Goal: Task Accomplishment & Management: Manage account settings

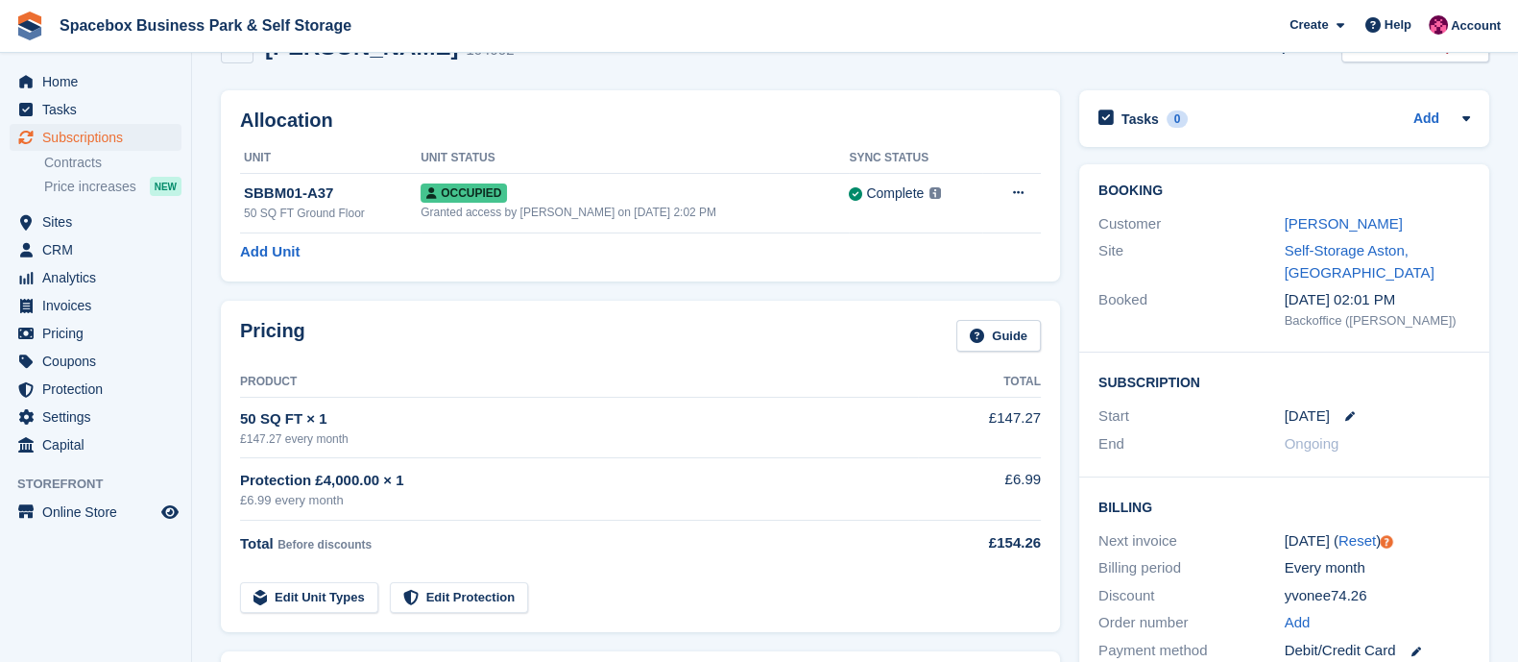
scroll to position [50, 0]
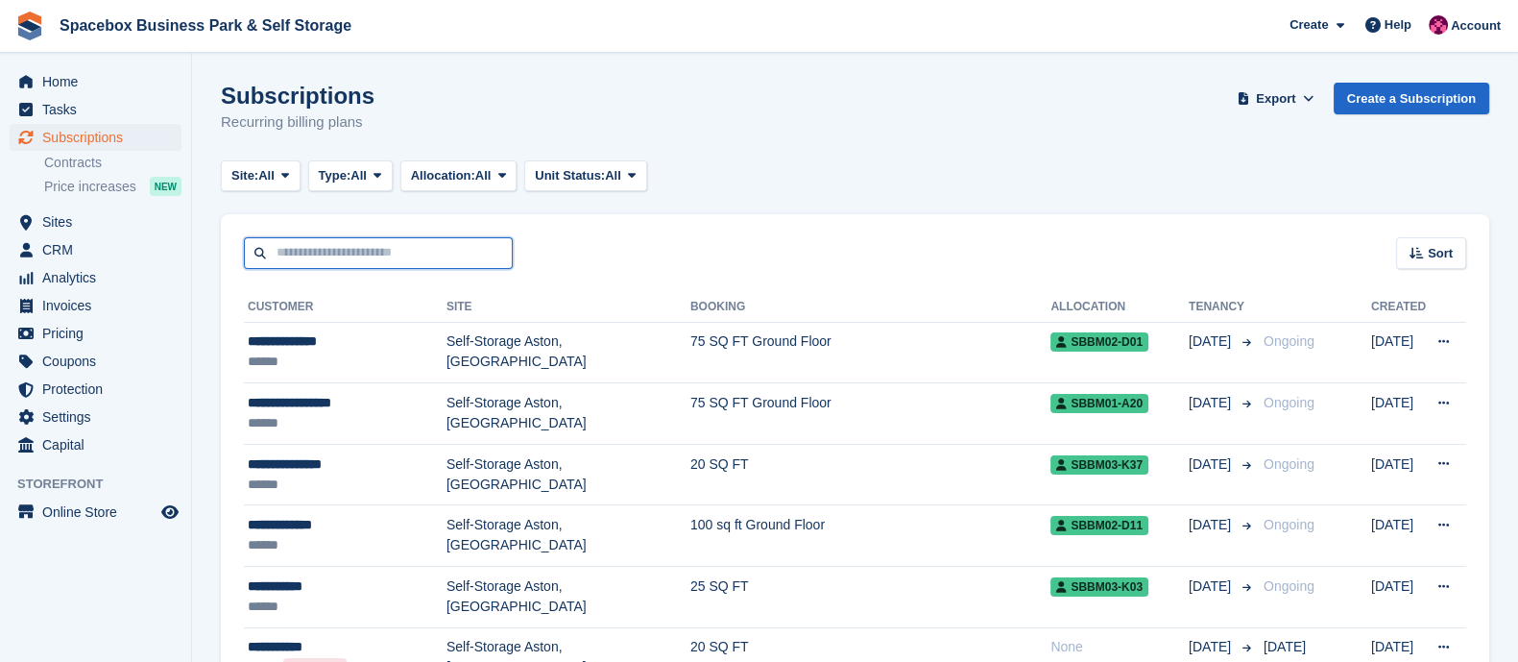
click at [348, 250] on input "text" at bounding box center [378, 253] width 269 height 32
type input "*******"
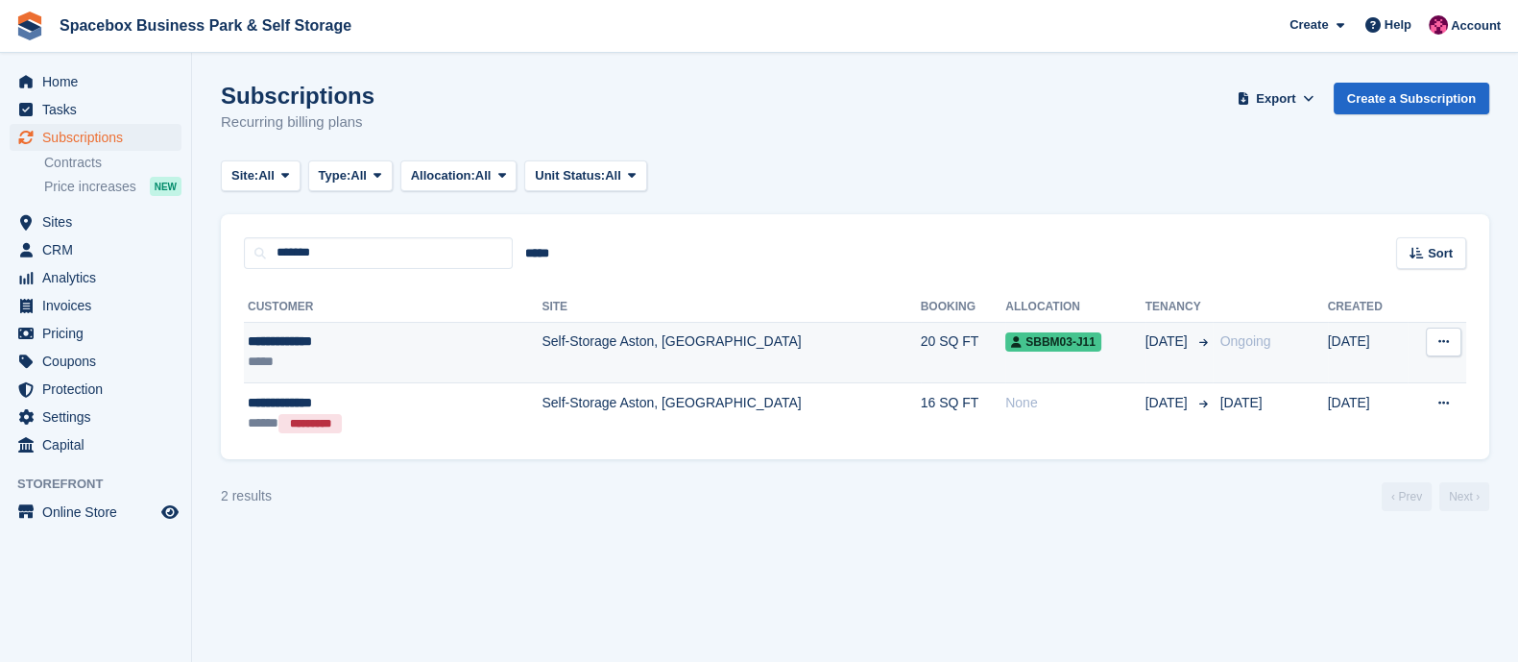
click at [542, 346] on td "Self-Storage Aston, [GEOGRAPHIC_DATA]" at bounding box center [731, 352] width 378 height 60
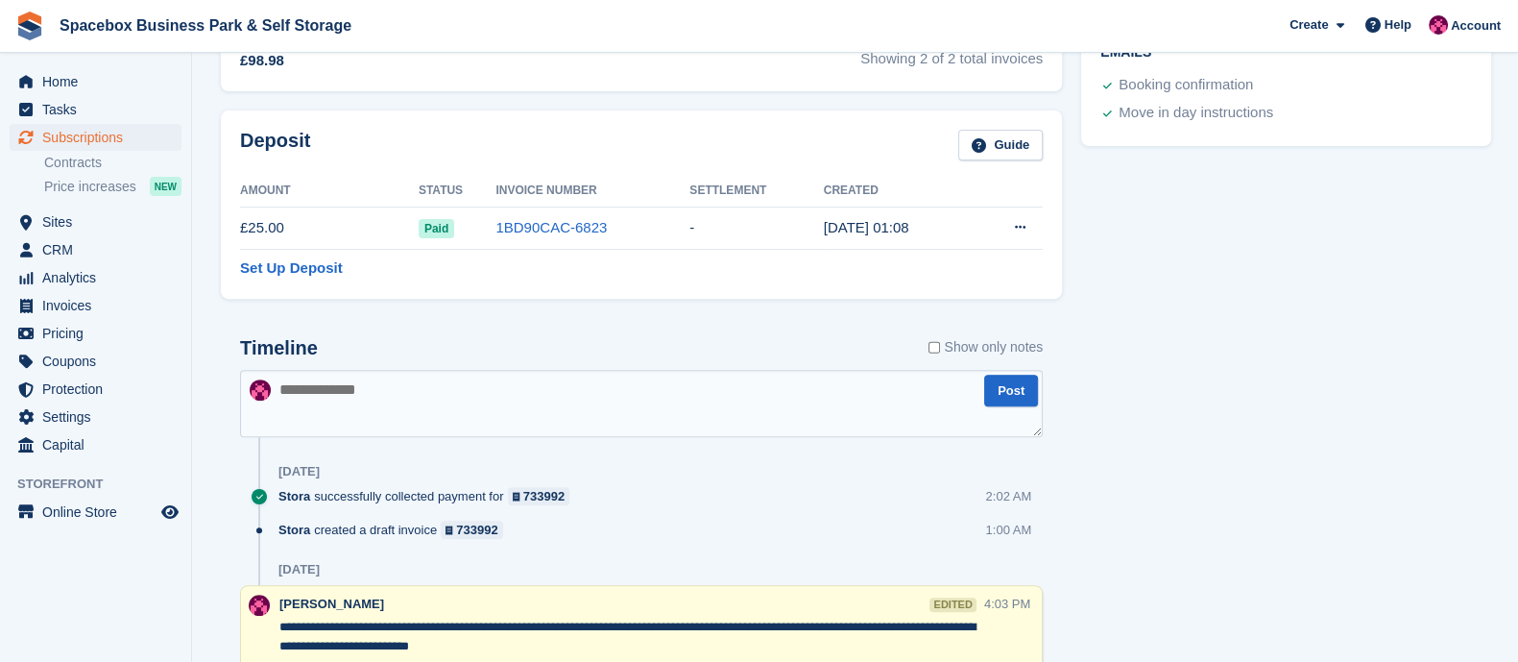
scroll to position [969, 0]
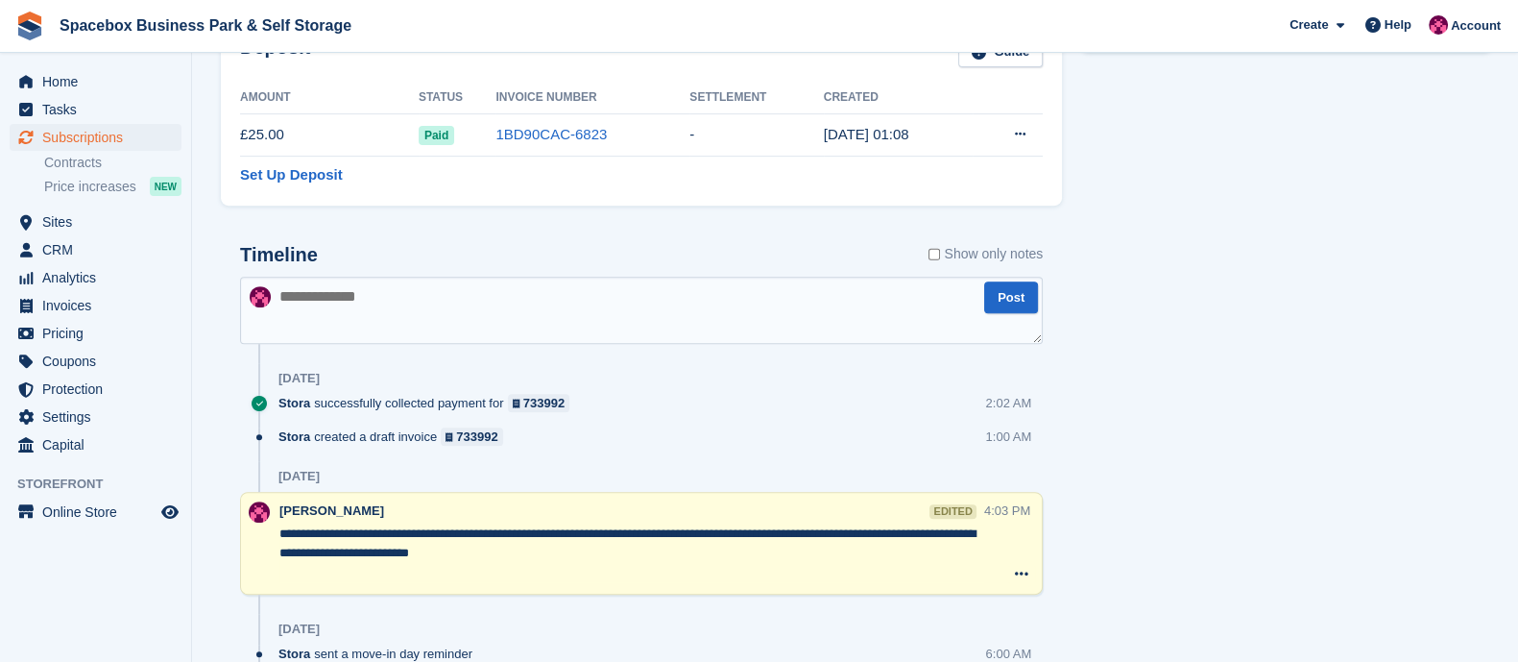
click at [381, 312] on textarea at bounding box center [641, 310] width 803 height 67
type textarea "**********"
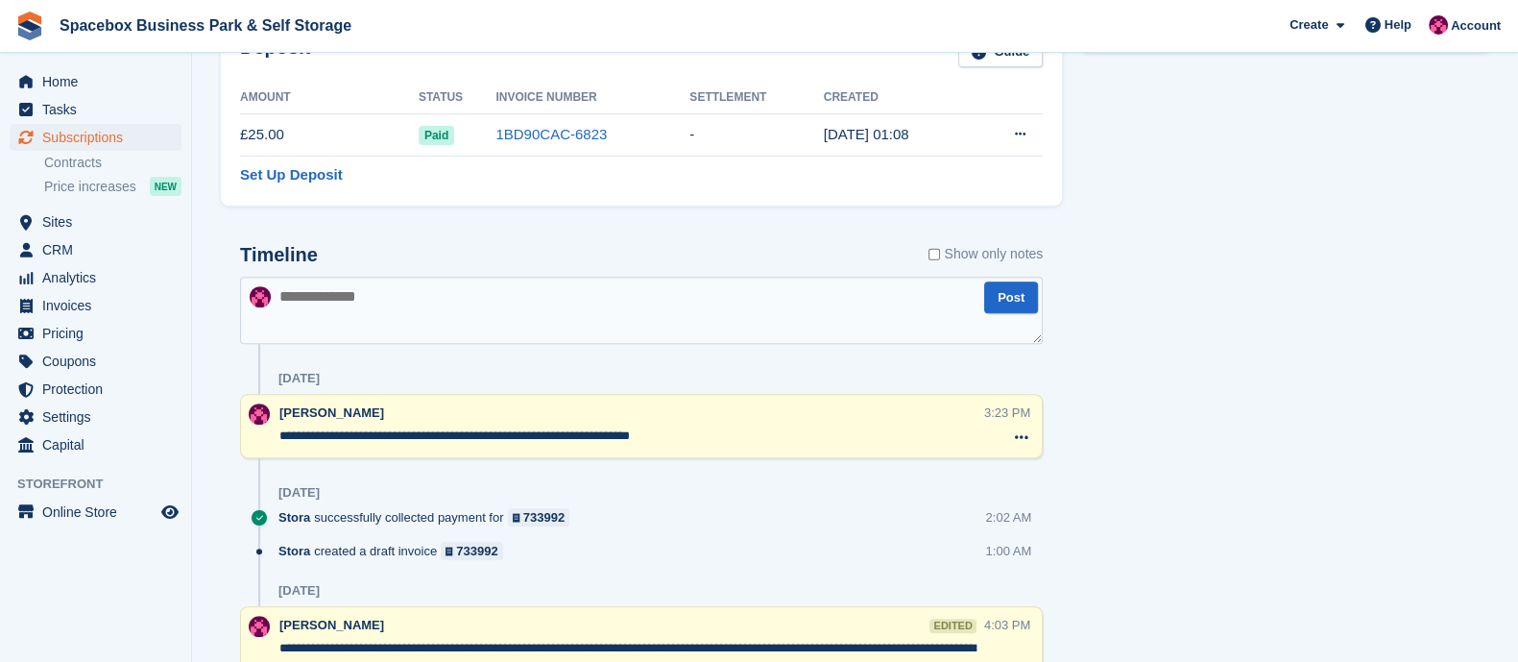
drag, startPoint x: 504, startPoint y: 436, endPoint x: 277, endPoint y: 440, distance: 226.6
click at [277, 440] on div "**********" at bounding box center [641, 426] width 803 height 64
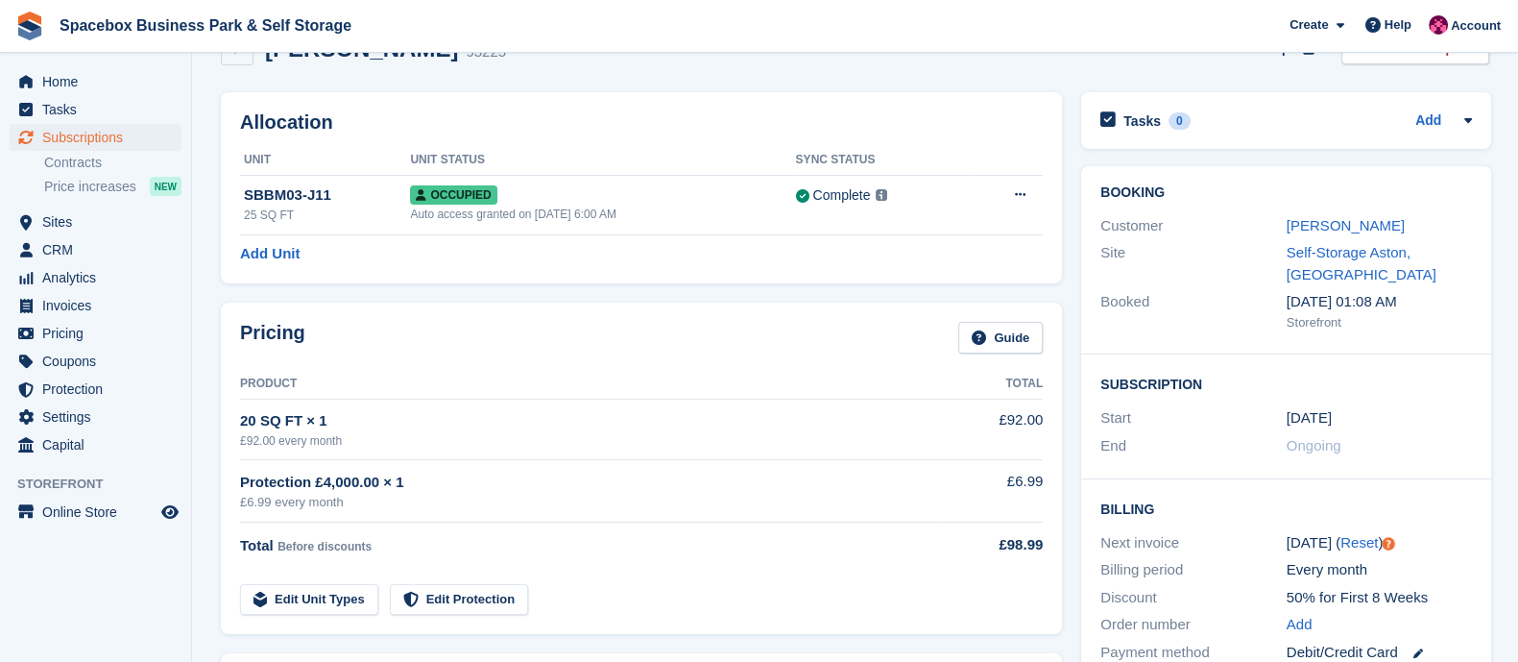
scroll to position [0, 0]
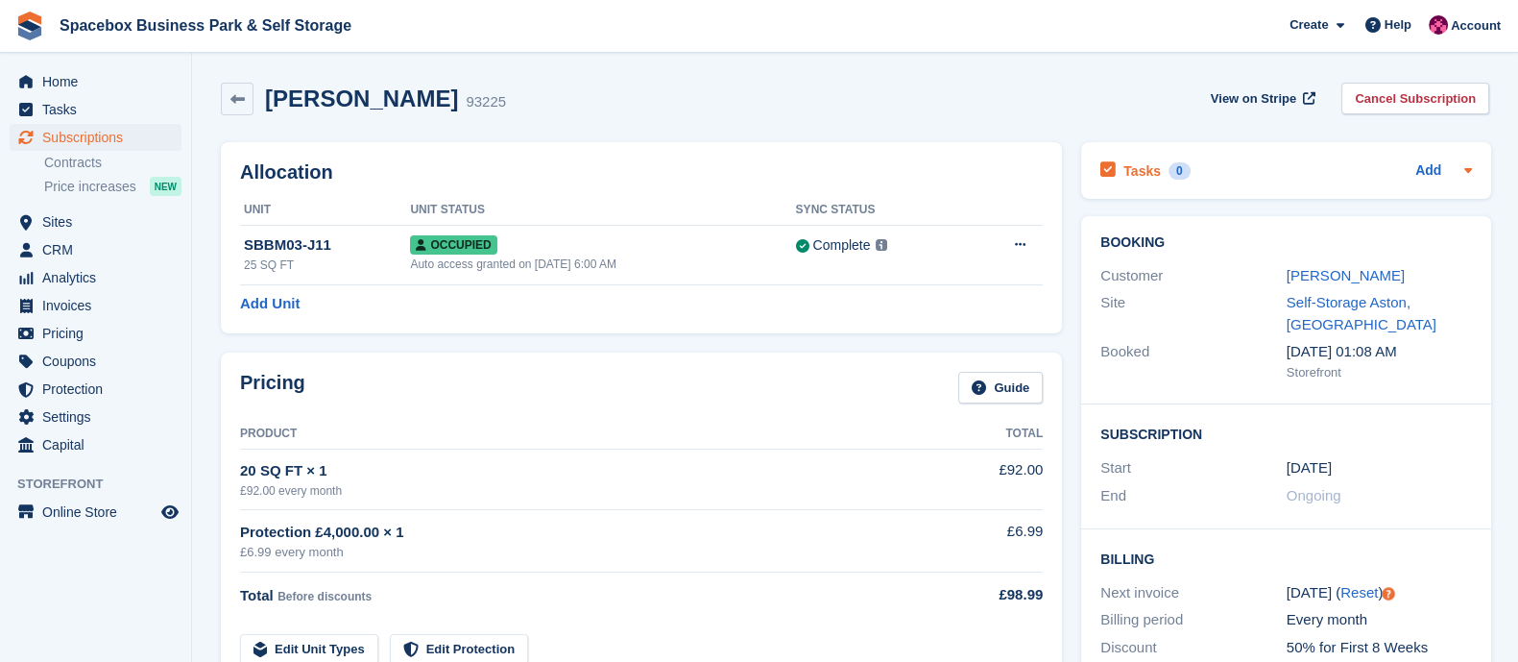
click at [1130, 178] on h2 "Tasks" at bounding box center [1141, 170] width 37 height 17
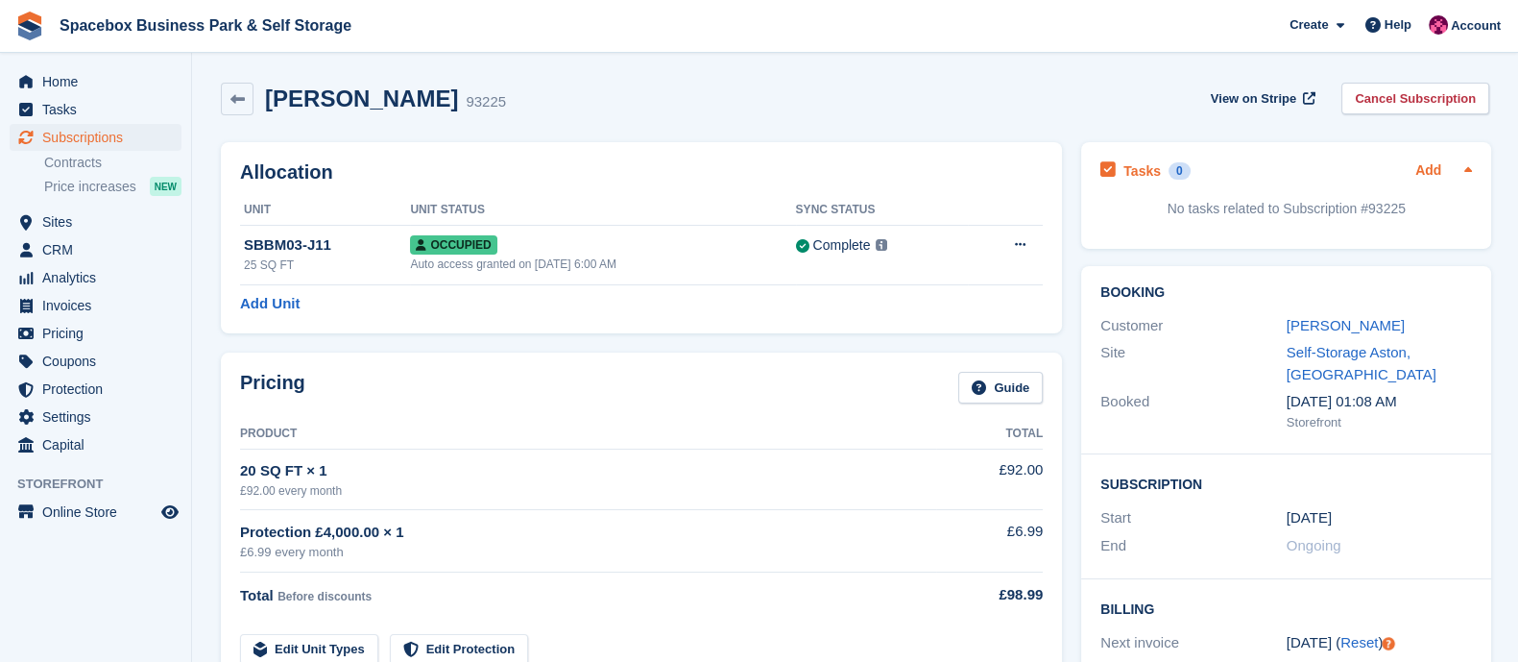
click at [1423, 169] on link "Add" at bounding box center [1428, 171] width 26 height 22
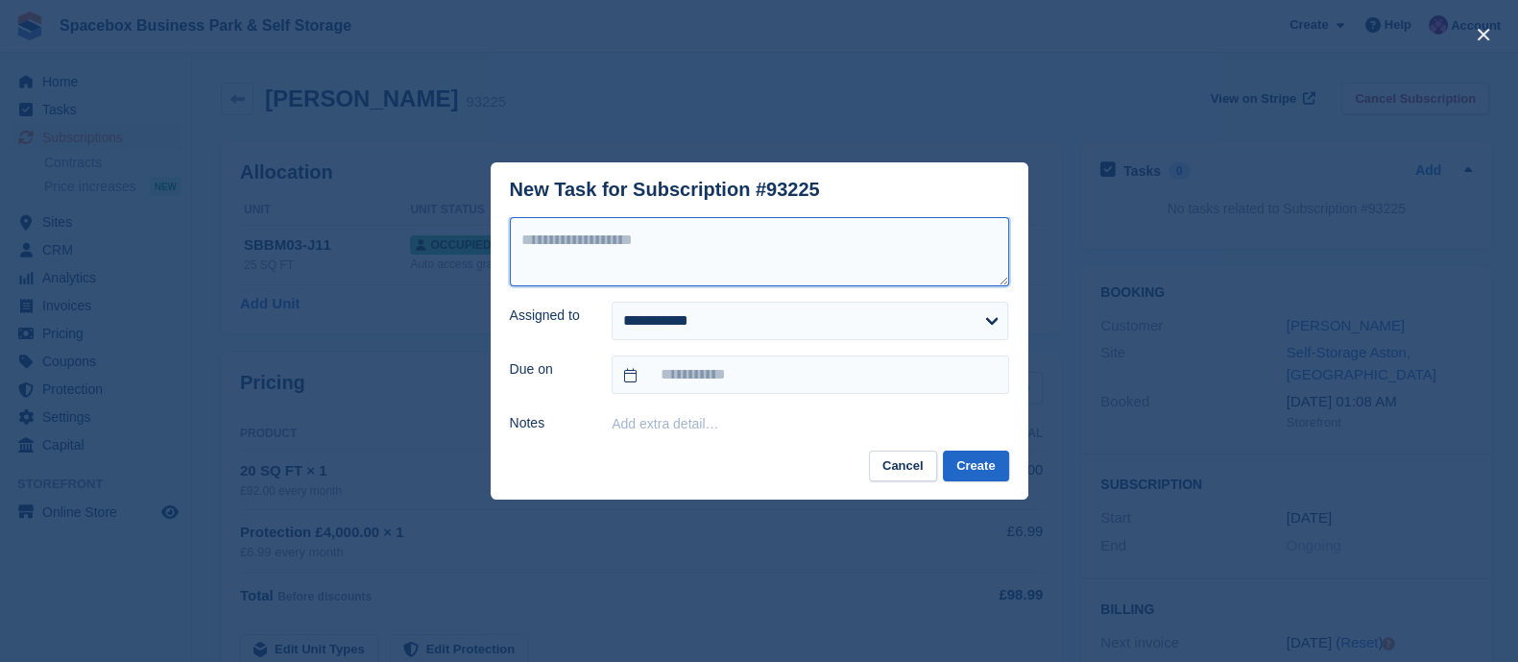
click at [633, 220] on textarea at bounding box center [759, 251] width 499 height 69
paste textarea "**********"
click at [603, 243] on textarea "**********" at bounding box center [759, 251] width 499 height 69
type textarea "**********"
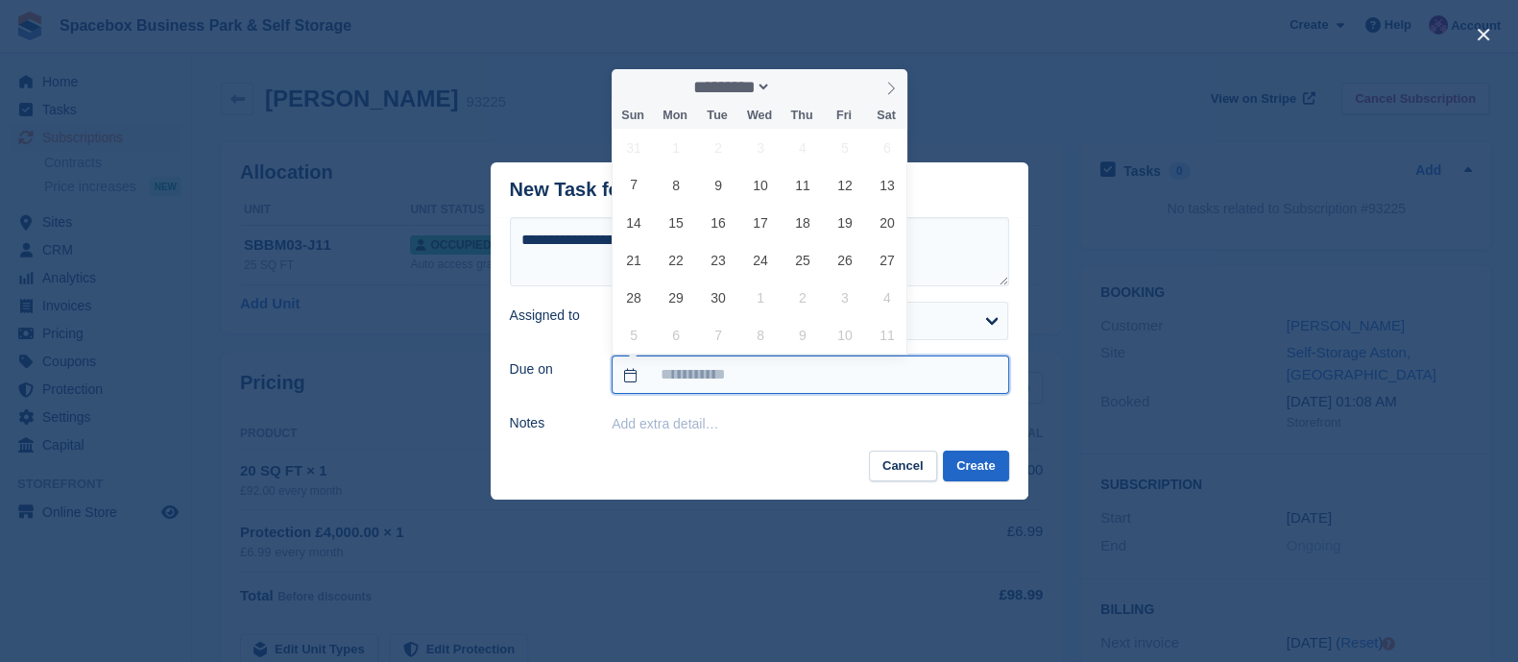
click at [688, 379] on input "text" at bounding box center [810, 374] width 397 height 38
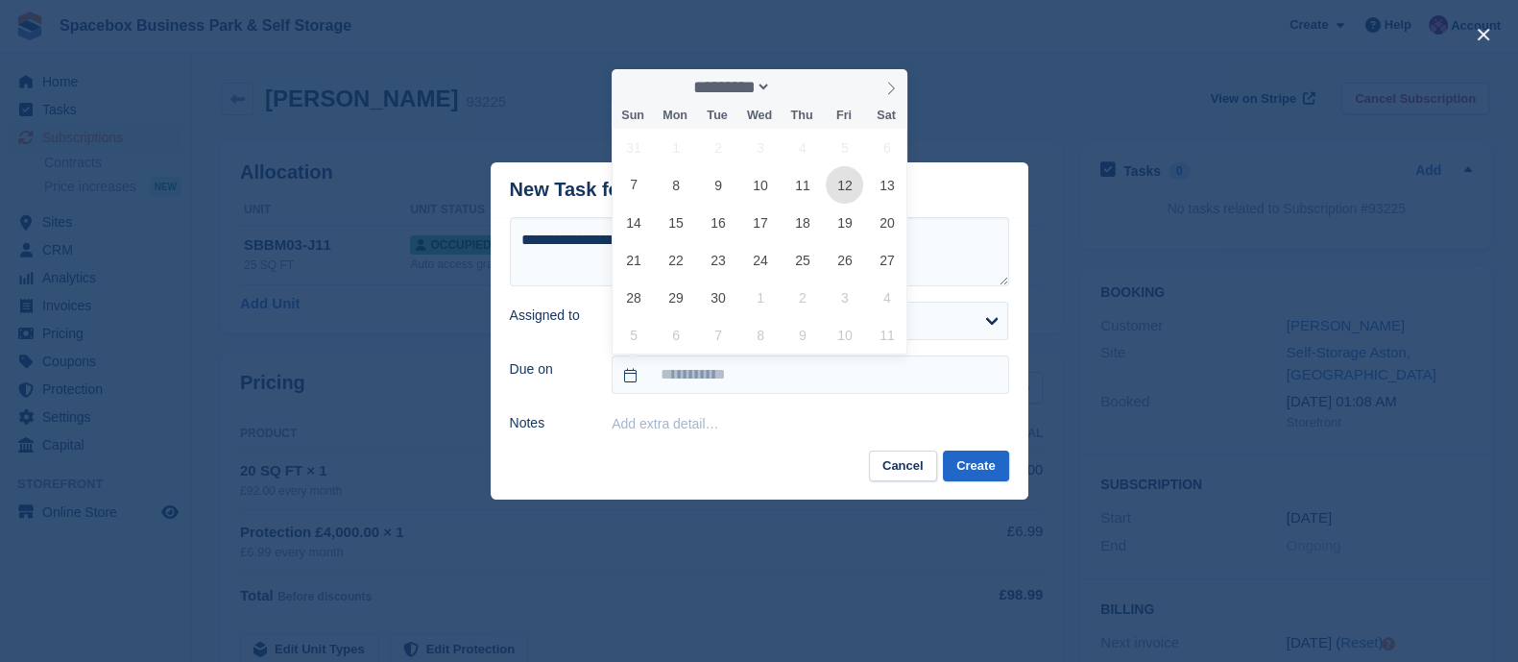
click at [844, 192] on span "12" at bounding box center [844, 184] width 37 height 37
type input "**********"
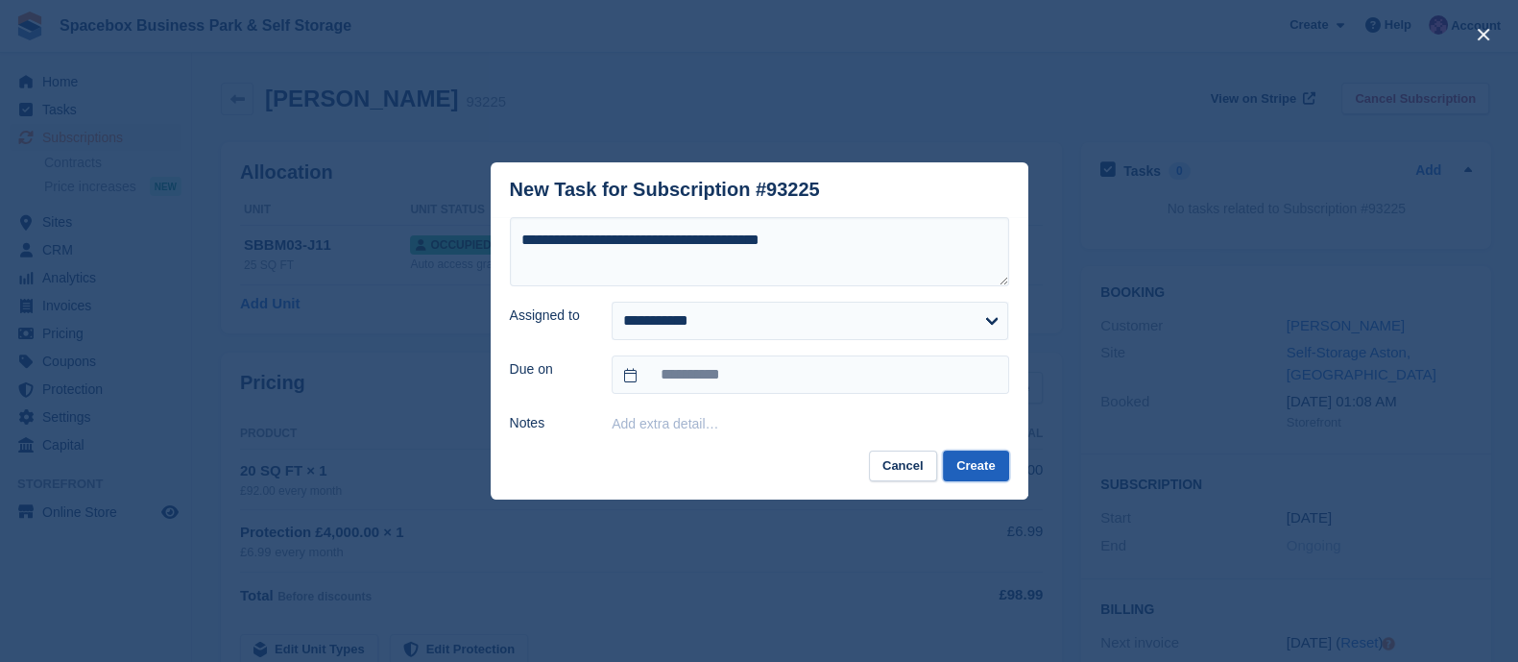
click at [967, 470] on button "Create" at bounding box center [975, 466] width 65 height 32
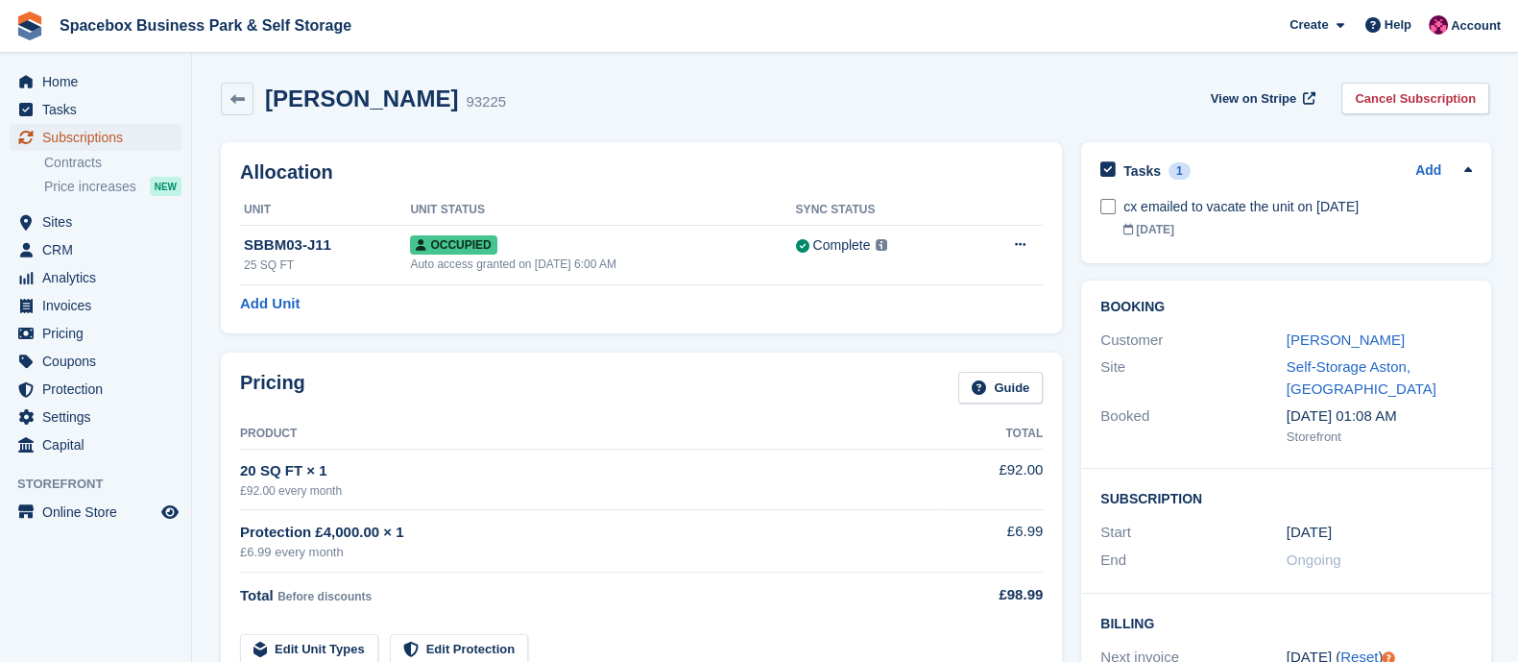
click at [61, 144] on span "Subscriptions" at bounding box center [99, 137] width 115 height 27
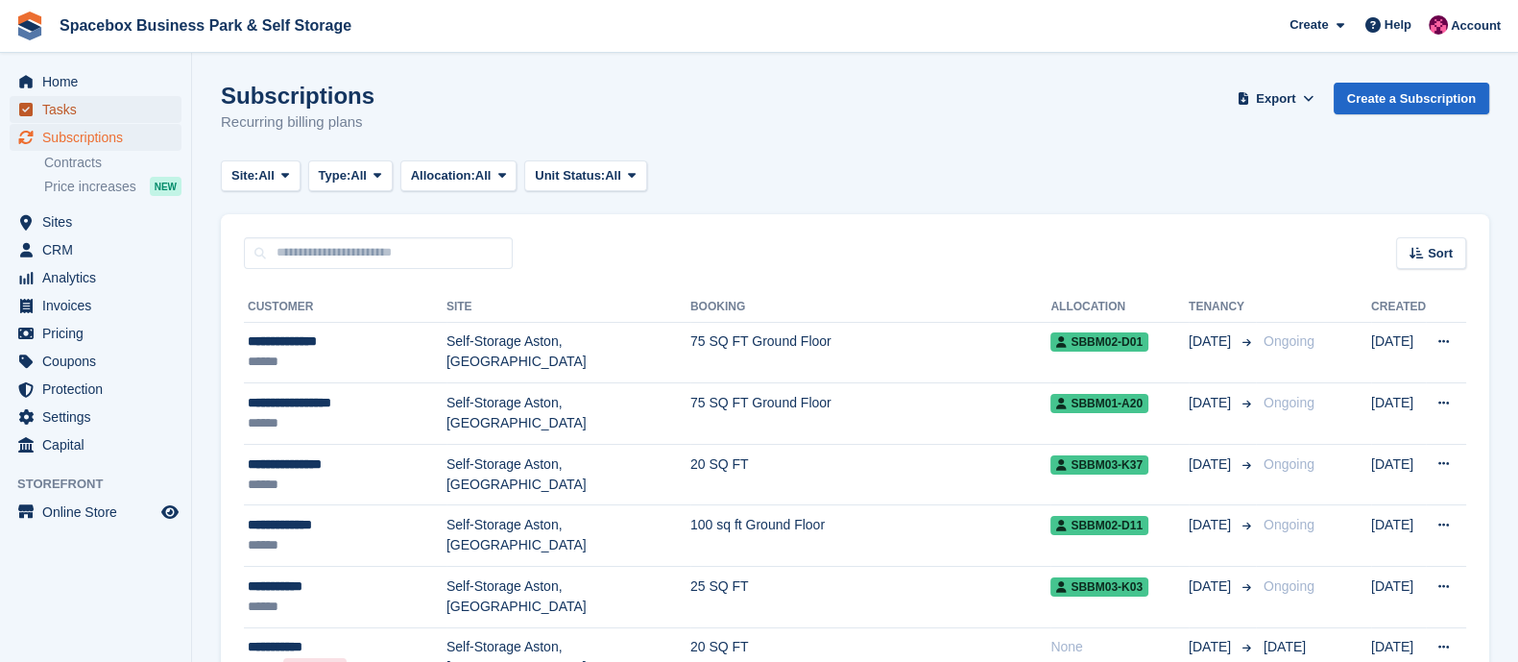
click at [73, 110] on span "Tasks" at bounding box center [99, 109] width 115 height 27
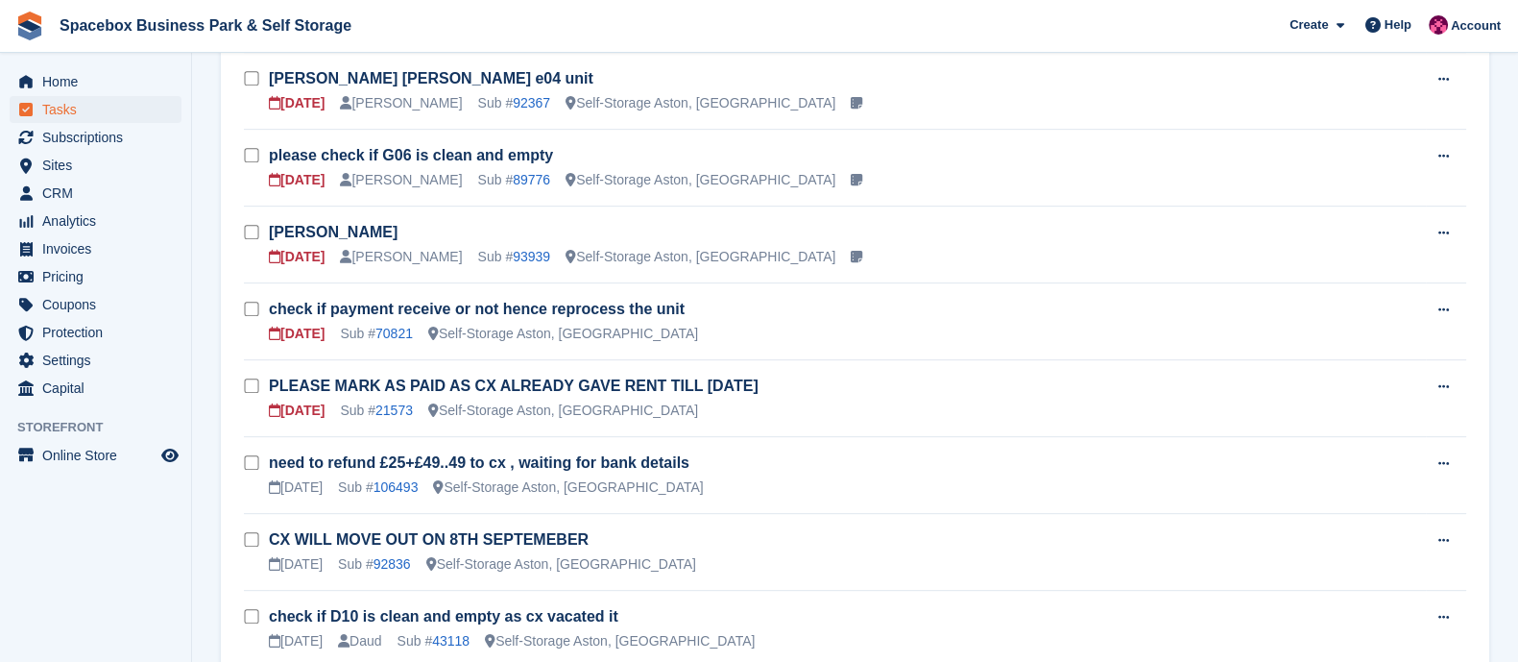
scroll to position [1089, 0]
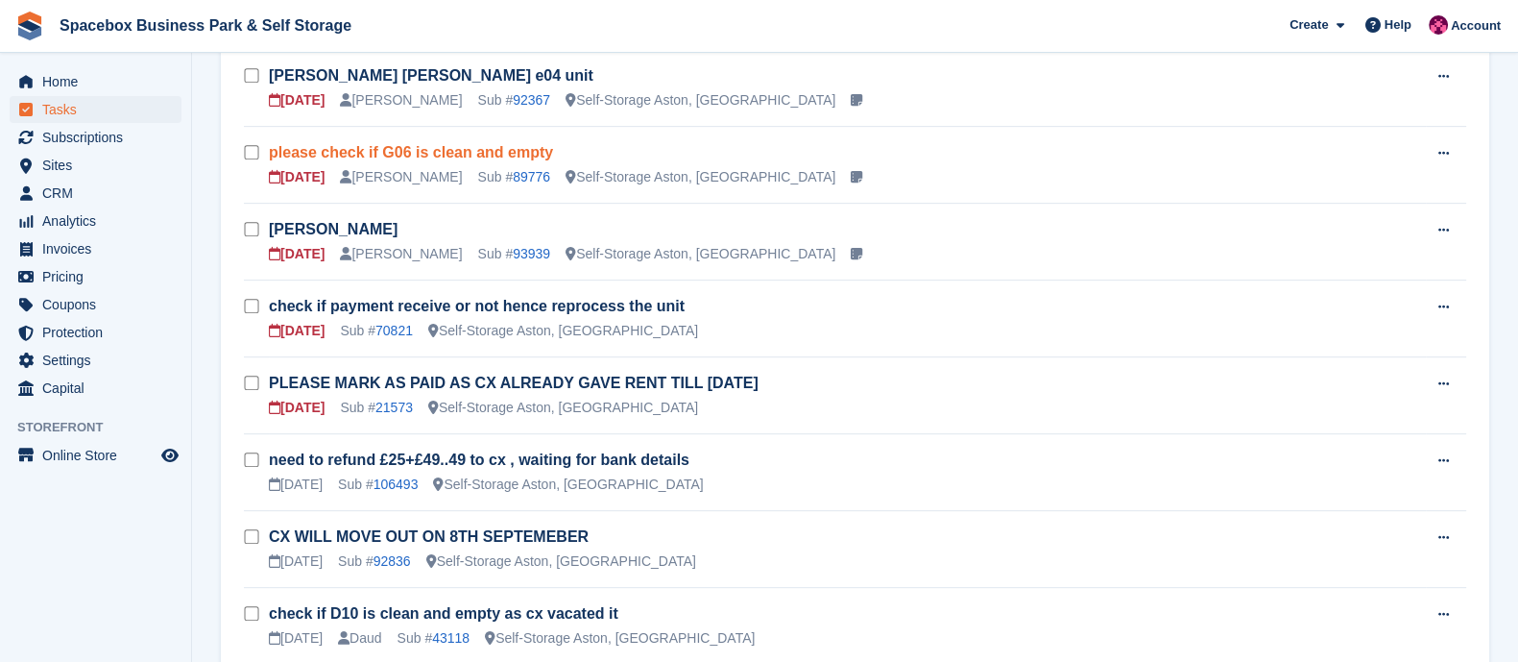
click at [494, 158] on link "please check if G06 is clean and empty" at bounding box center [411, 152] width 284 height 16
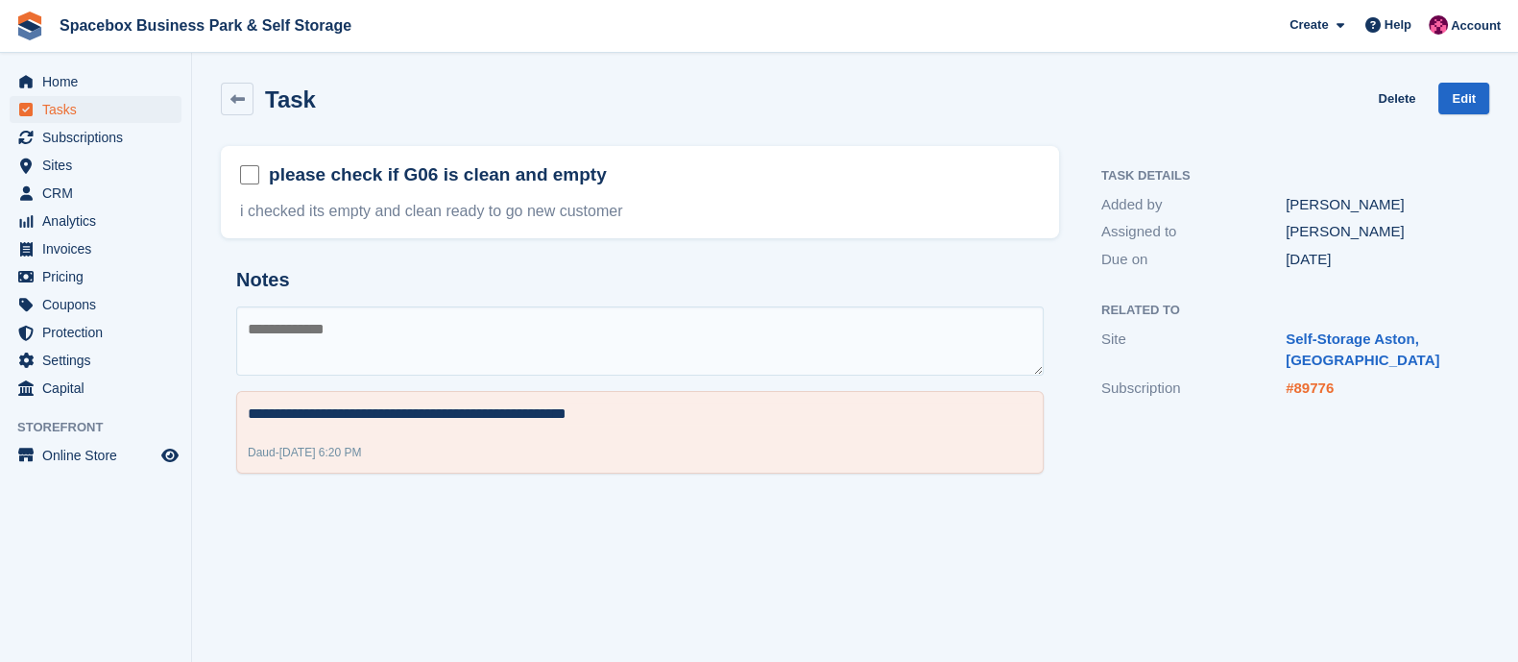
click at [1304, 391] on link "#89776" at bounding box center [1310, 387] width 48 height 16
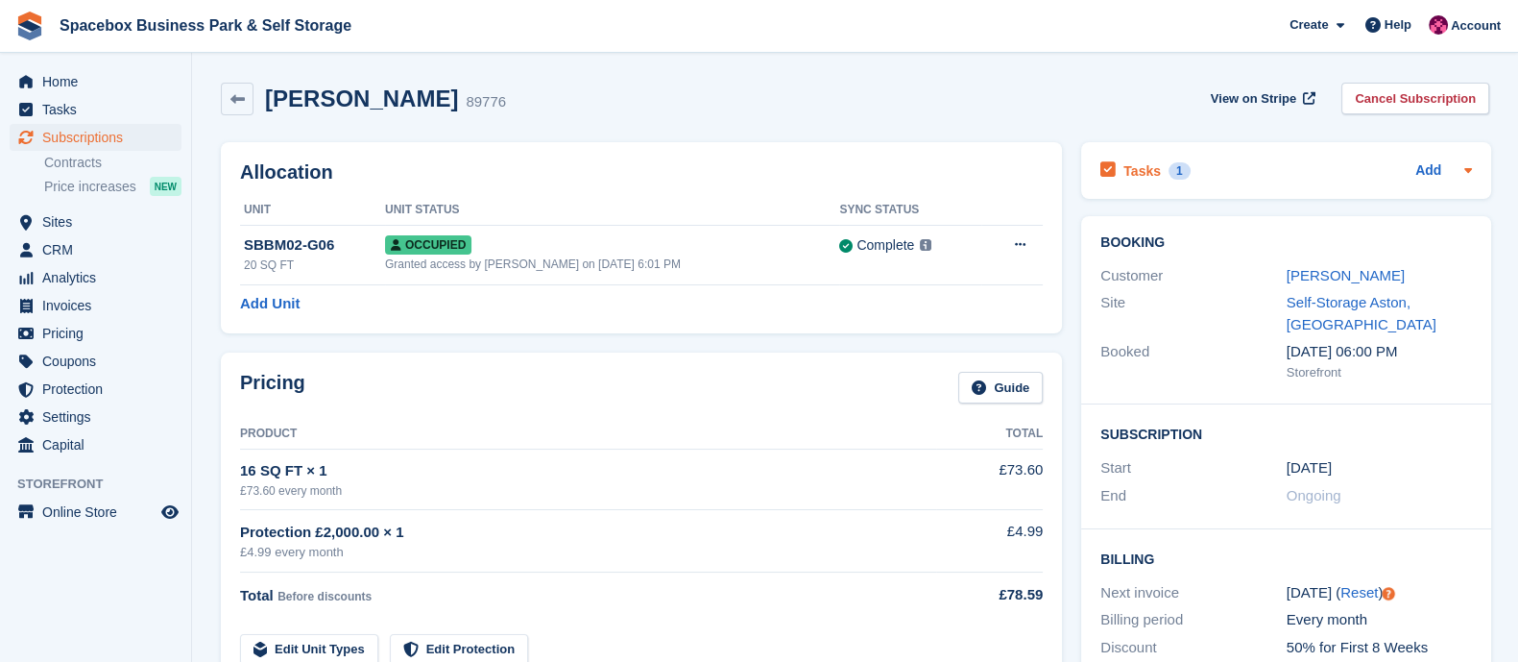
click at [1154, 174] on div "Tasks 1" at bounding box center [1144, 170] width 89 height 26
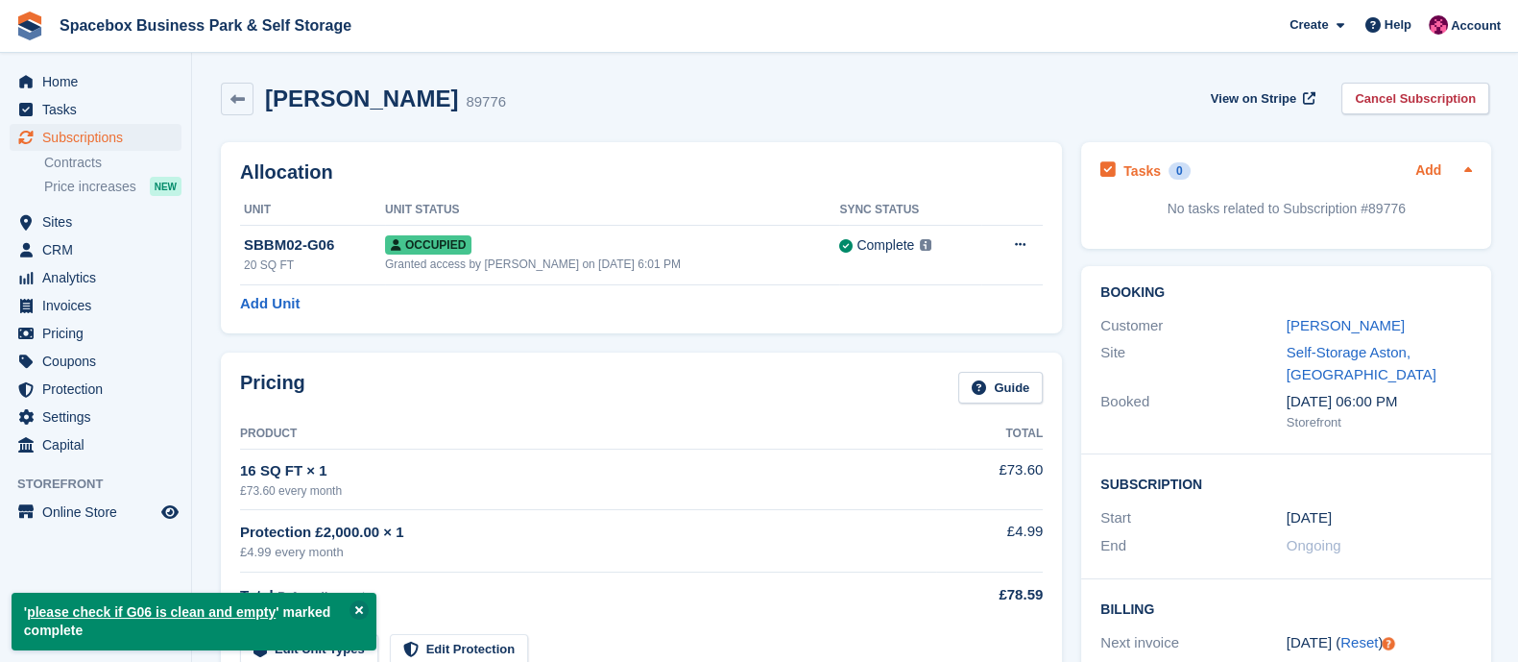
click at [1426, 168] on link "Add" at bounding box center [1428, 171] width 26 height 22
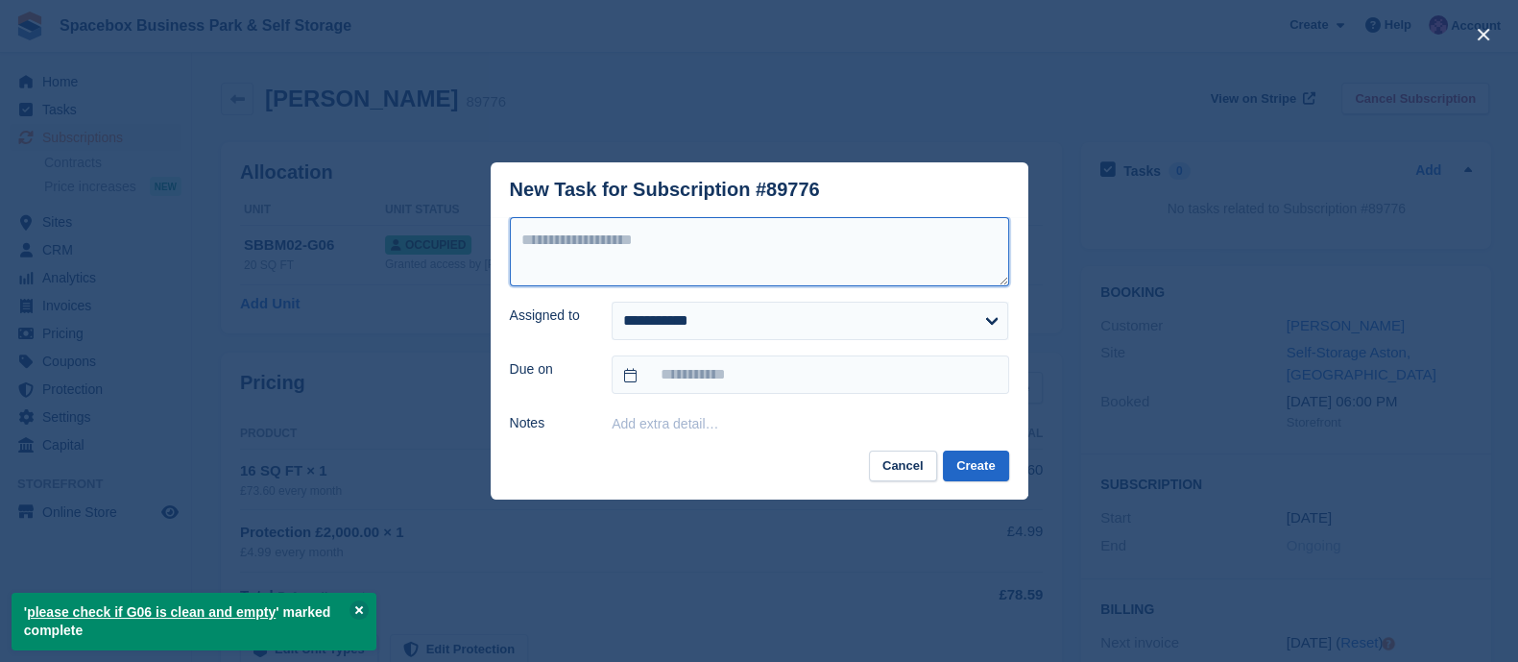
click at [816, 230] on textarea at bounding box center [759, 251] width 499 height 69
type textarea "**********"
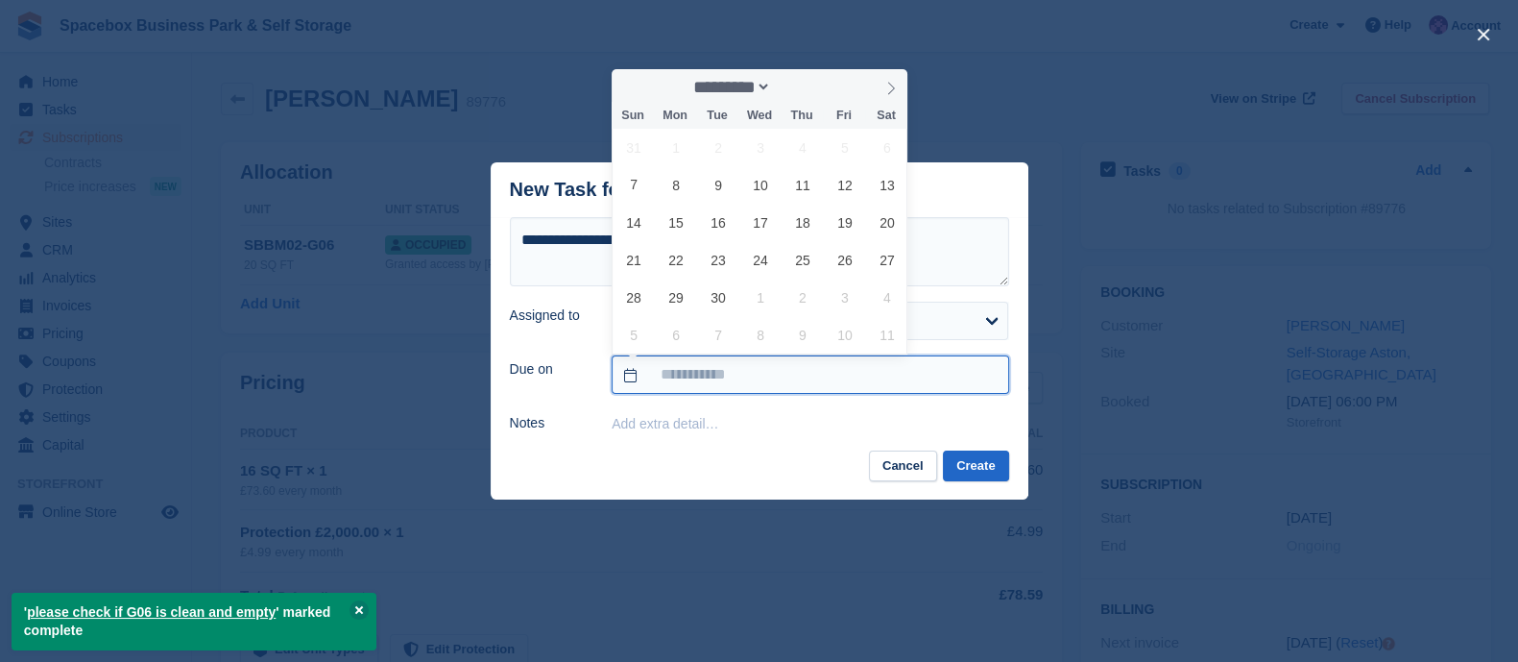
click at [777, 371] on input "text" at bounding box center [810, 374] width 397 height 38
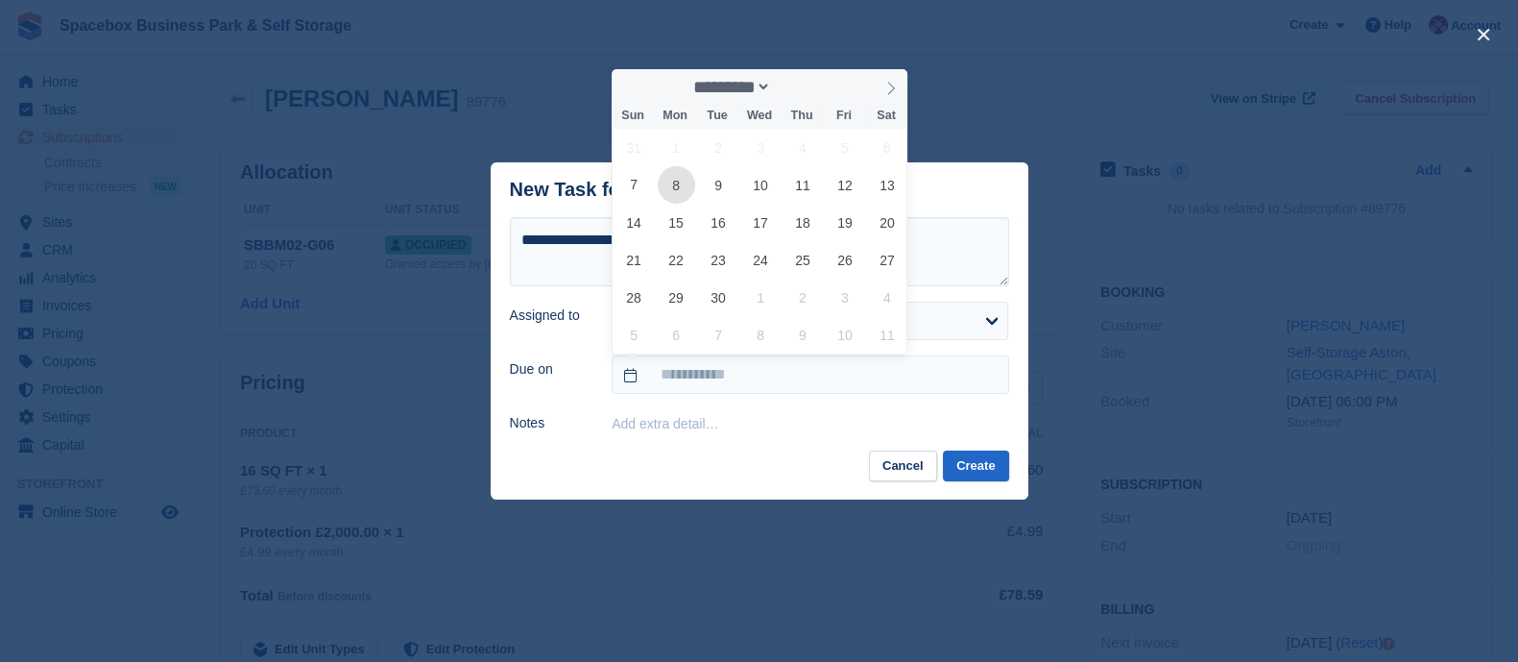
click at [679, 195] on span "8" at bounding box center [676, 184] width 37 height 37
type input "**********"
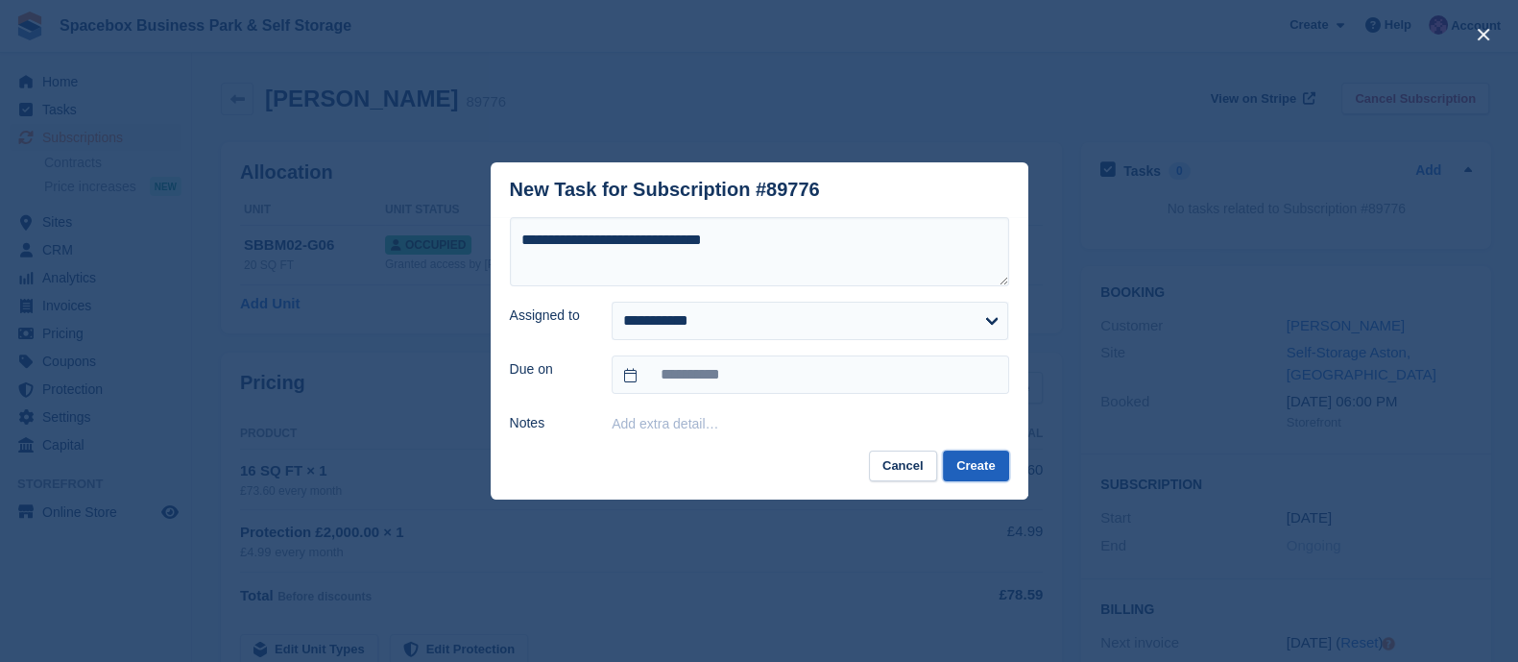
click at [981, 462] on button "Create" at bounding box center [975, 466] width 65 height 32
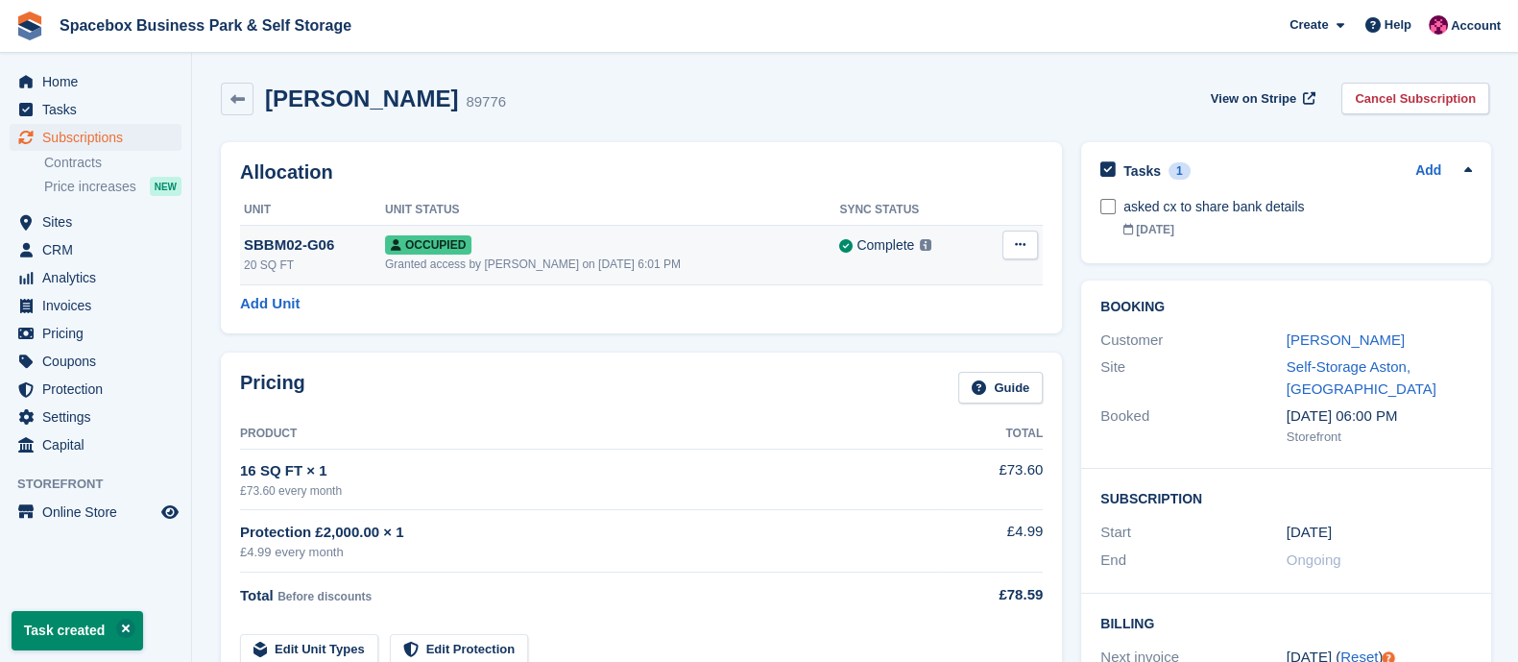
click at [1007, 243] on button at bounding box center [1020, 244] width 36 height 29
click at [898, 355] on p "Deallocate" at bounding box center [945, 348] width 167 height 25
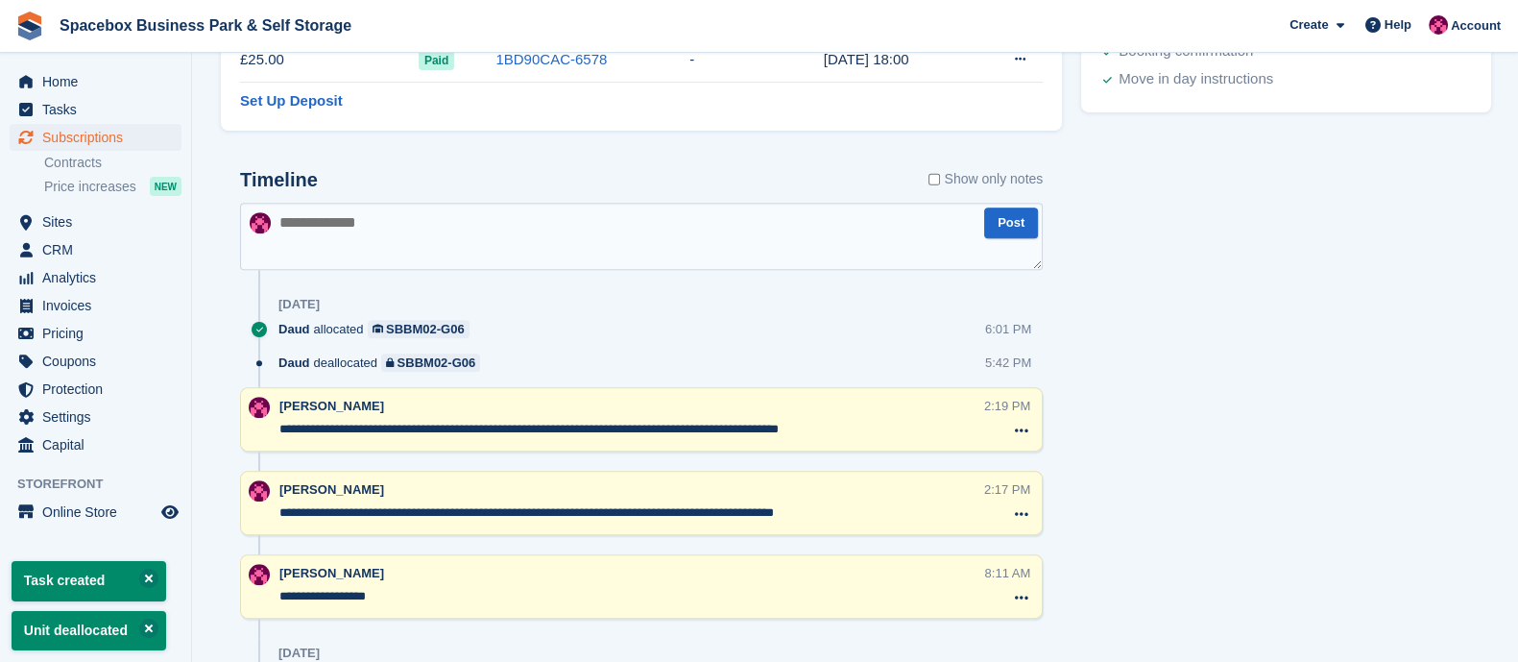
scroll to position [974, 0]
click at [416, 235] on textarea at bounding box center [641, 236] width 803 height 67
type textarea "*"
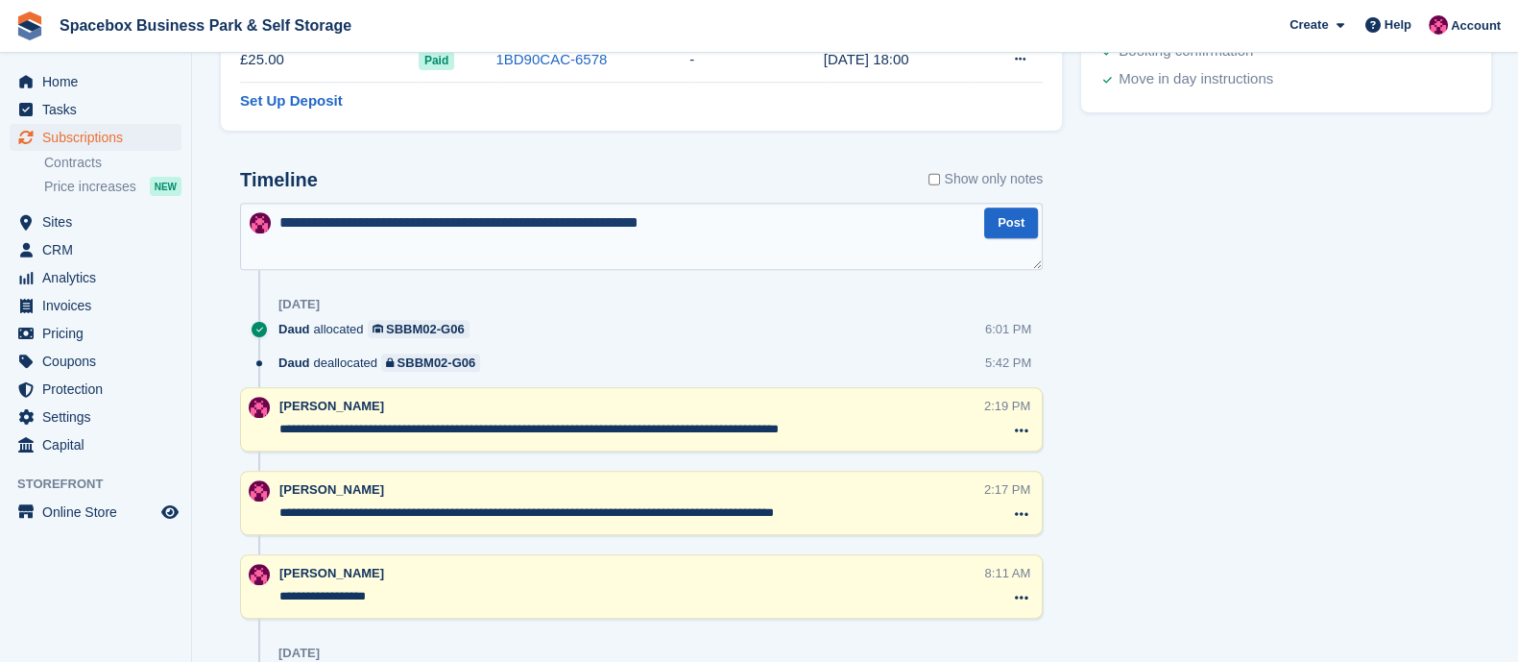
type textarea "**********"
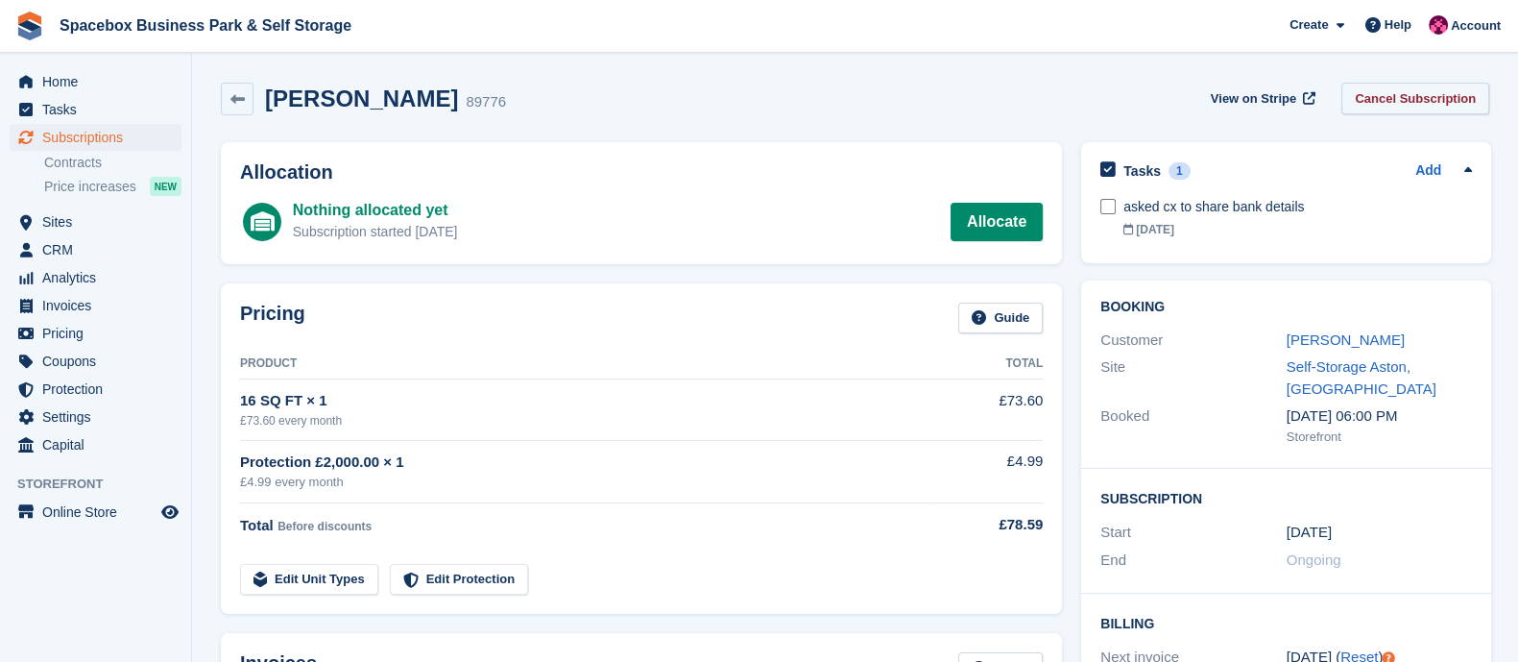
click at [1414, 89] on link "Cancel Subscription" at bounding box center [1415, 99] width 148 height 32
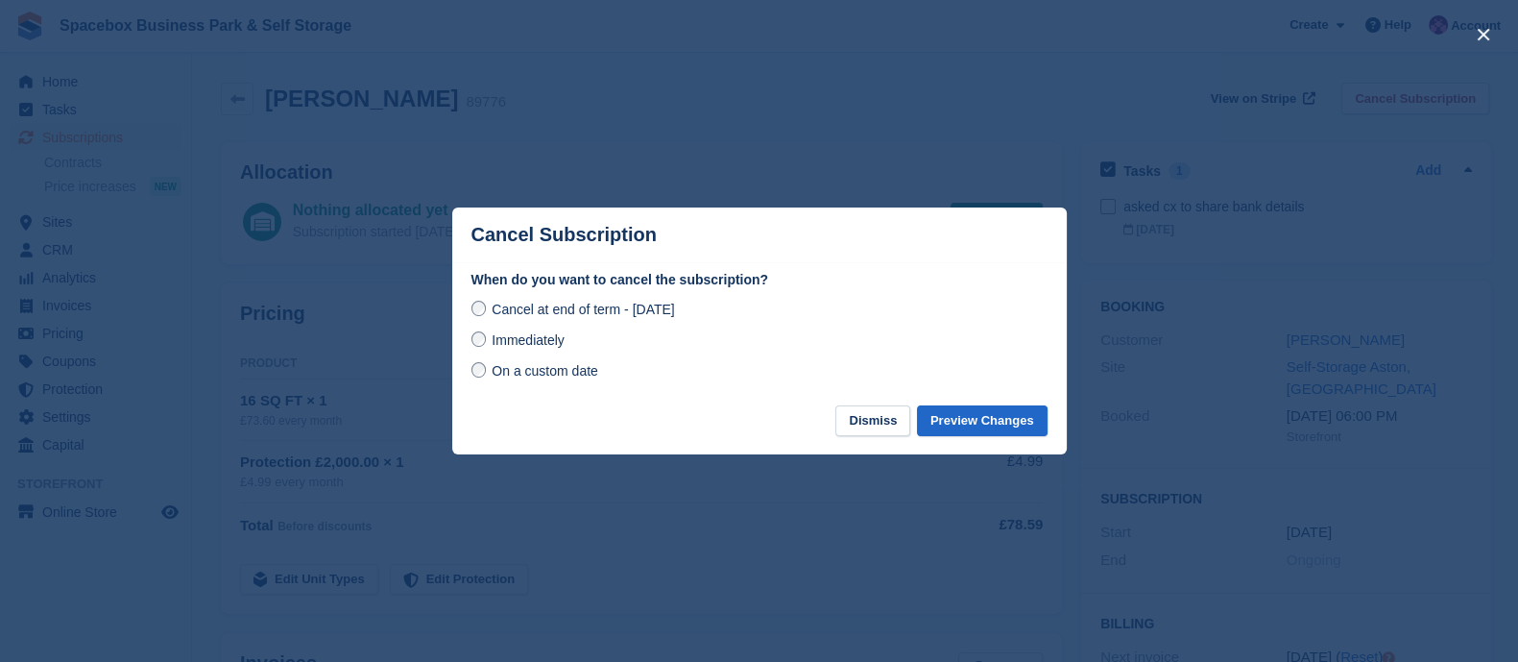
click at [543, 343] on span "Immediately" at bounding box center [528, 339] width 72 height 15
click at [955, 420] on button "Preview Changes" at bounding box center [982, 421] width 131 height 32
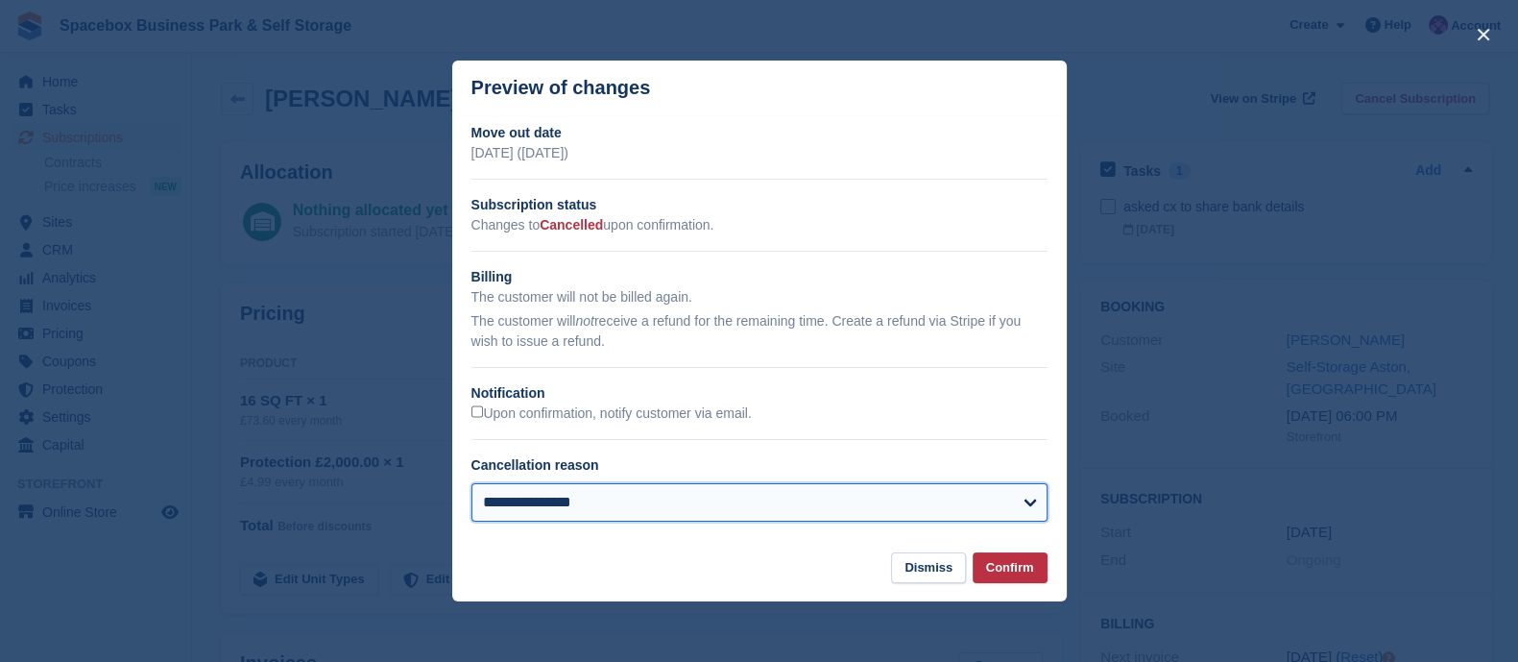
click at [686, 508] on select "**********" at bounding box center [759, 502] width 576 height 38
select select "*****"
click at [471, 484] on select "**********" at bounding box center [759, 502] width 576 height 38
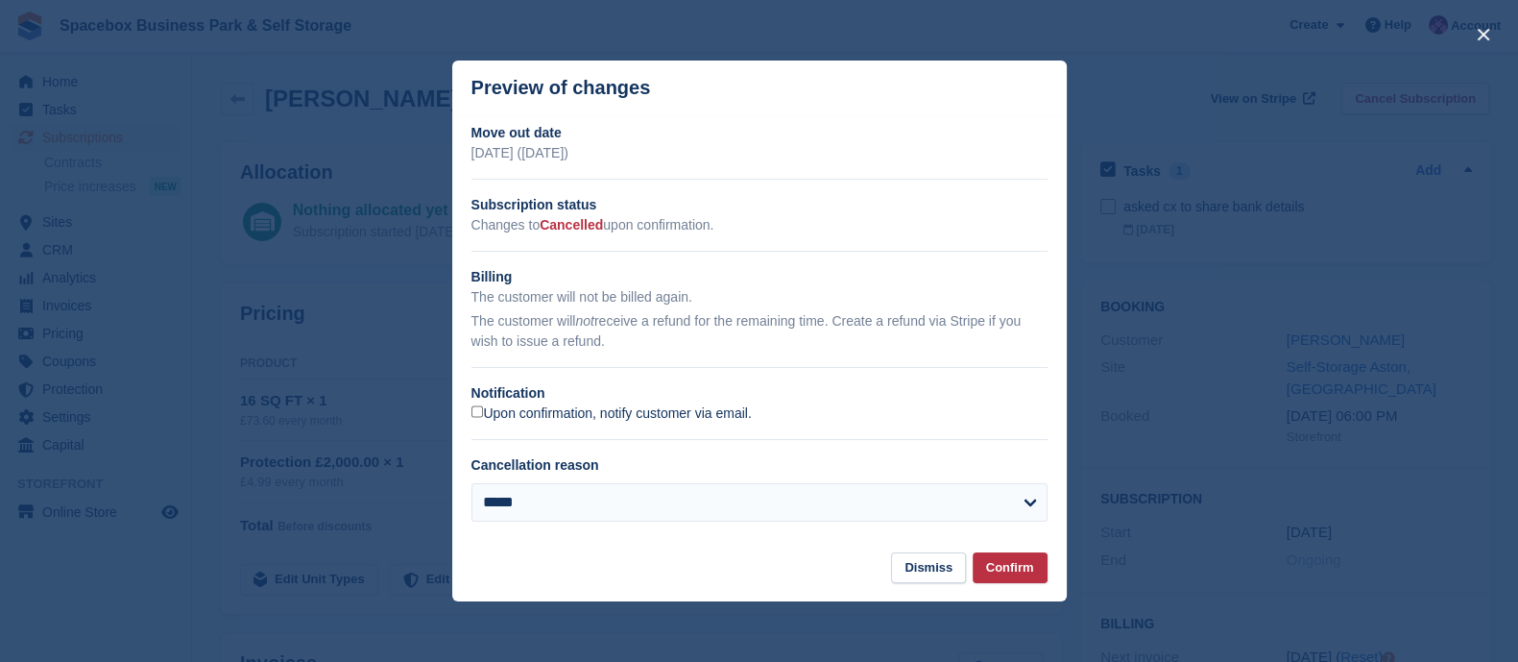
click at [539, 415] on label "Upon confirmation, notify customer via email." at bounding box center [611, 413] width 280 height 17
click at [1040, 565] on button "Confirm" at bounding box center [1010, 568] width 75 height 32
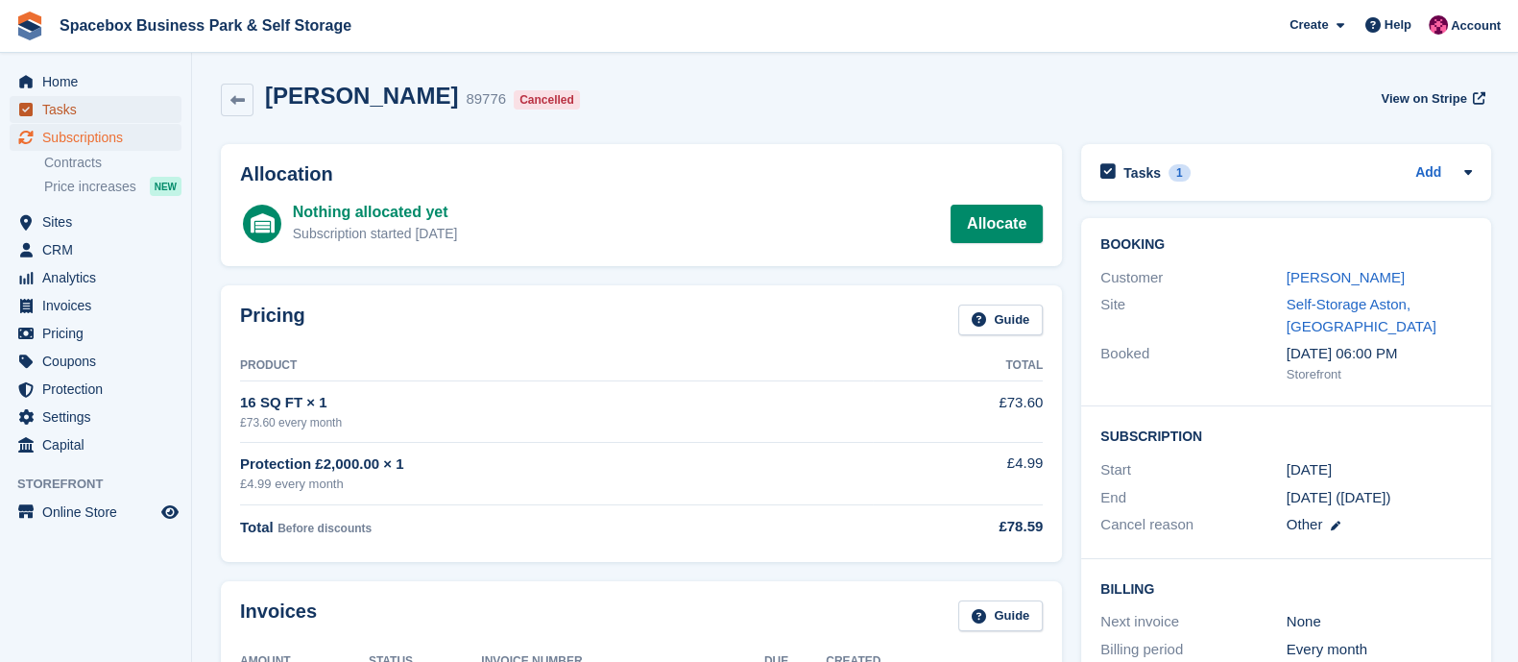
click at [93, 116] on span "Tasks" at bounding box center [99, 109] width 115 height 27
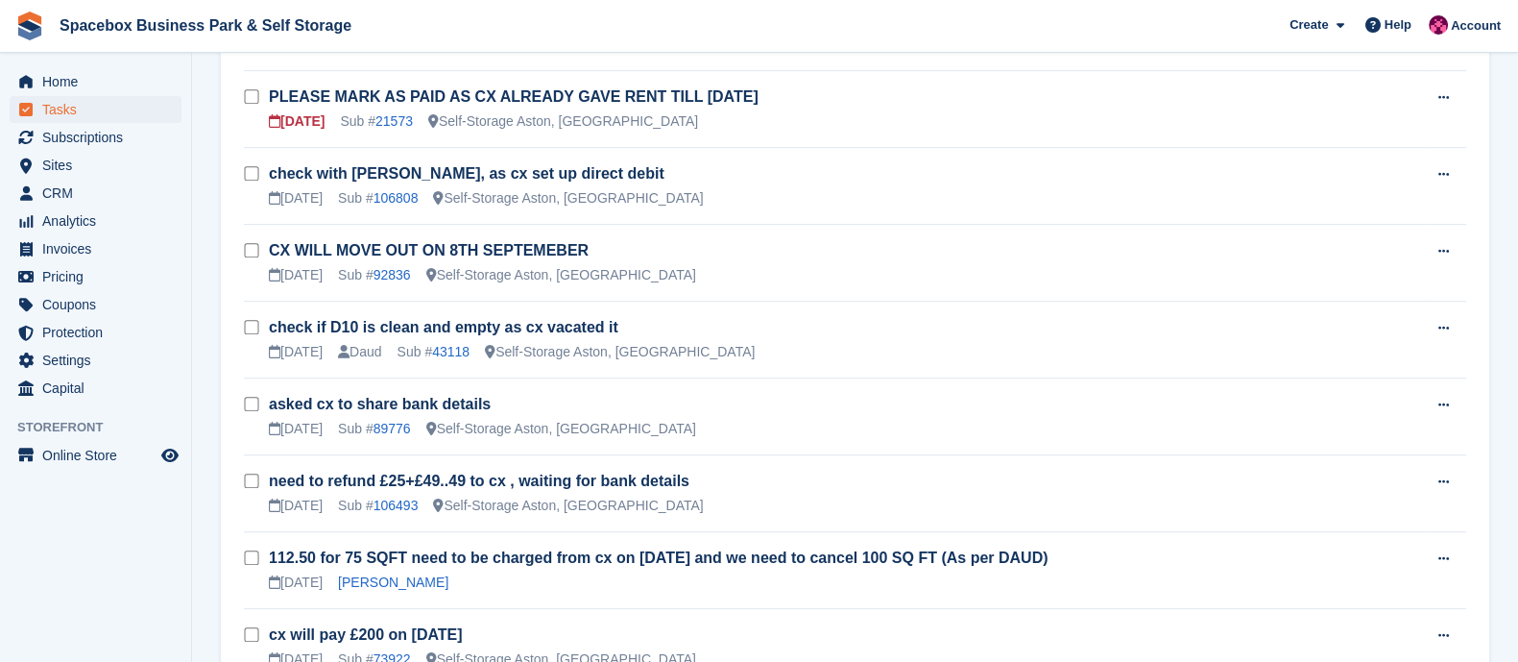
scroll to position [953, 0]
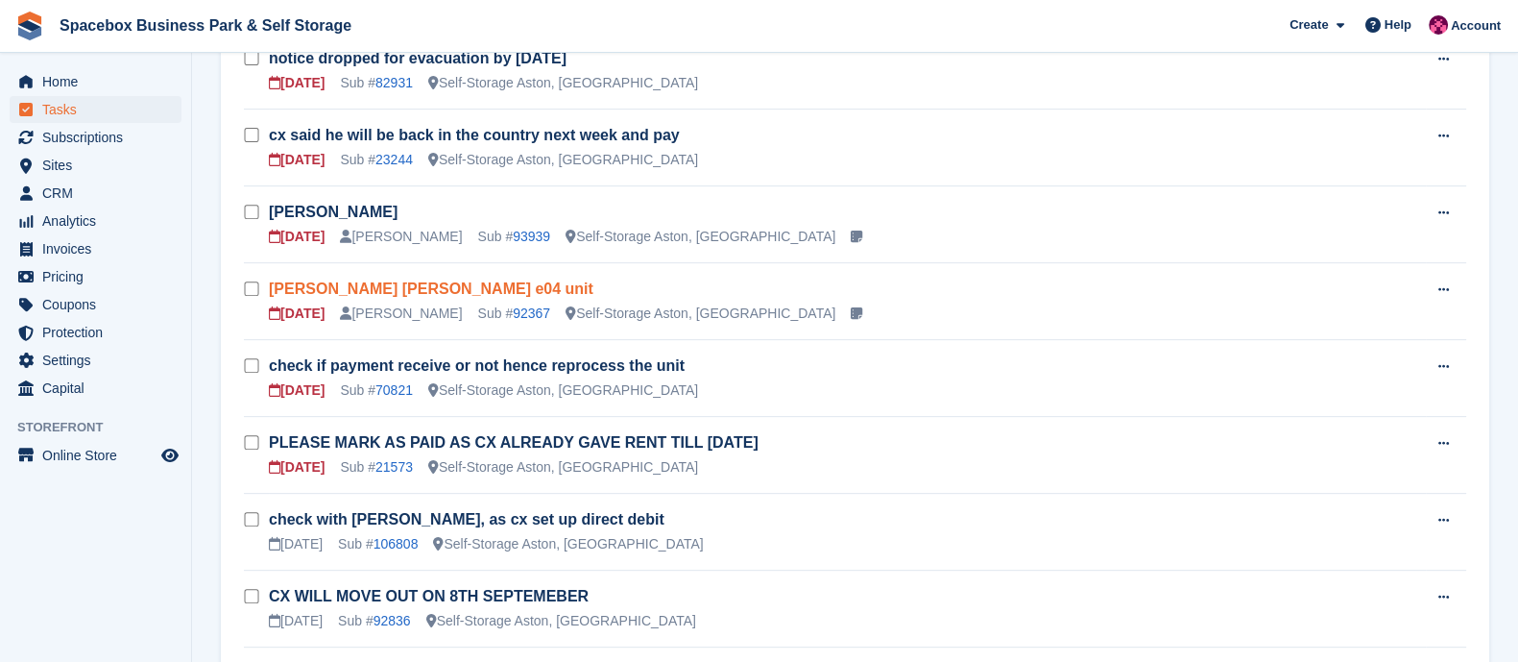
click at [393, 285] on link "Keisha Micah e04 unit" at bounding box center [431, 288] width 325 height 16
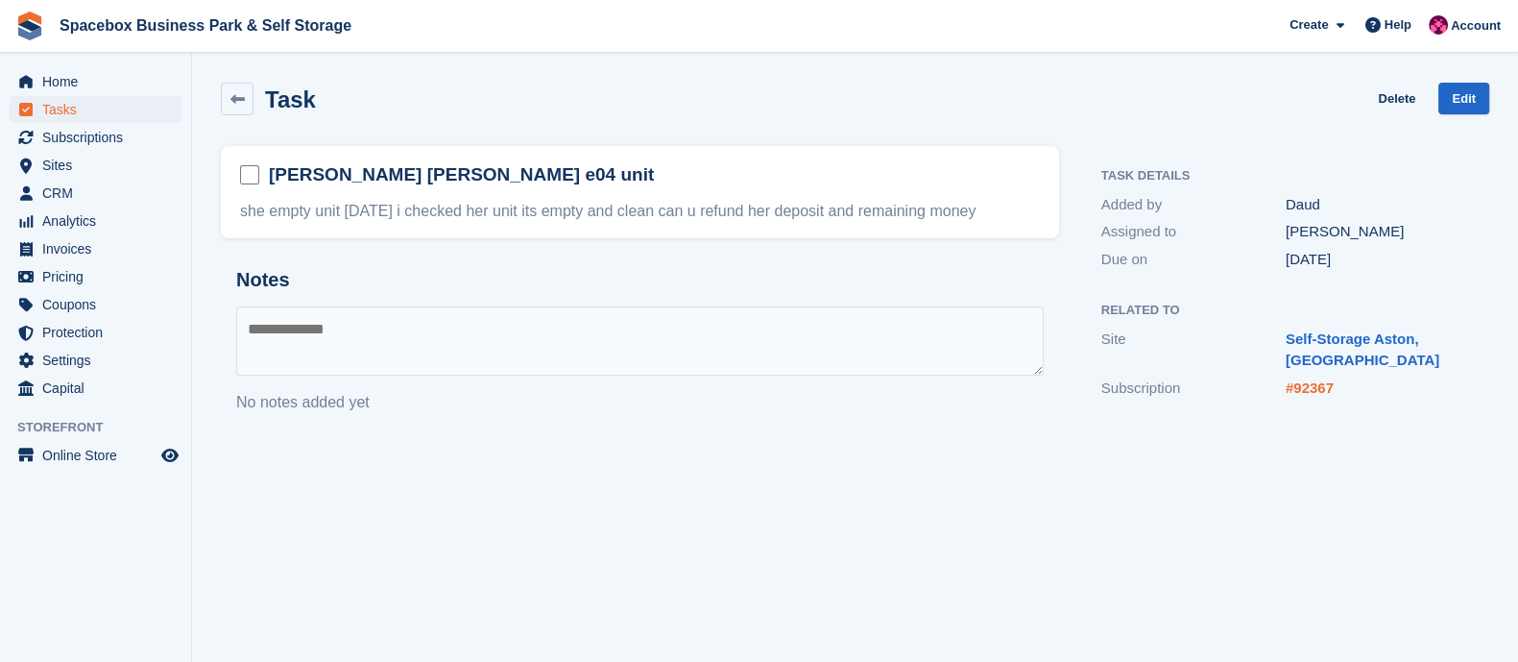
click at [1320, 384] on link "#92367" at bounding box center [1310, 387] width 48 height 16
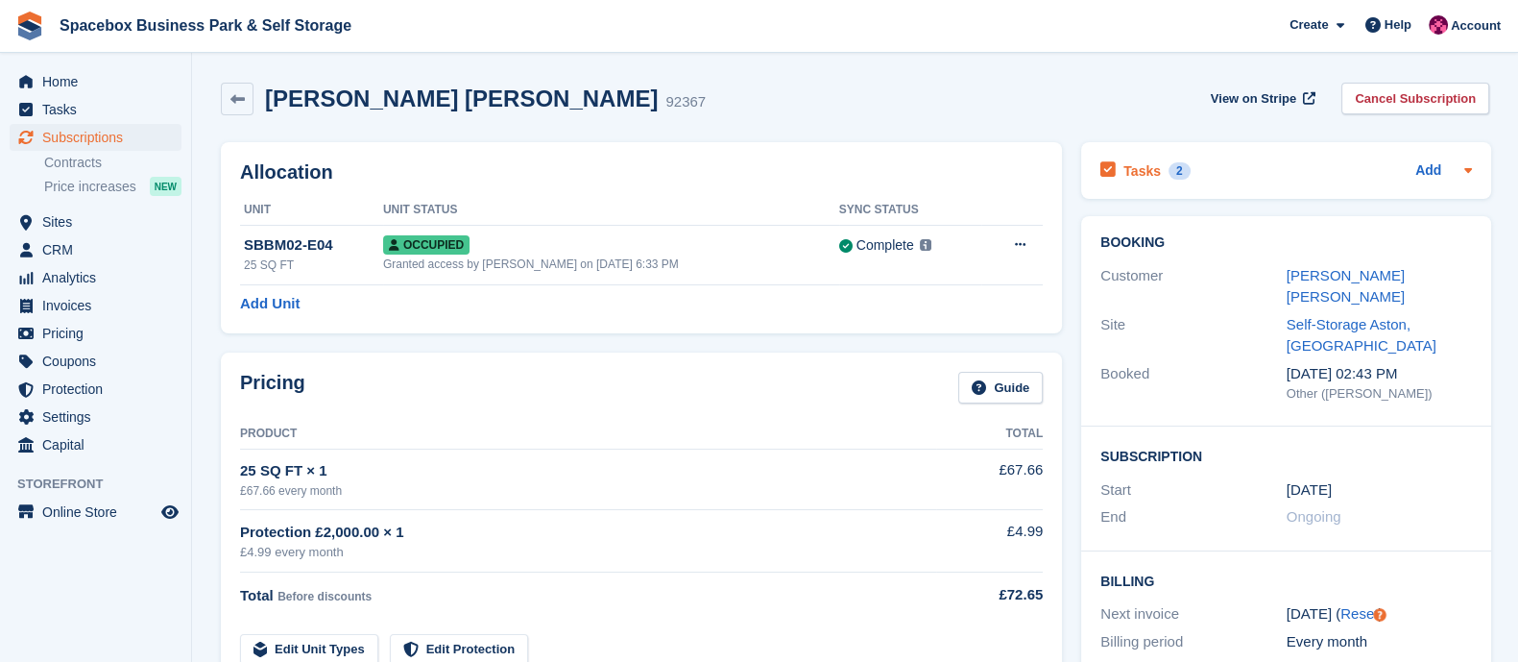
click at [1147, 180] on div "Tasks 2" at bounding box center [1144, 170] width 89 height 26
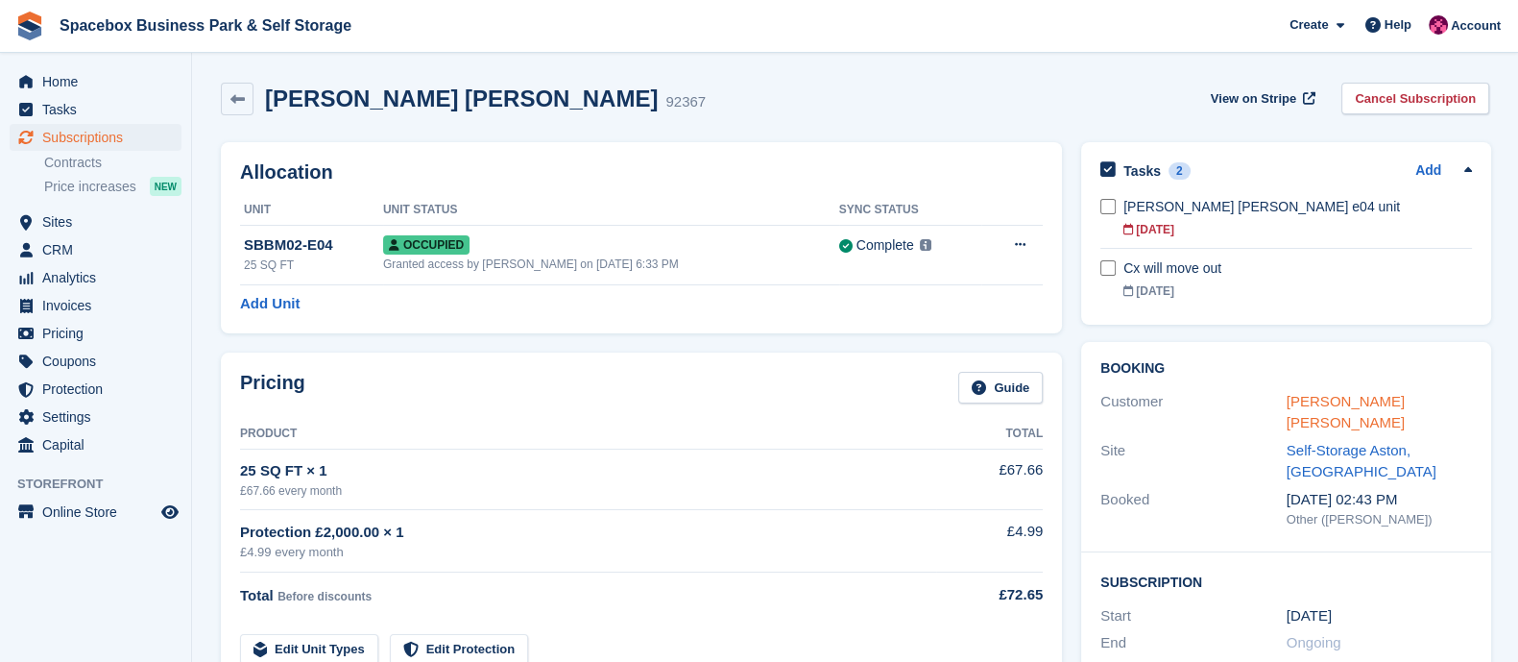
click at [1314, 396] on link "Keisha Micah" at bounding box center [1346, 412] width 118 height 38
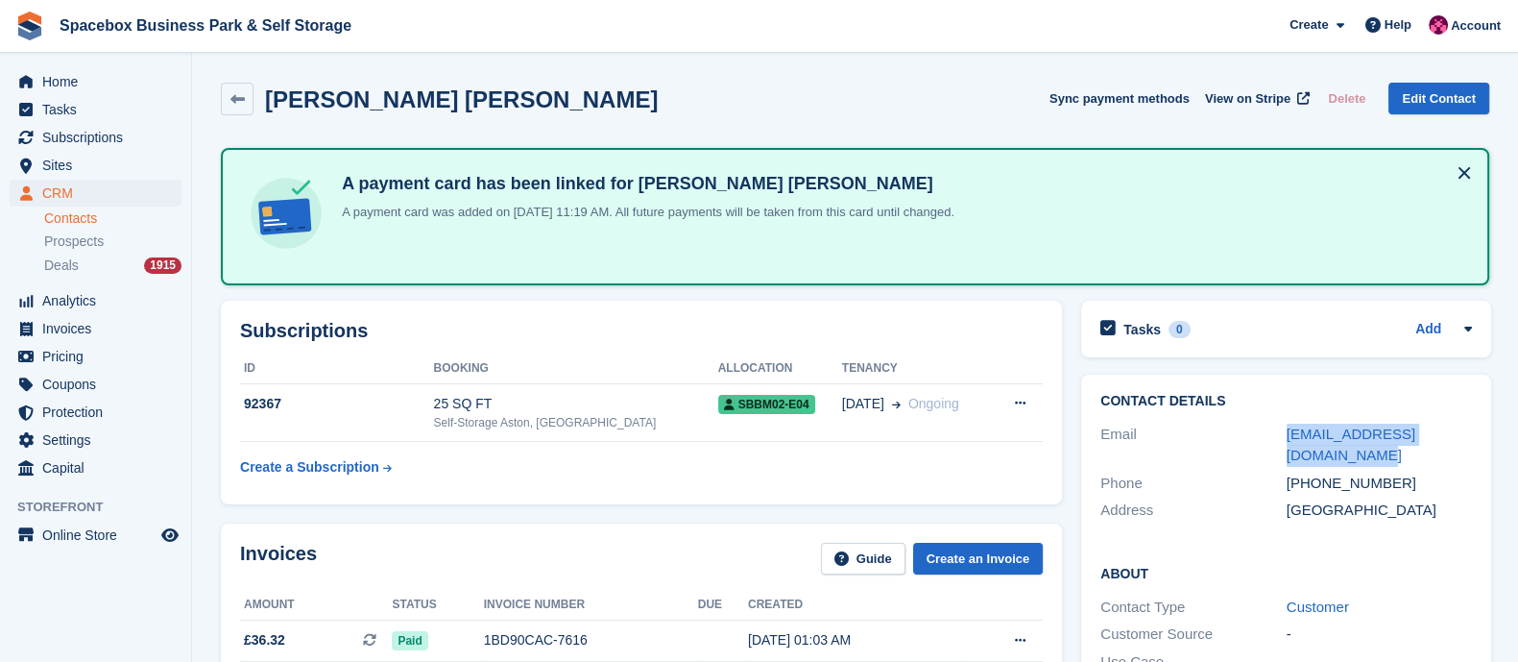
drag, startPoint x: 1334, startPoint y: 458, endPoint x: 1276, endPoint y: 438, distance: 61.0
click at [1276, 438] on div "Email keishatmicah@googlemail.com" at bounding box center [1286, 445] width 372 height 49
copy div "keishatmicah@googlemail.com"
drag, startPoint x: 1389, startPoint y: 488, endPoint x: 1310, endPoint y: 494, distance: 79.9
click at [1310, 494] on div "Contact Details Email keishatmicah@googlemail.com Phone +447901577744 Address U…" at bounding box center [1286, 458] width 410 height 169
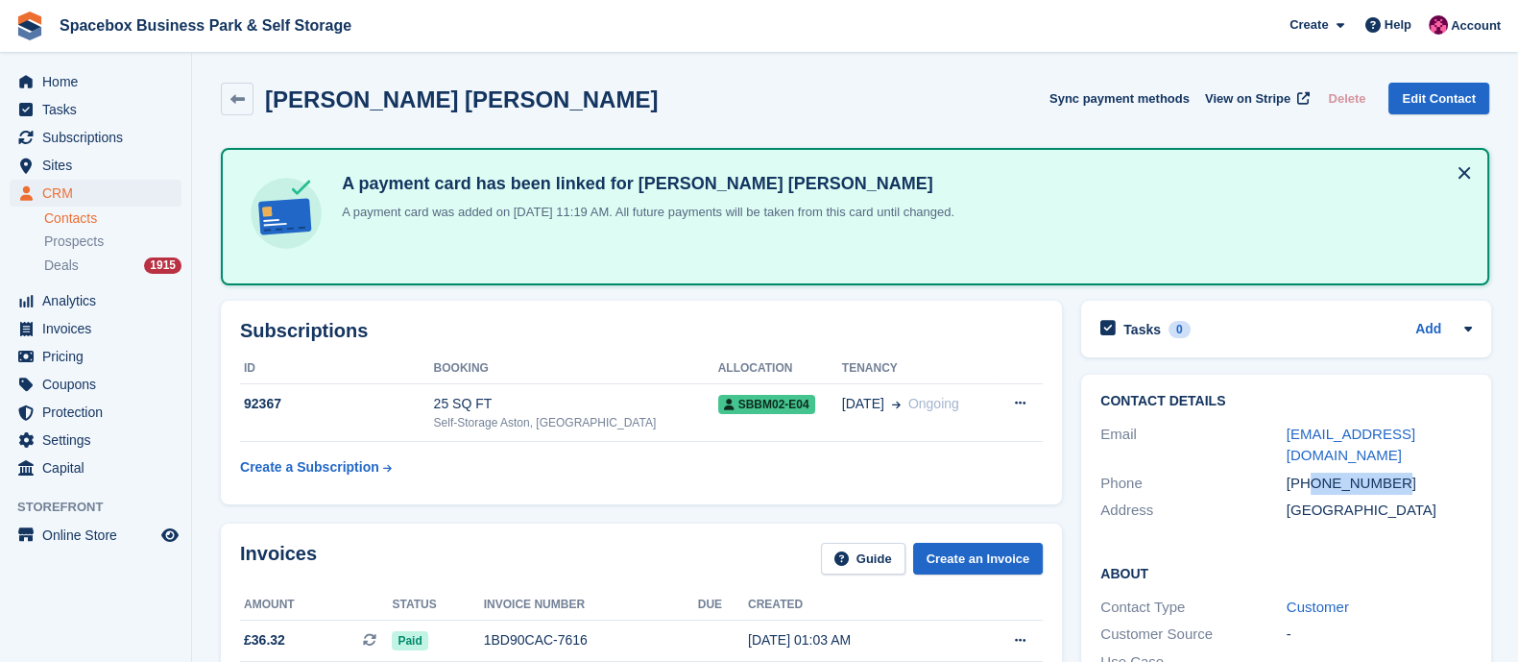
copy div "7901577744"
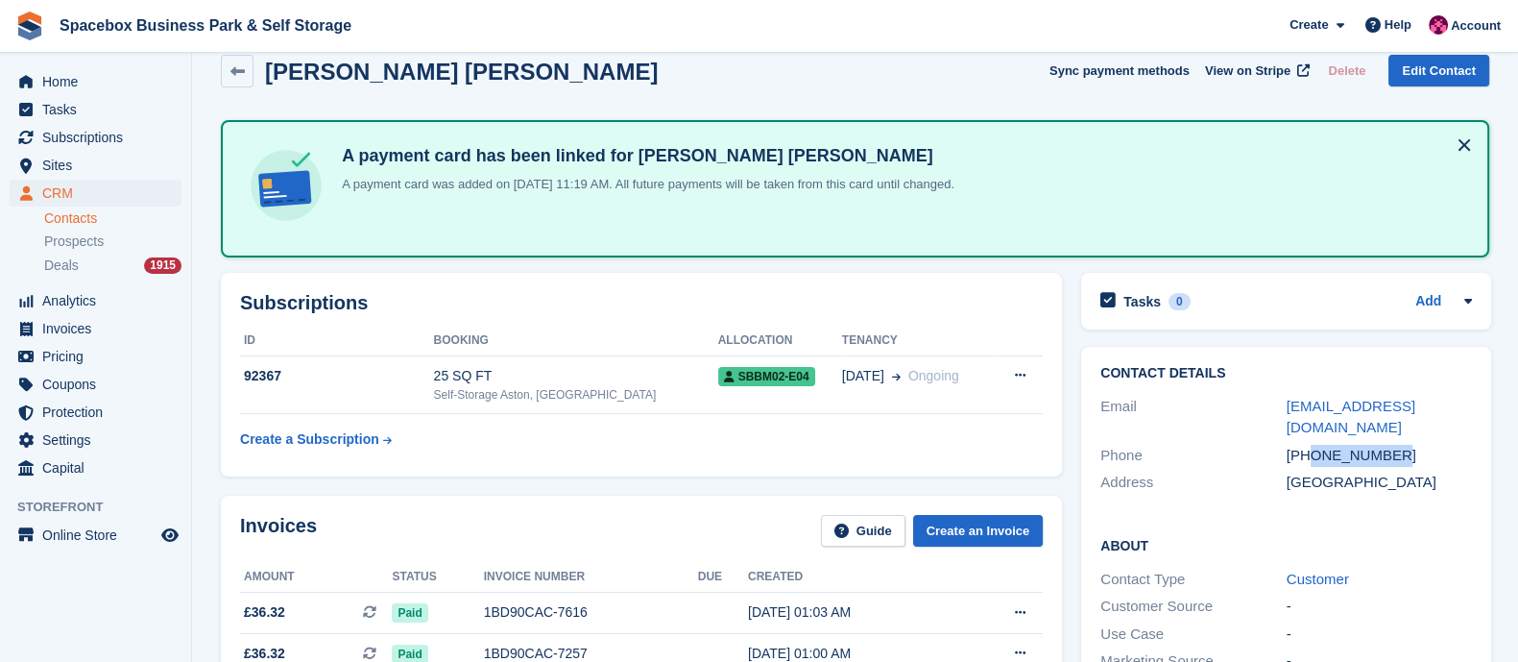
scroll to position [19, 0]
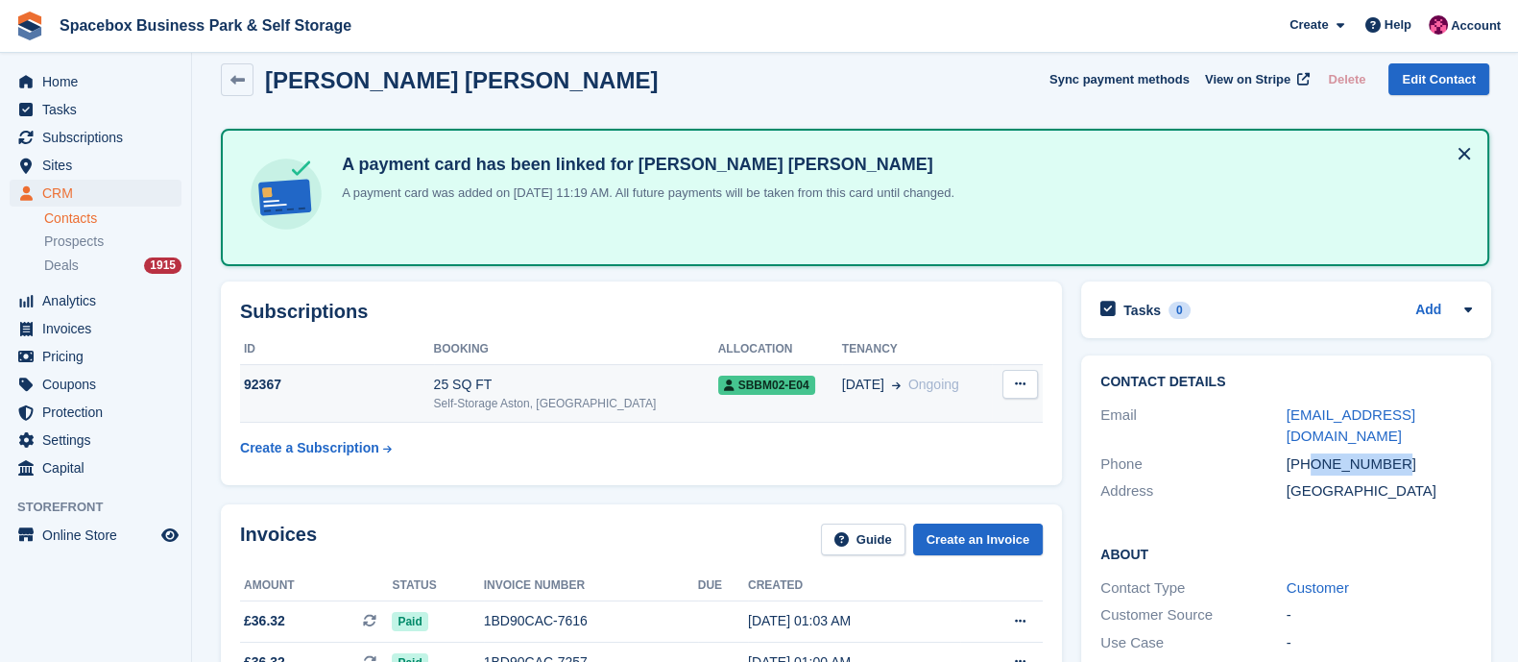
click at [1016, 386] on icon at bounding box center [1020, 383] width 11 height 12
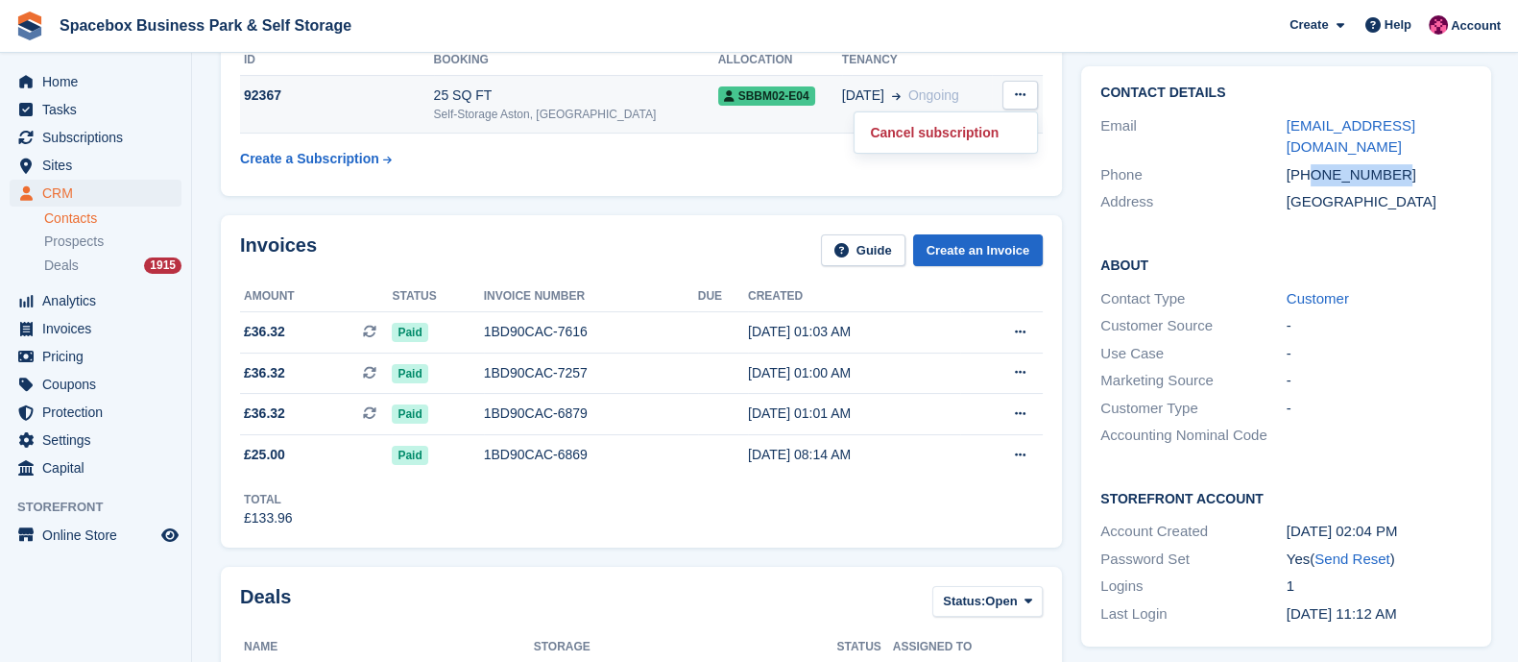
scroll to position [309, 0]
click at [560, 87] on div "25 SQ FT" at bounding box center [576, 94] width 284 height 20
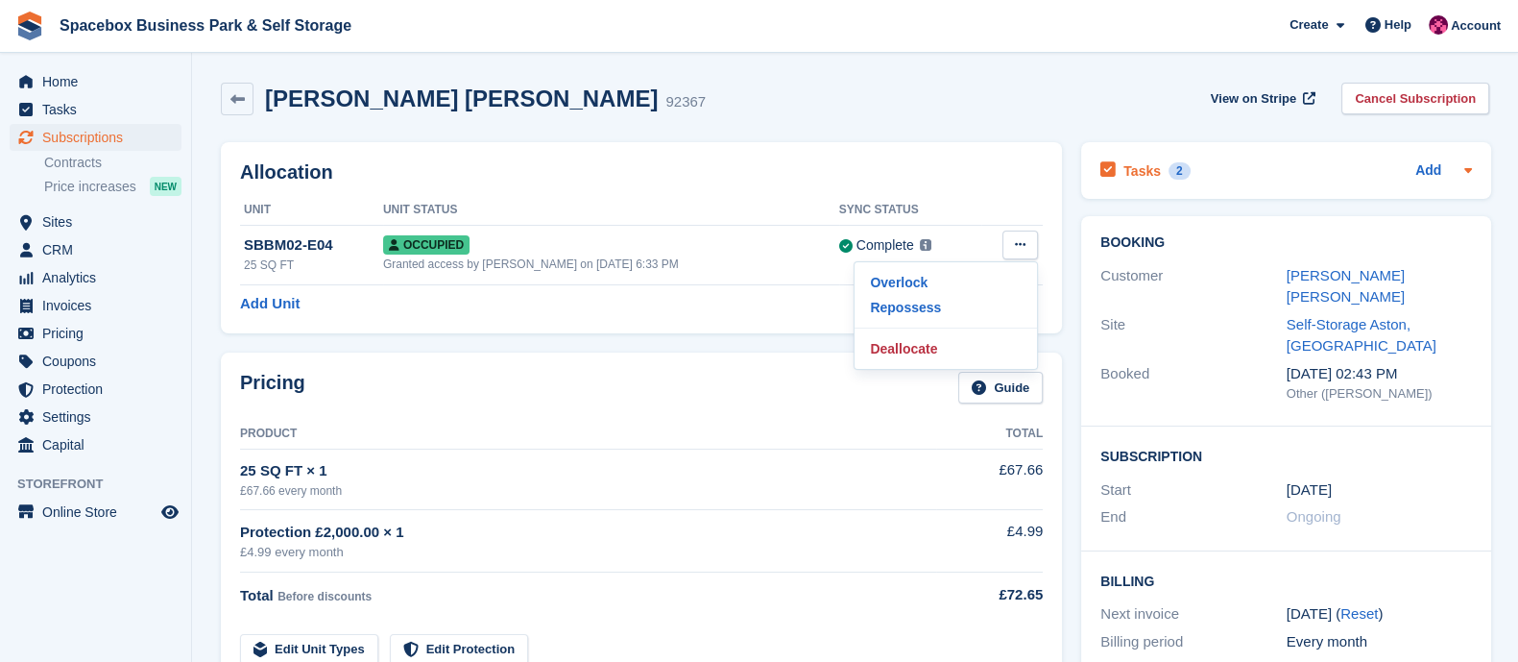
click at [1147, 162] on h2 "Tasks" at bounding box center [1141, 170] width 37 height 17
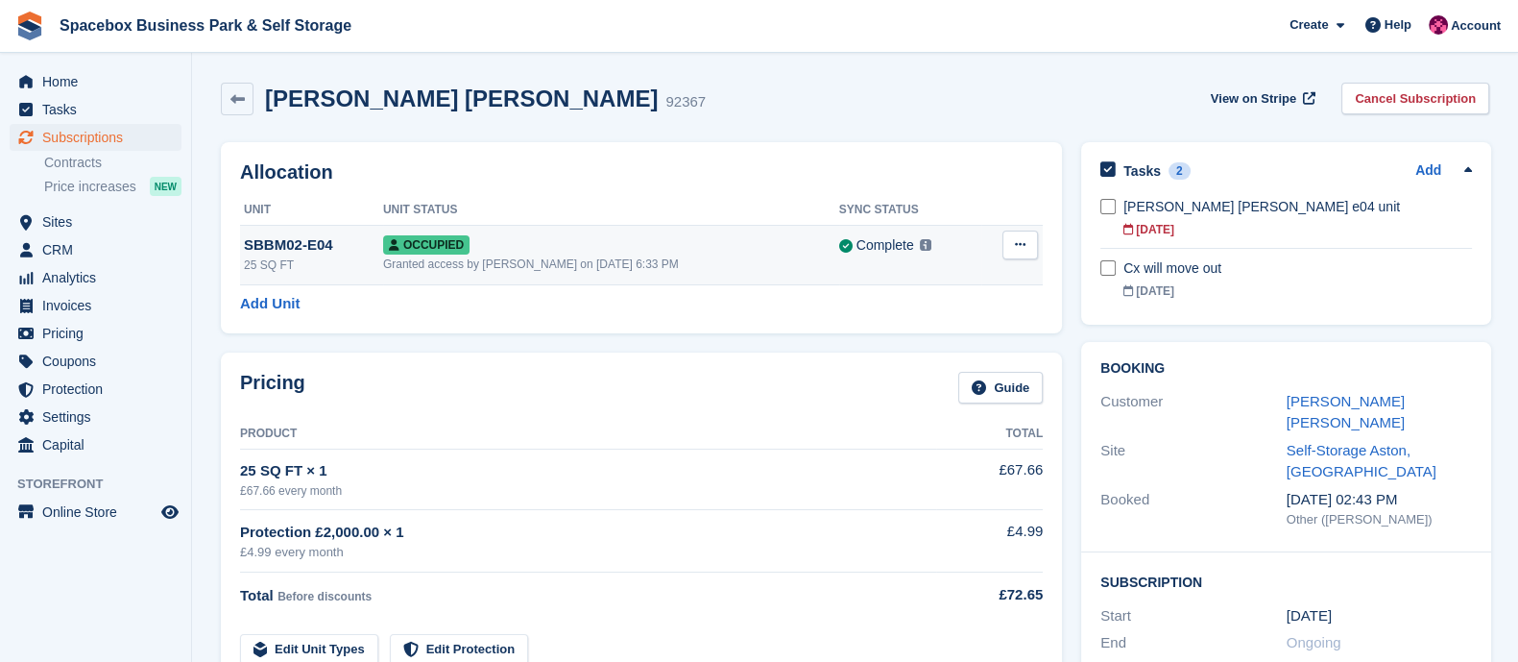
click at [1008, 247] on button at bounding box center [1020, 244] width 36 height 29
click at [914, 342] on p "Deallocate" at bounding box center [945, 348] width 167 height 25
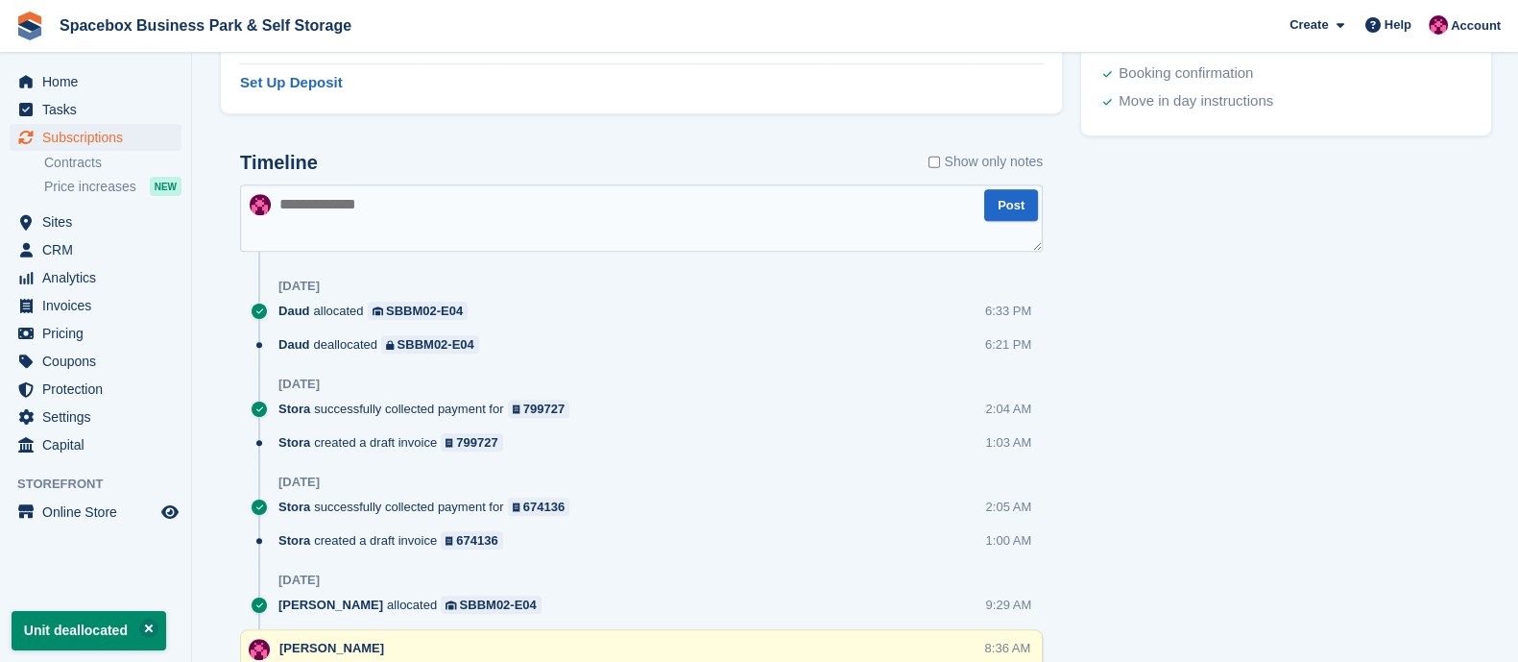
scroll to position [1038, 0]
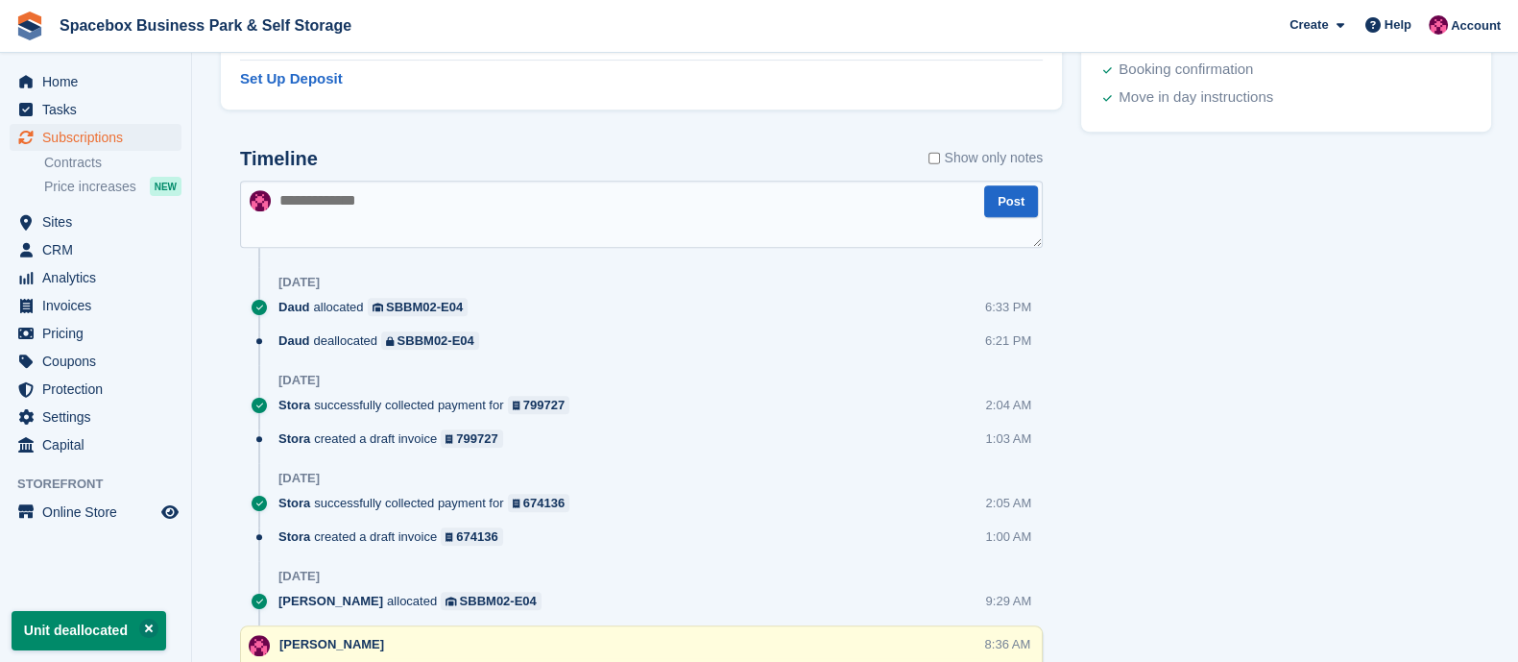
click at [486, 202] on textarea at bounding box center [641, 214] width 803 height 67
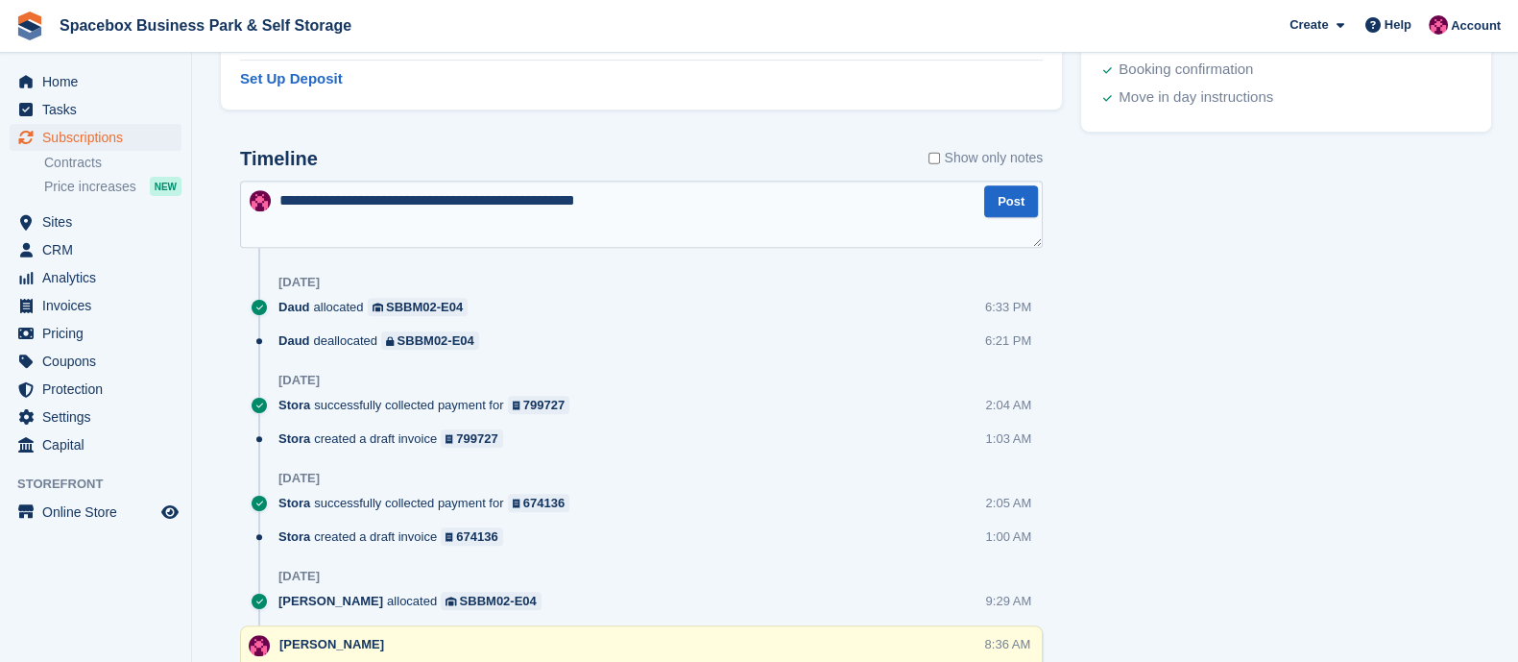
type textarea "**********"
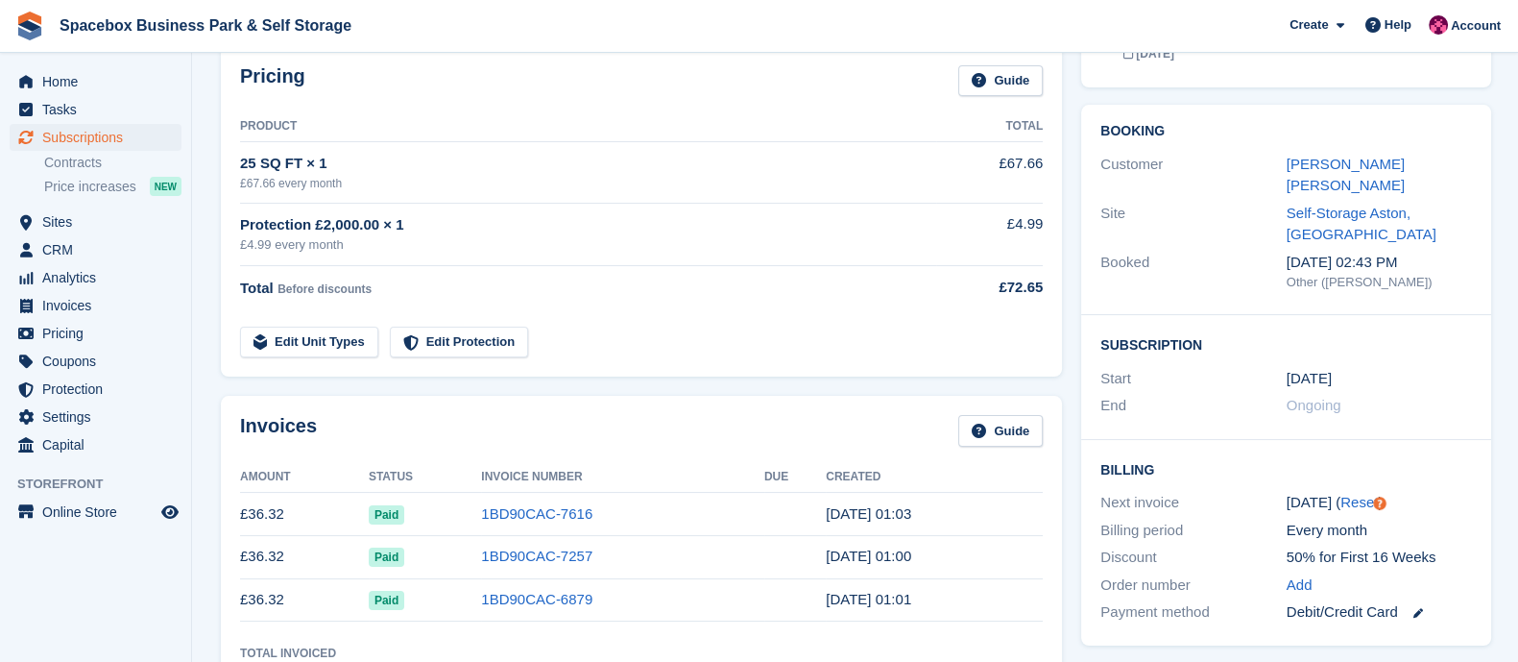
scroll to position [0, 0]
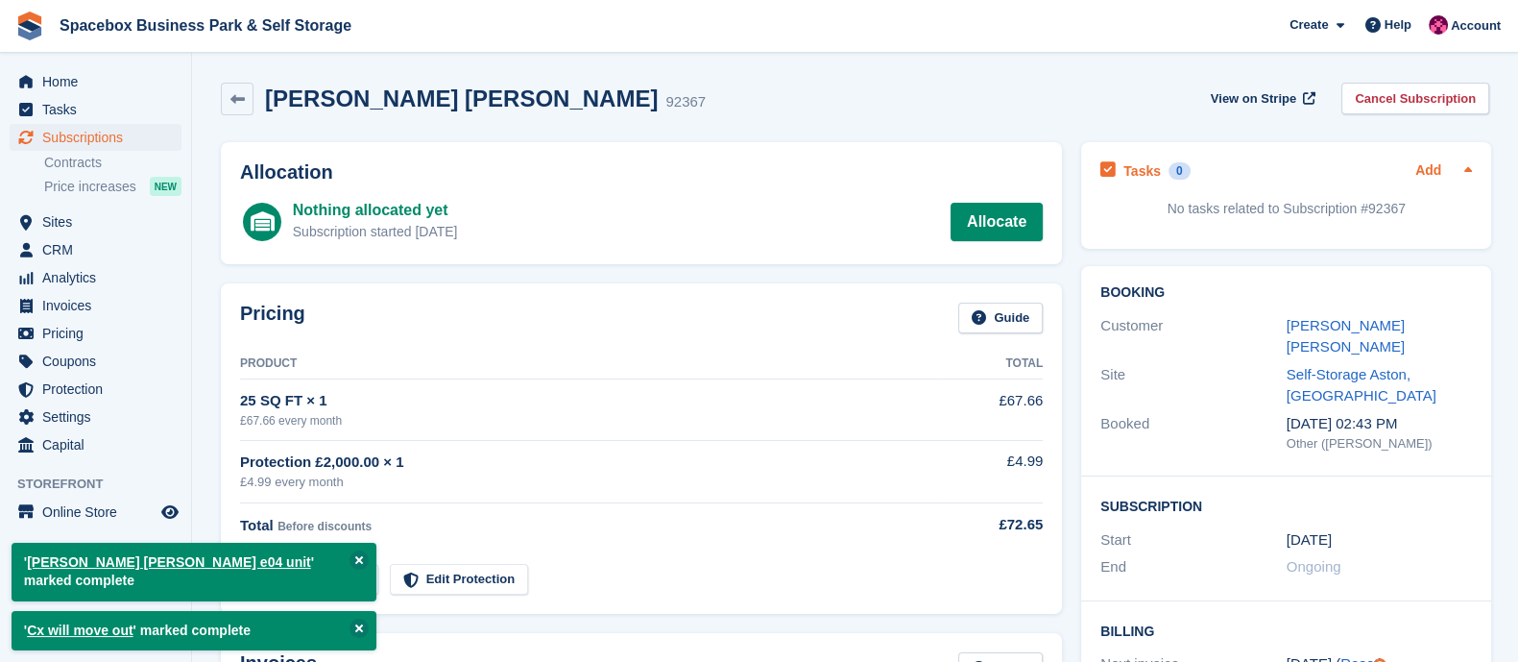
click at [1426, 172] on link "Add" at bounding box center [1428, 171] width 26 height 22
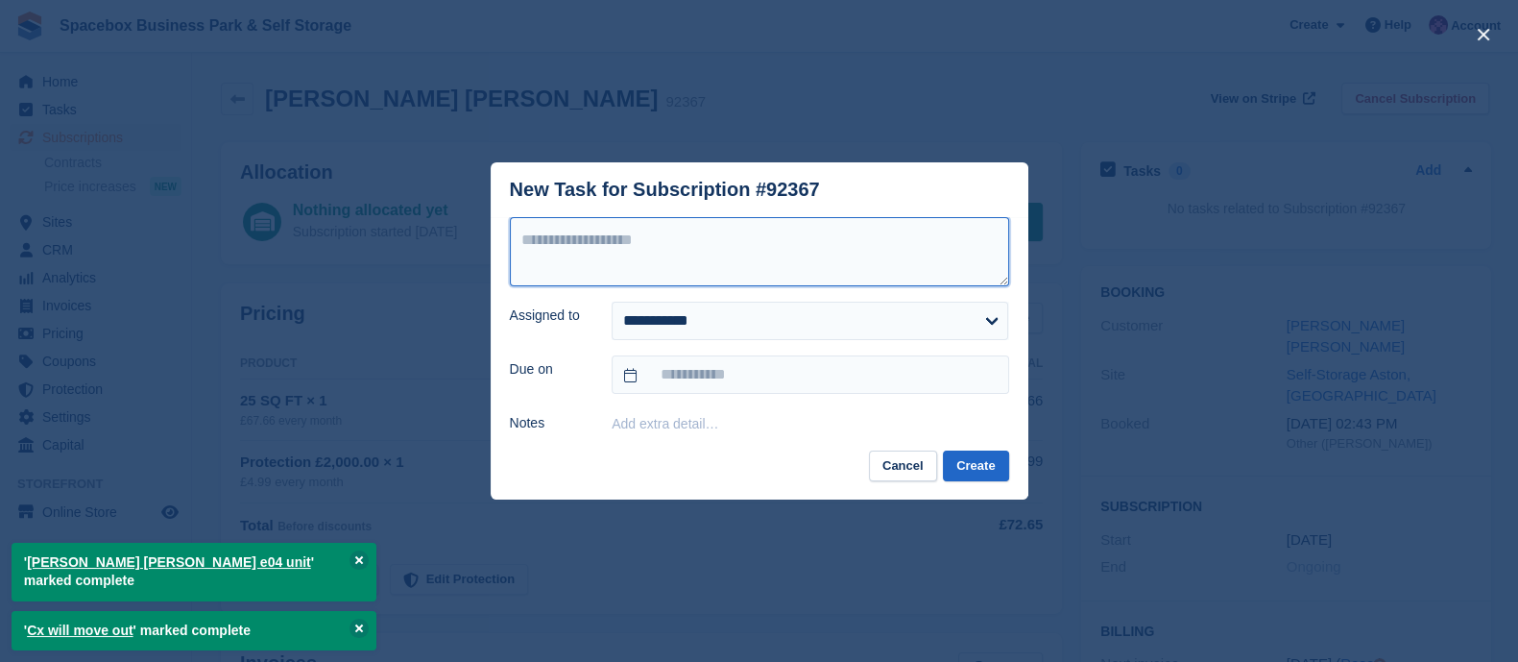
click at [581, 255] on textarea at bounding box center [759, 251] width 499 height 69
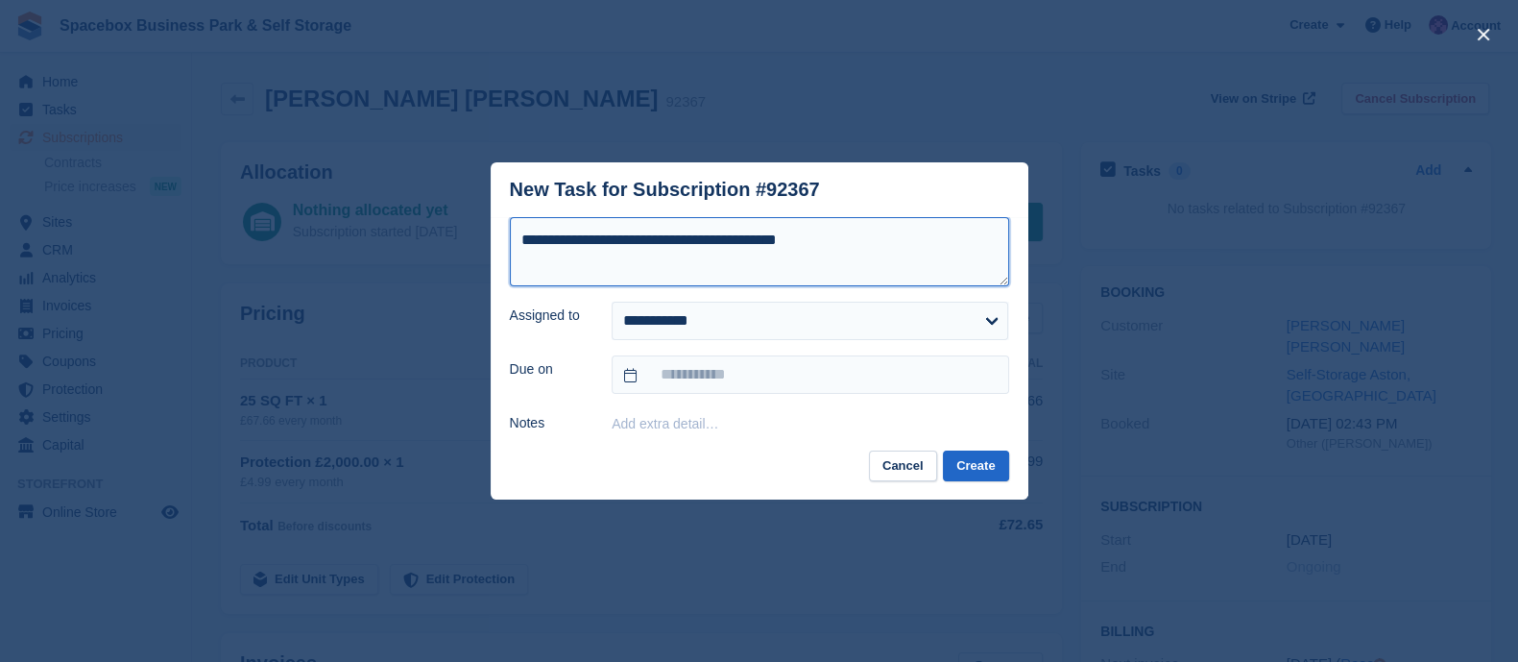
click at [539, 241] on textarea "**********" at bounding box center [759, 251] width 499 height 69
type textarea "**********"
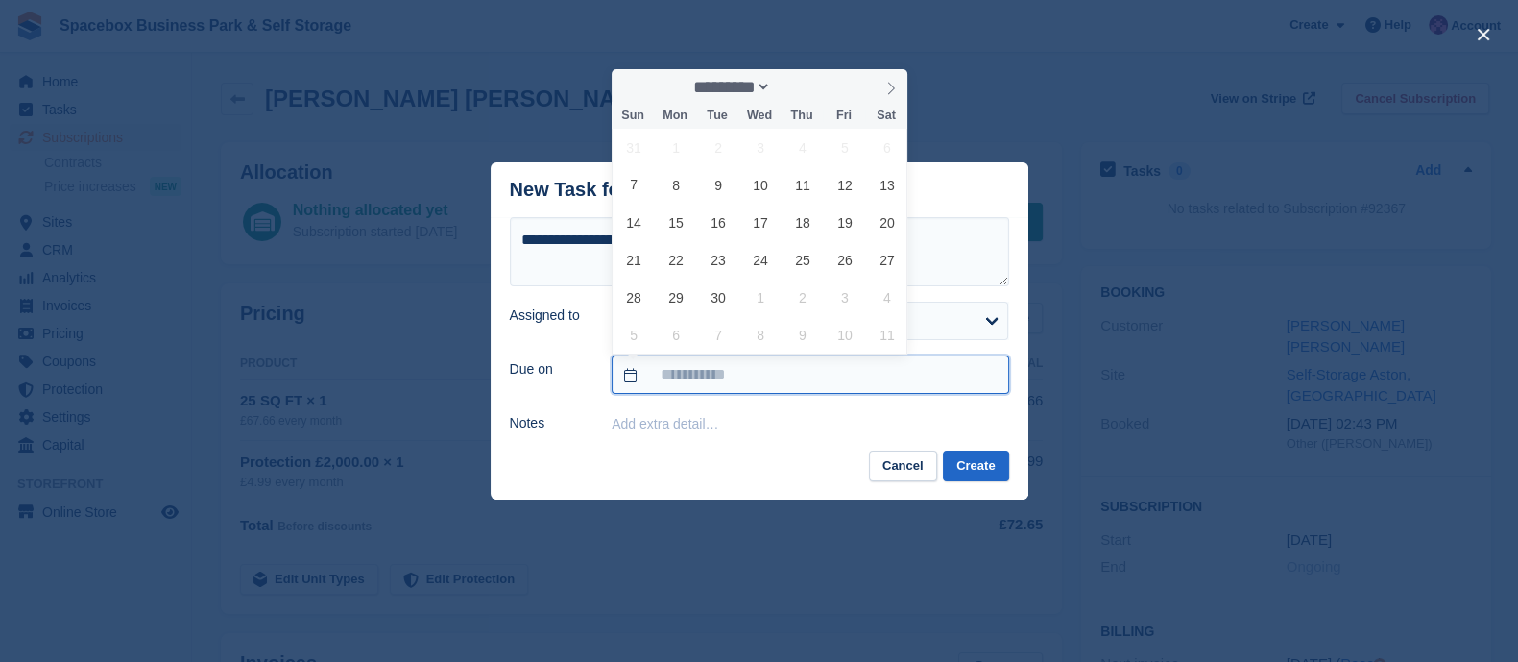
click at [725, 363] on input "text" at bounding box center [810, 374] width 397 height 38
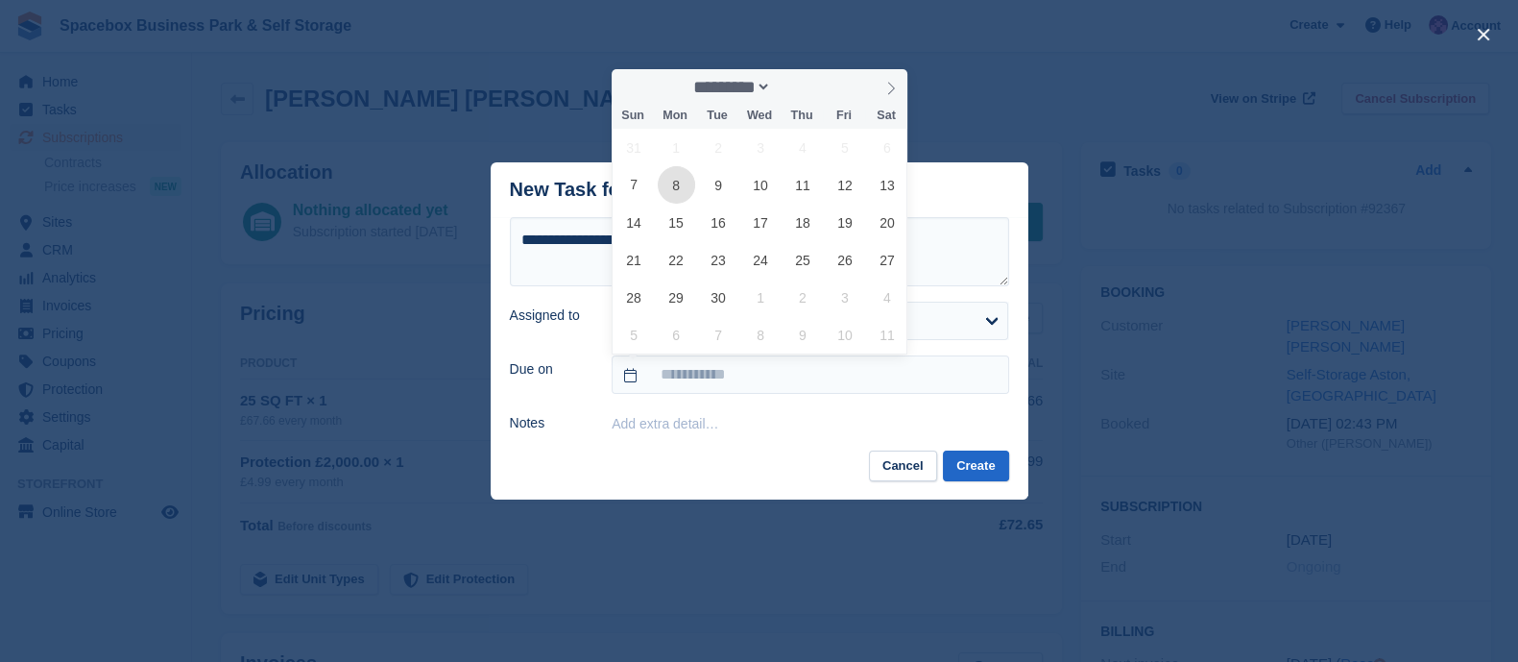
click at [675, 199] on span "8" at bounding box center [676, 184] width 37 height 37
type input "**********"
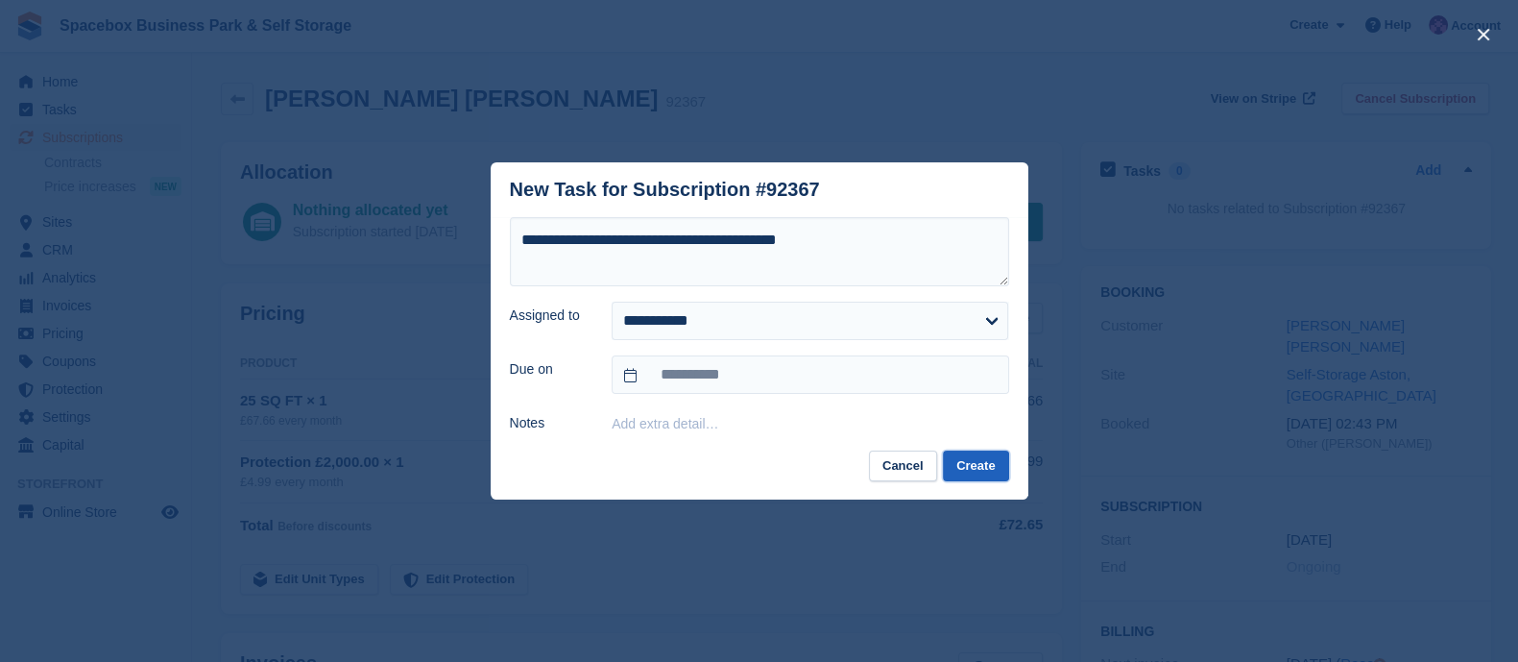
click at [973, 468] on button "Create" at bounding box center [975, 466] width 65 height 32
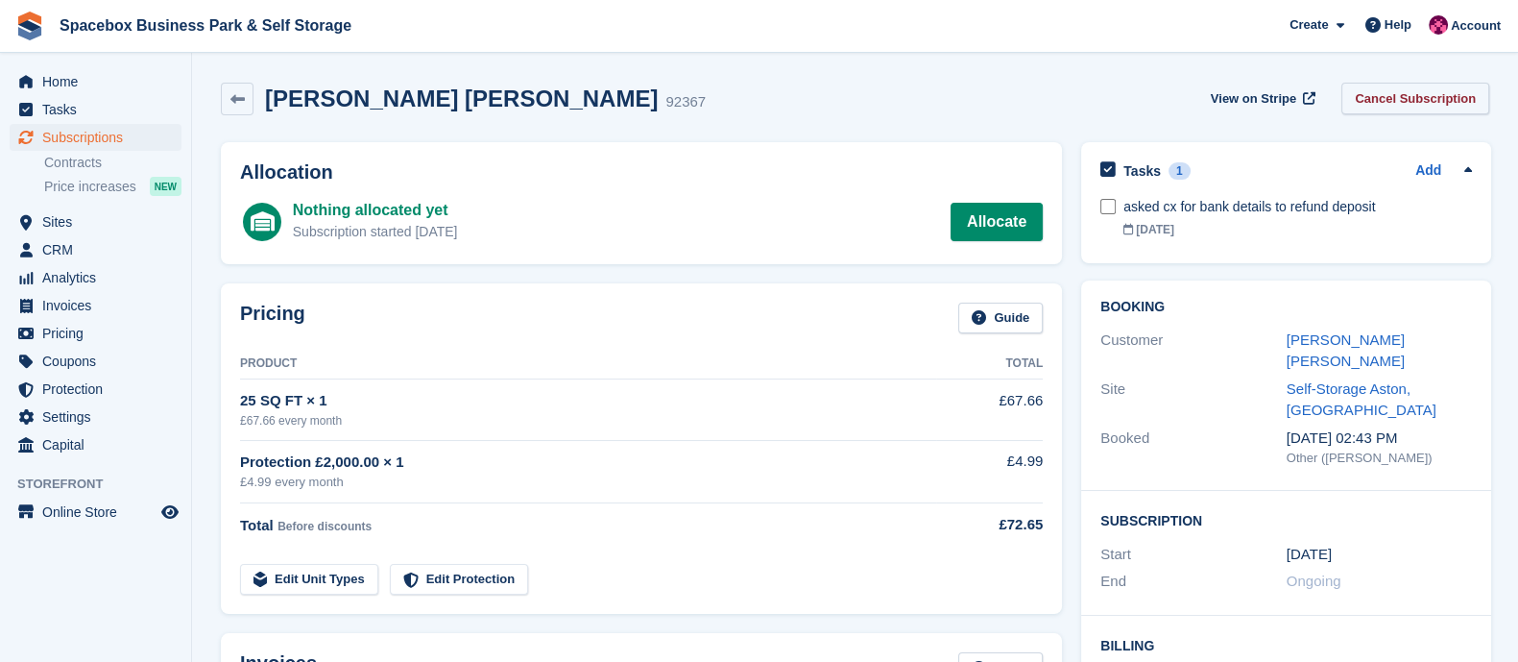
click at [1413, 98] on link "Cancel Subscription" at bounding box center [1415, 99] width 148 height 32
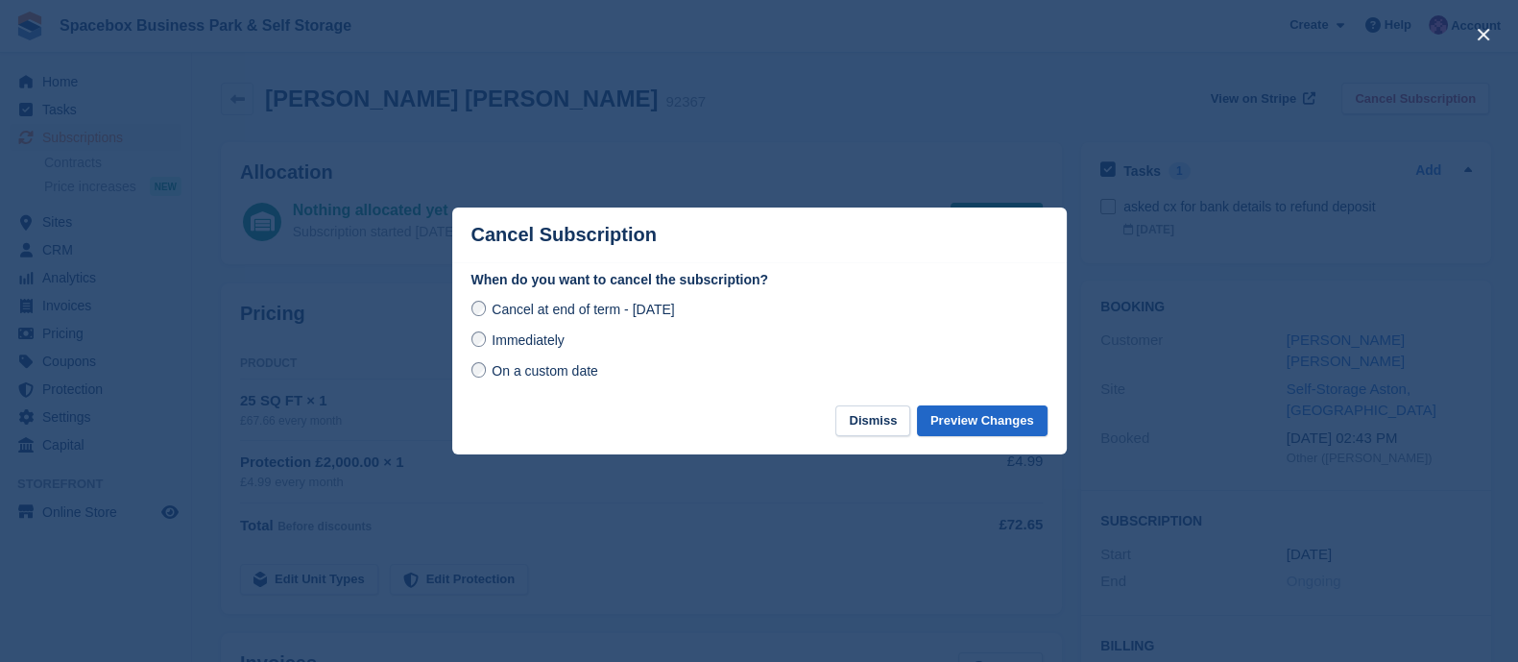
click at [519, 348] on span "Immediately" at bounding box center [528, 339] width 72 height 15
click at [959, 413] on button "Preview Changes" at bounding box center [982, 421] width 131 height 32
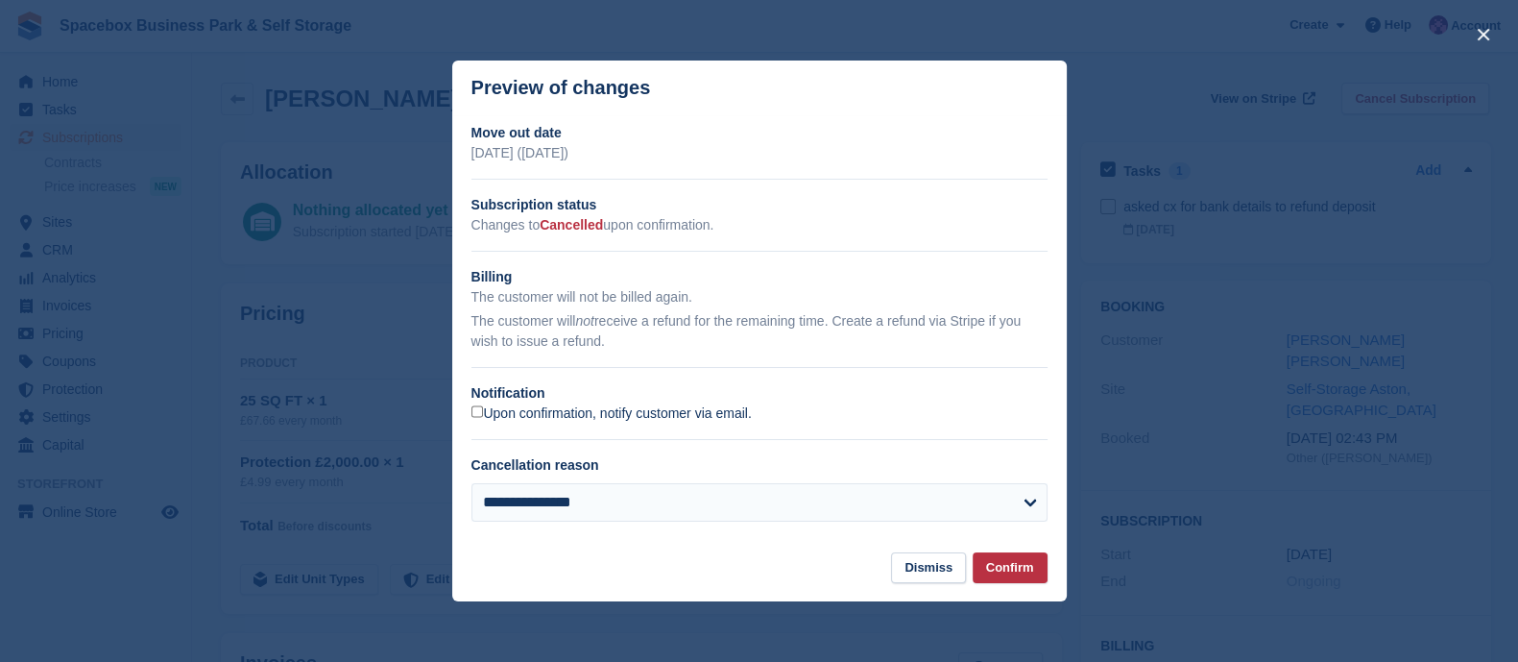
click at [615, 410] on label "Upon confirmation, notify customer via email." at bounding box center [611, 413] width 280 height 17
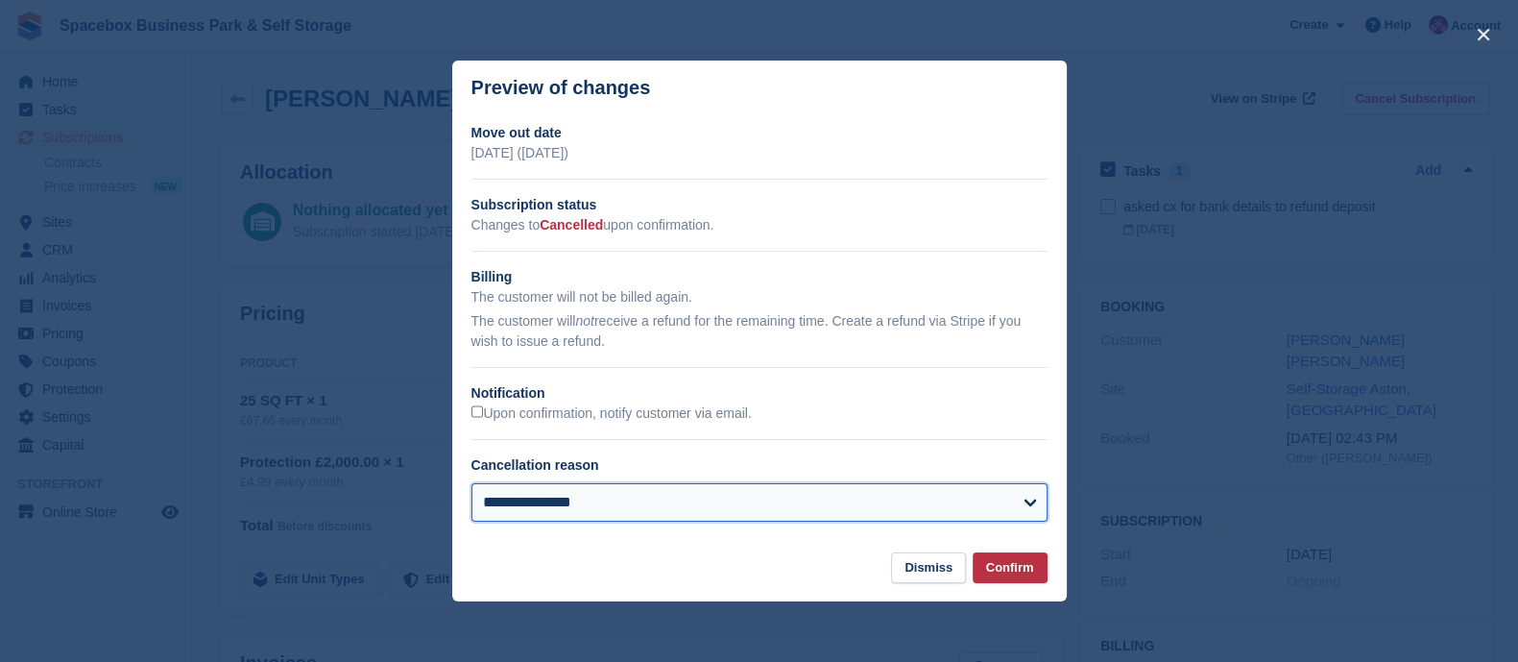
click at [658, 503] on select "**********" at bounding box center [759, 502] width 576 height 38
select select "*****"
click at [471, 484] on select "**********" at bounding box center [759, 502] width 576 height 38
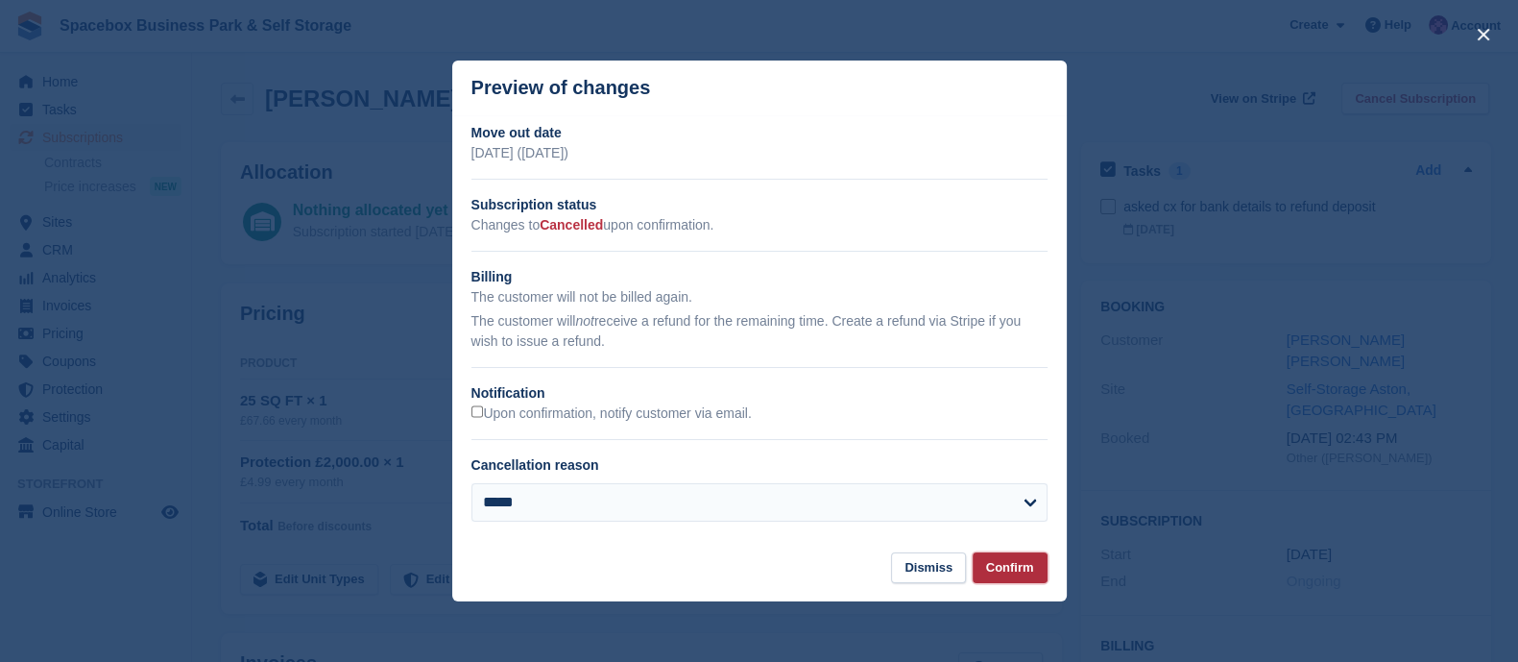
click at [1023, 564] on button "Confirm" at bounding box center [1010, 568] width 75 height 32
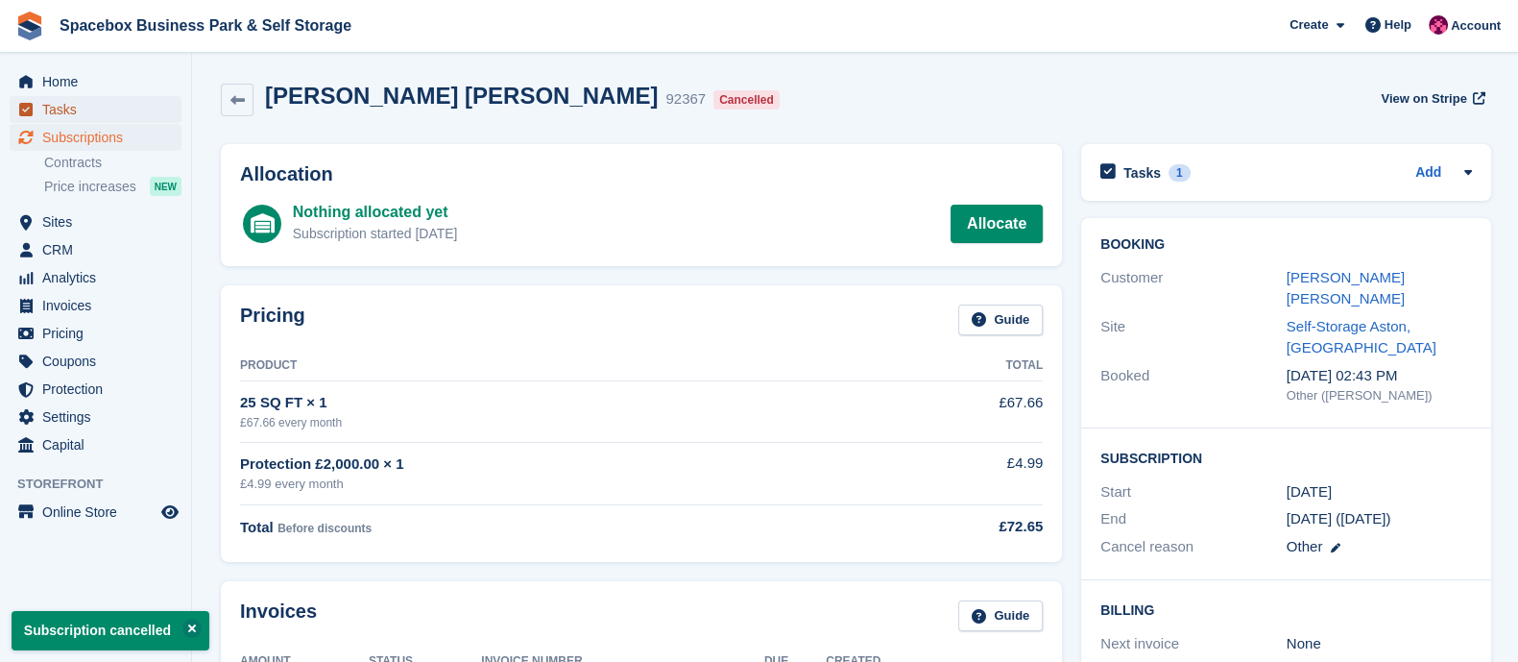
click at [92, 109] on span "Tasks" at bounding box center [99, 109] width 115 height 27
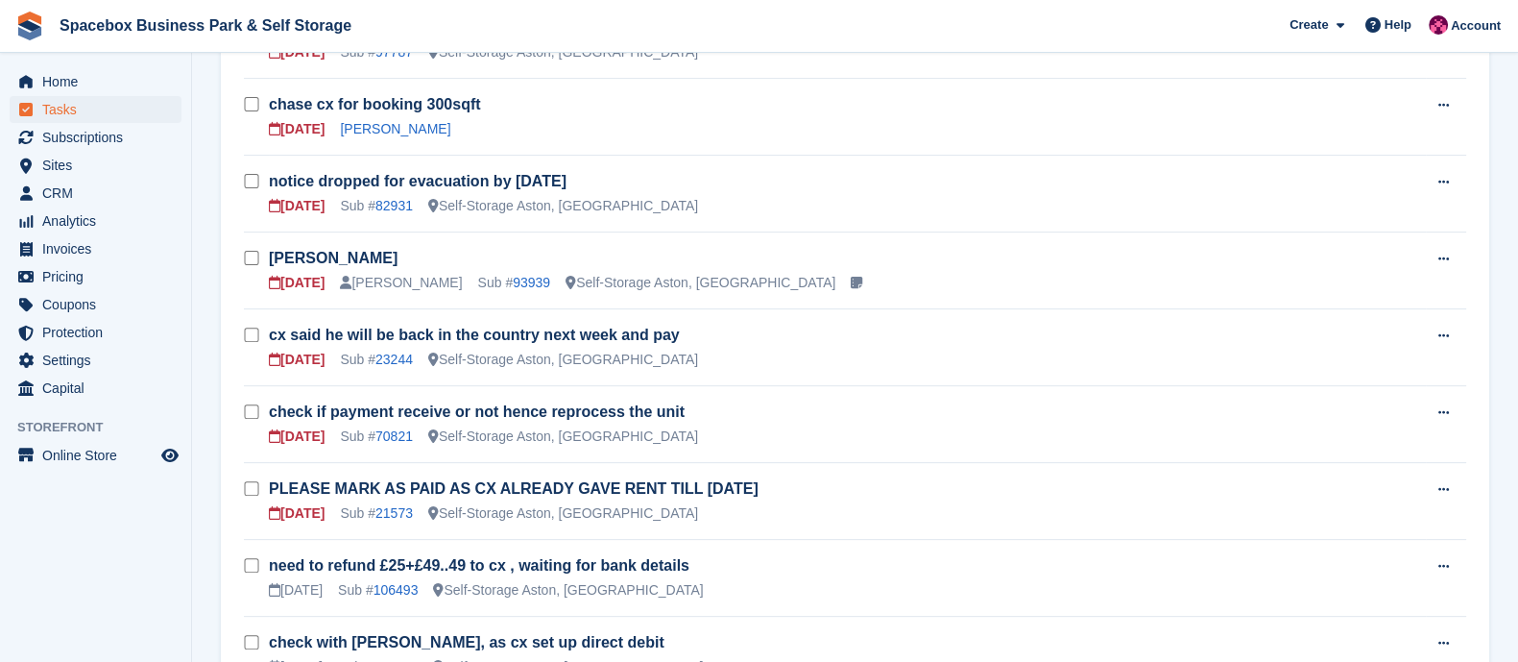
scroll to position [832, 0]
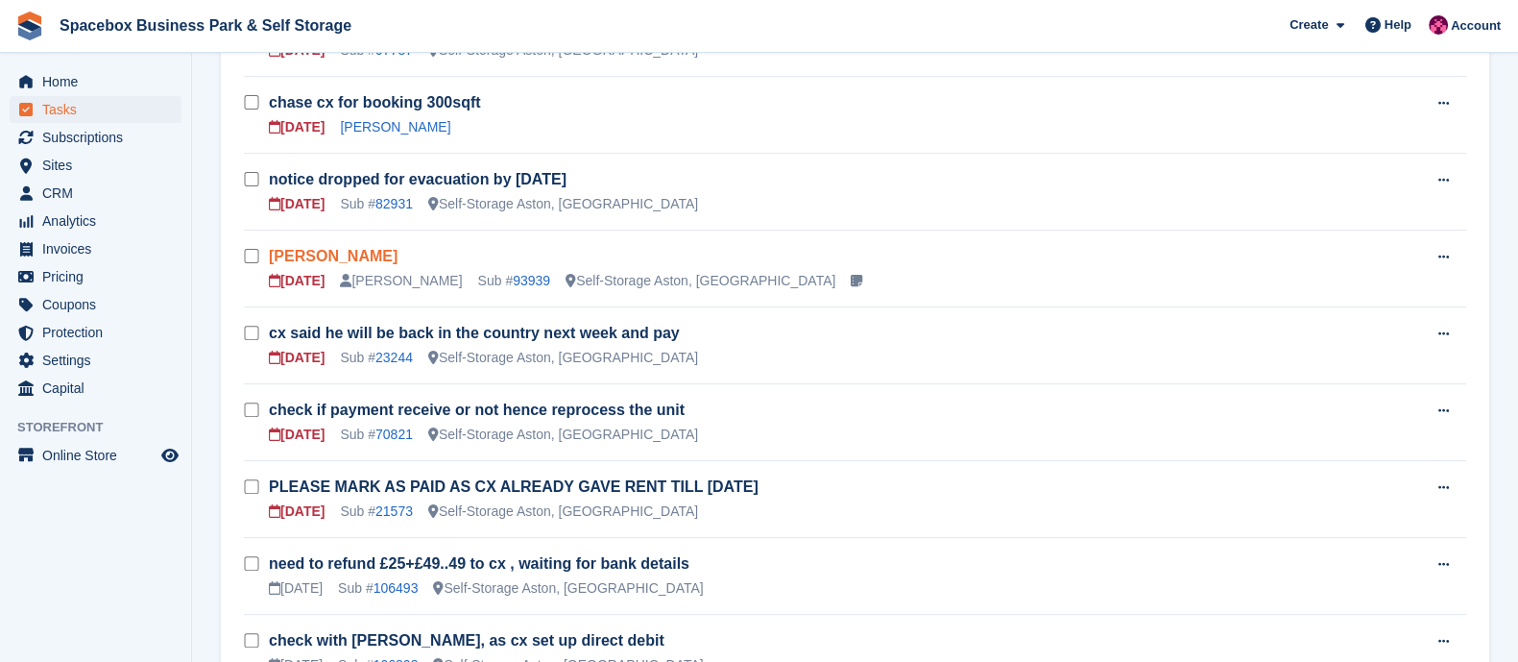
click at [348, 262] on link "[PERSON_NAME]" at bounding box center [333, 256] width 129 height 16
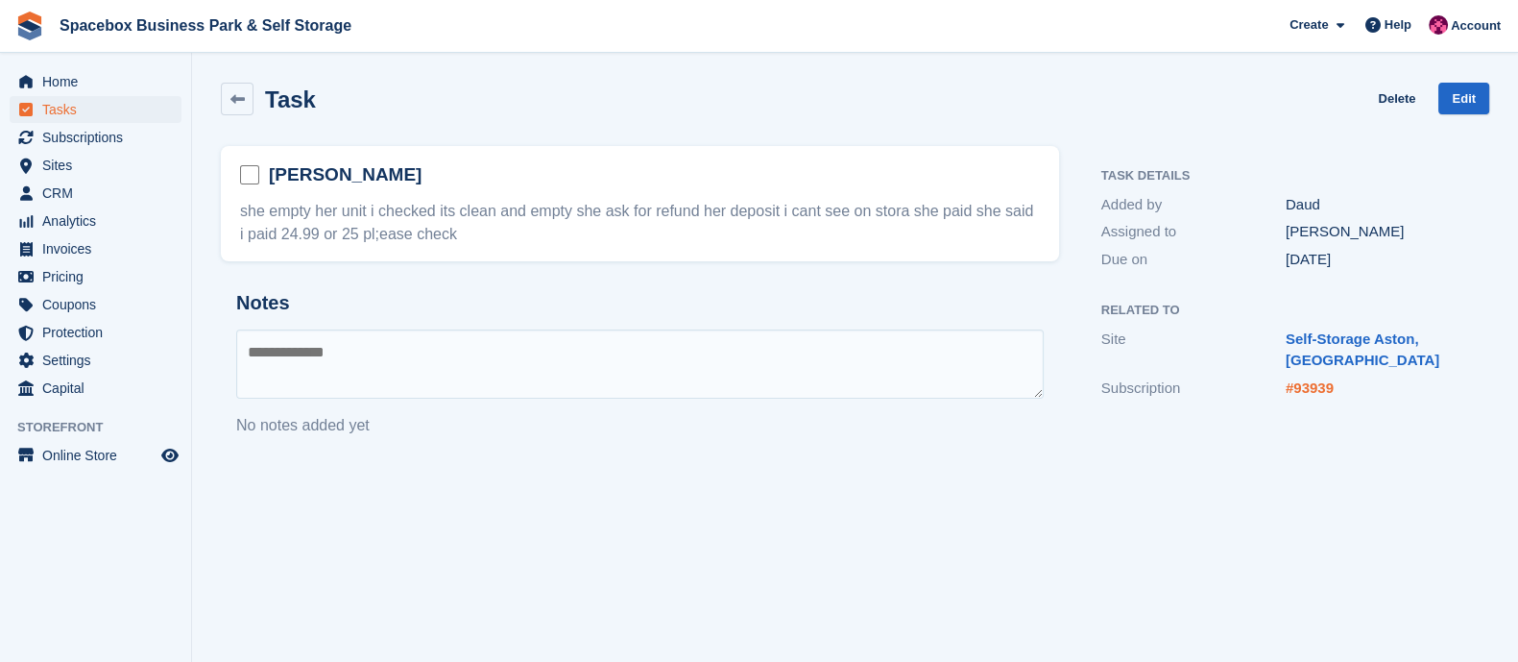
click at [1320, 389] on link "#93939" at bounding box center [1310, 387] width 48 height 16
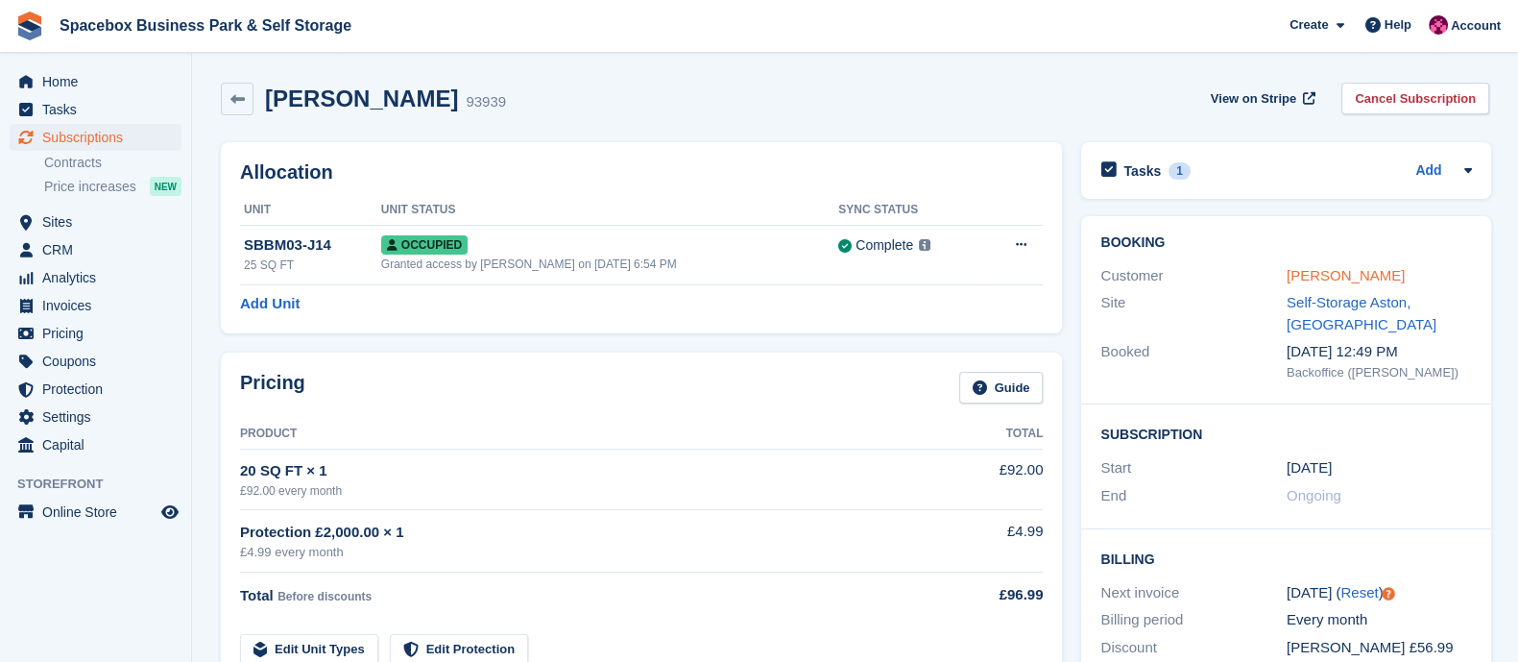
click at [1311, 277] on link "Naomi Iroboinose" at bounding box center [1346, 275] width 118 height 16
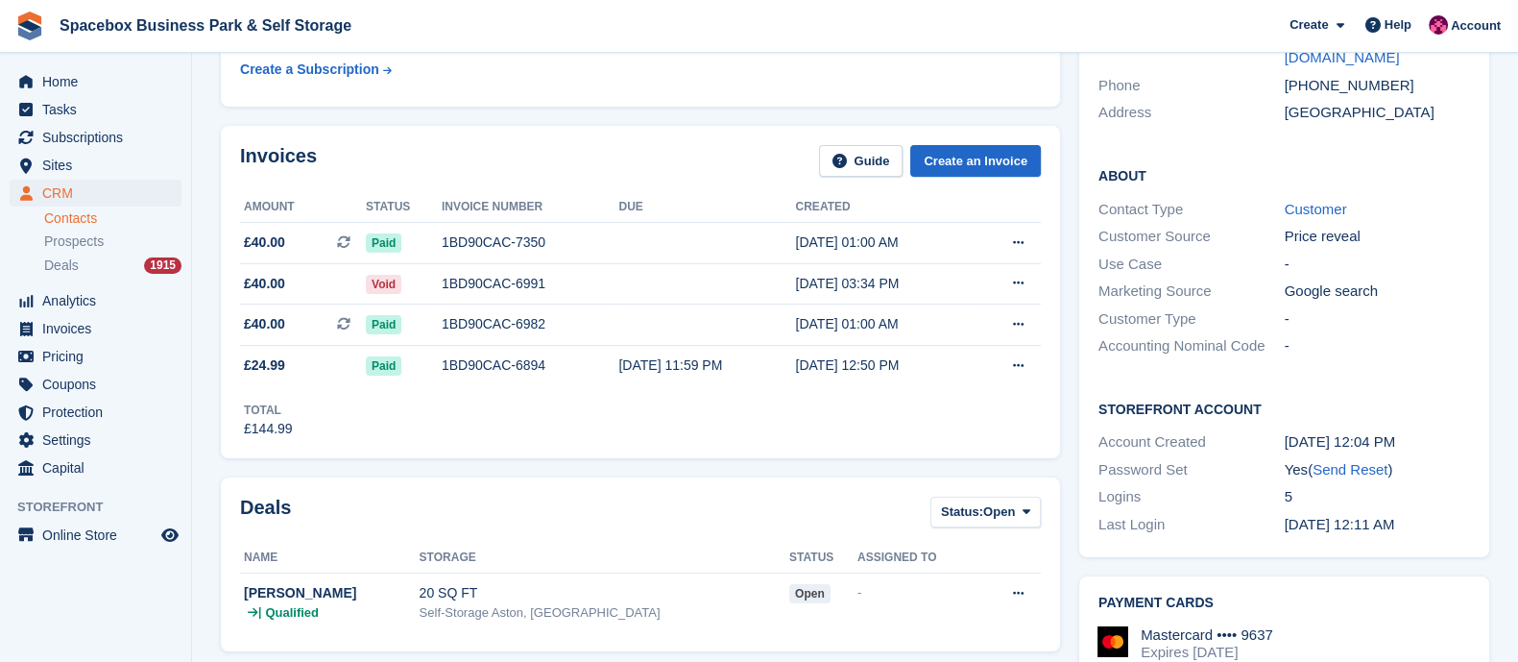
scroll to position [399, 0]
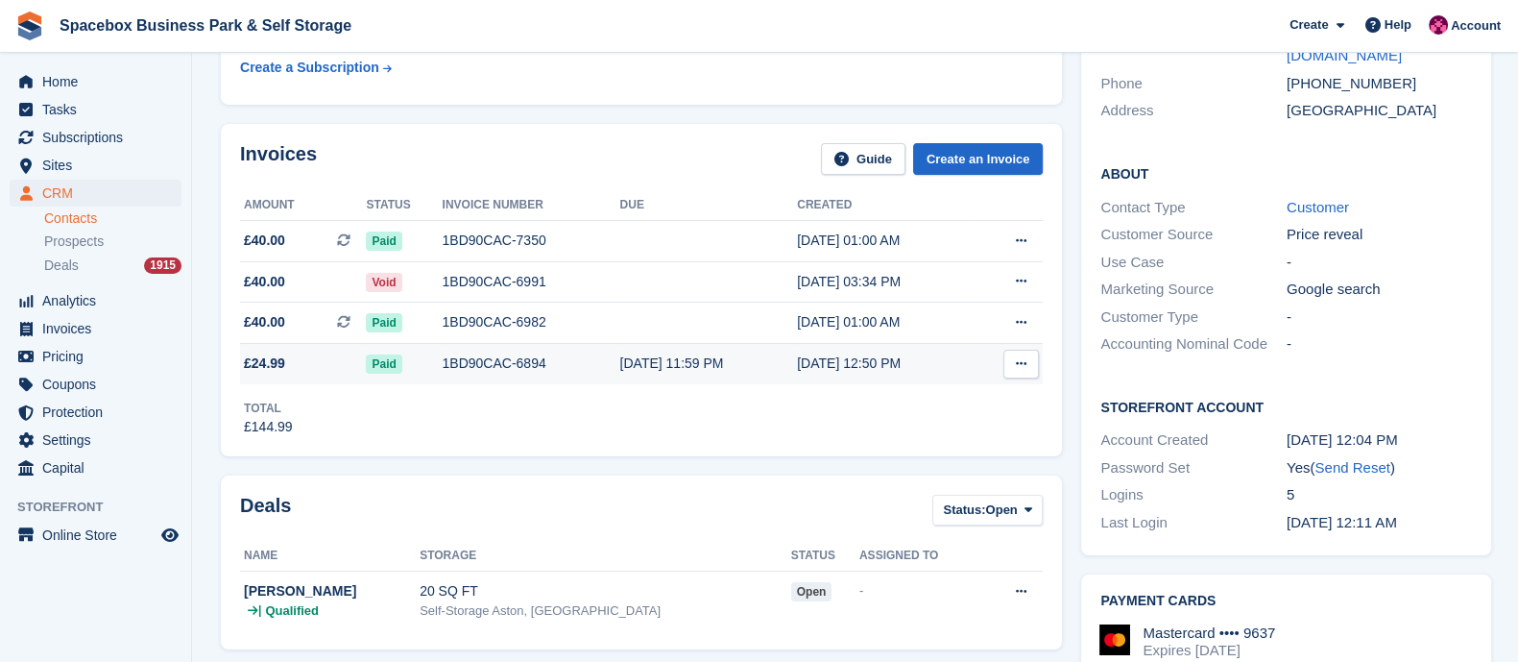
click at [546, 380] on td "1BD90CAC-6894" at bounding box center [532, 363] width 178 height 40
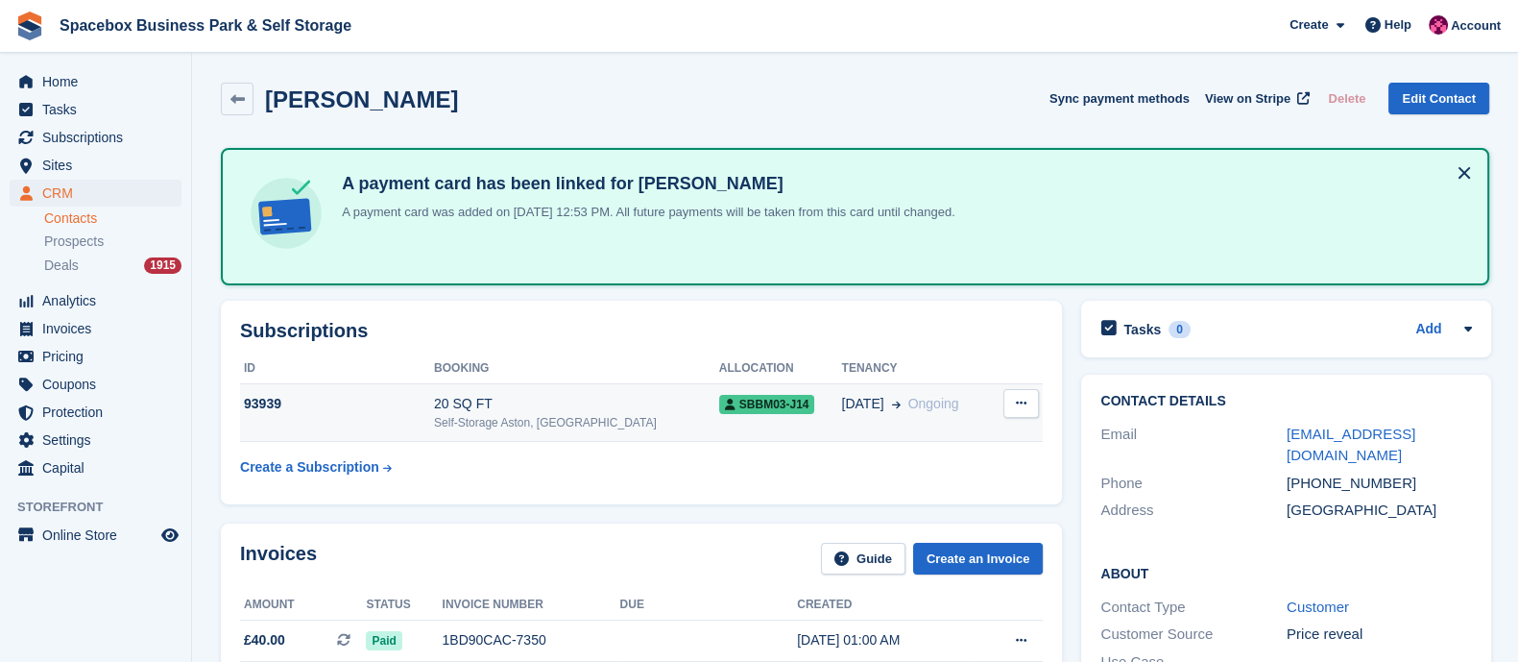
click at [586, 414] on div "Self-Storage Aston, [GEOGRAPHIC_DATA]" at bounding box center [576, 422] width 285 height 17
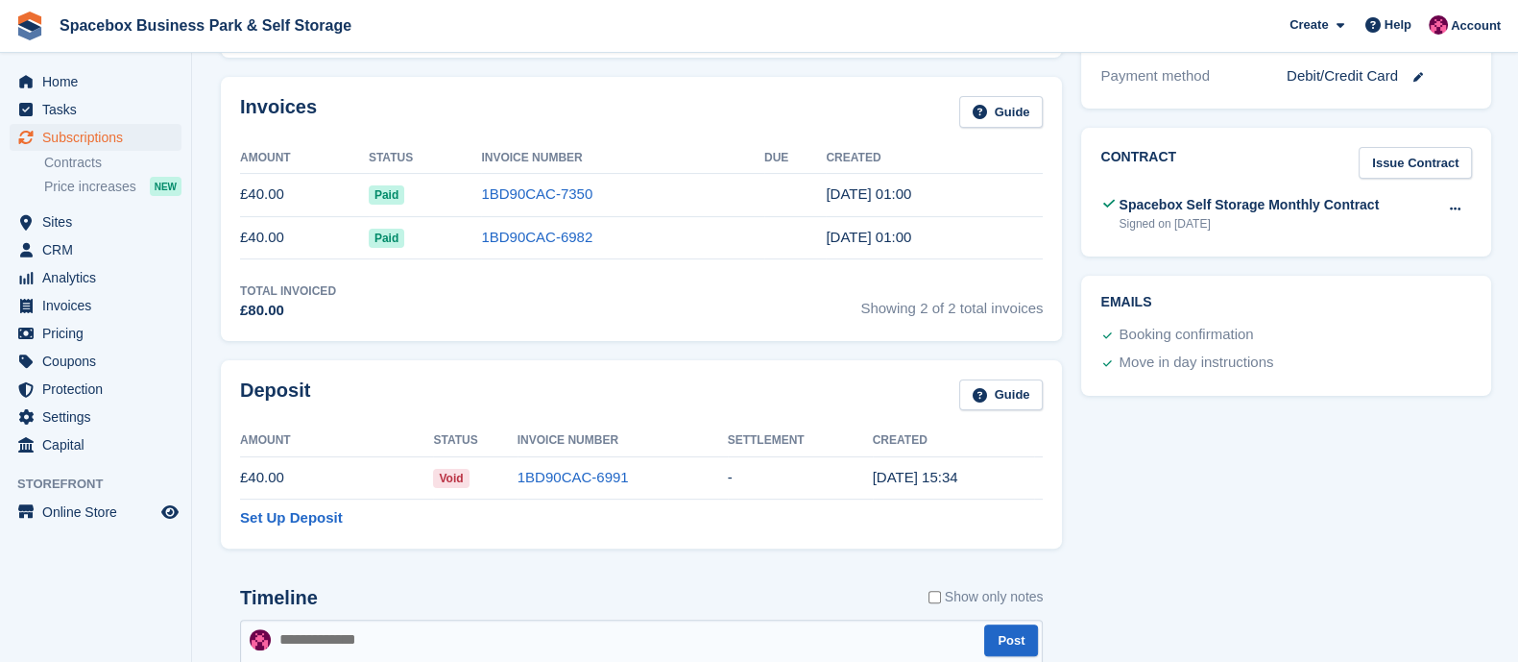
scroll to position [916, 0]
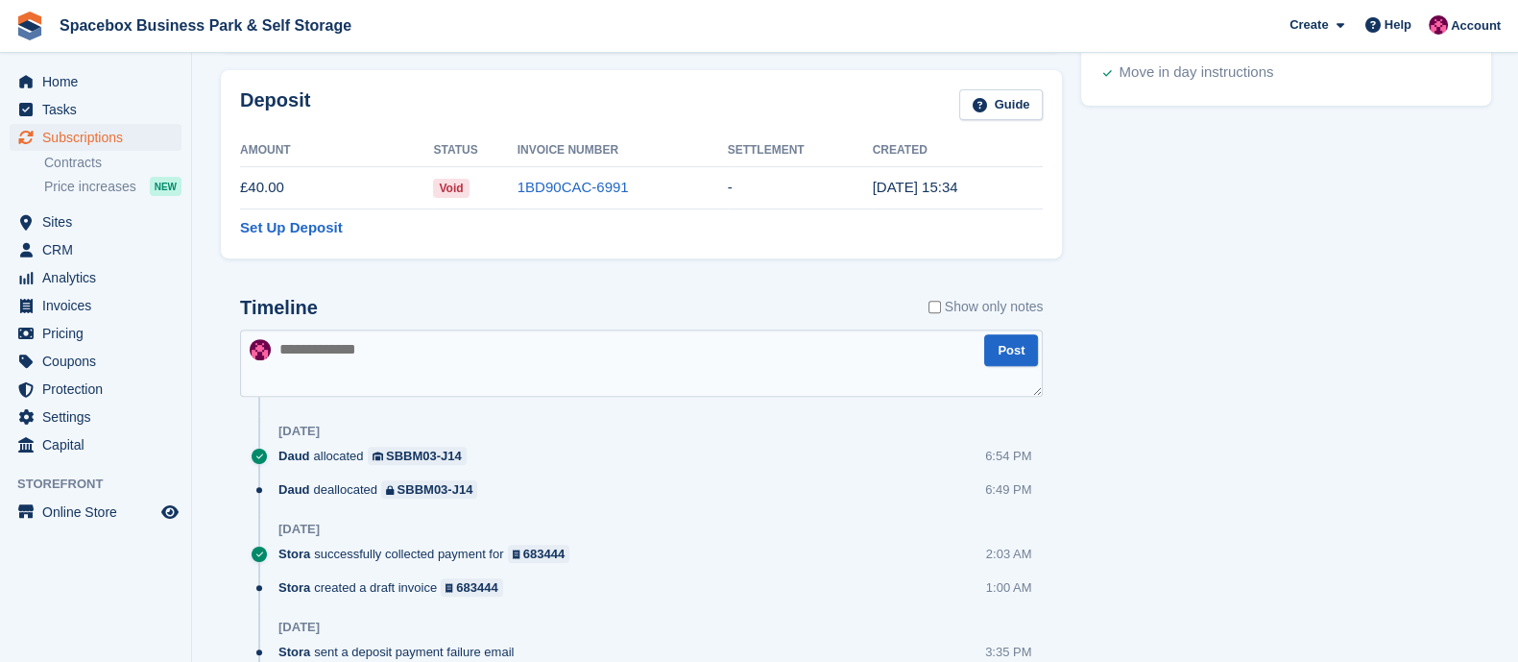
click at [422, 358] on textarea at bounding box center [641, 362] width 803 height 67
type textarea "*"
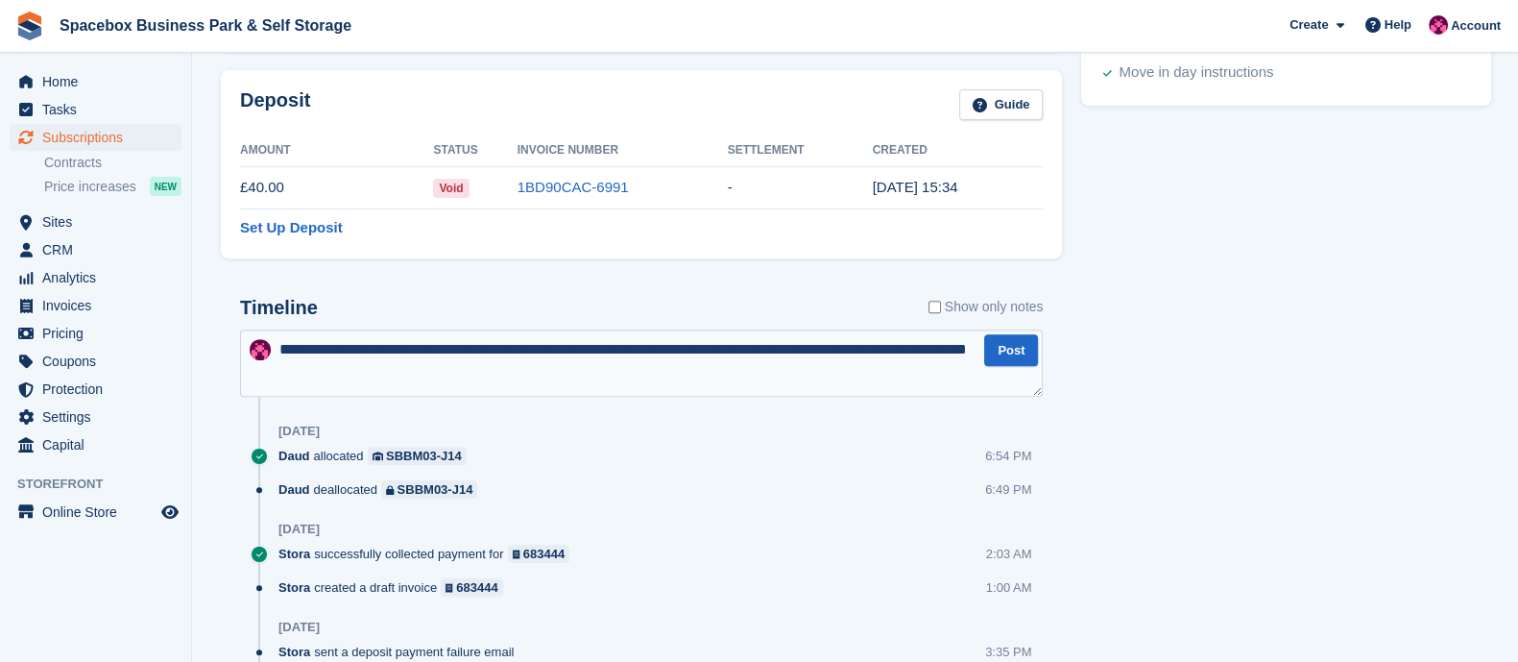
click at [877, 350] on textarea "**********" at bounding box center [641, 362] width 803 height 67
type textarea "**********"
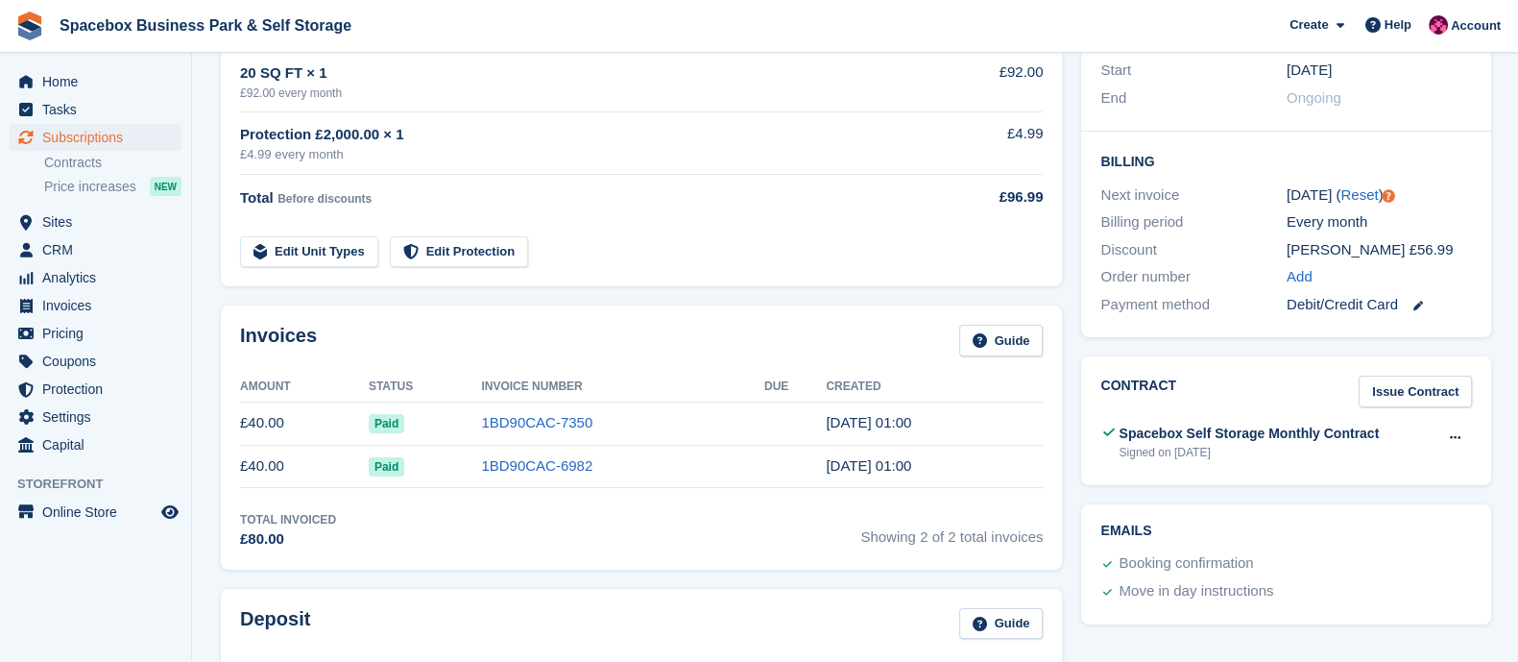
scroll to position [0, 0]
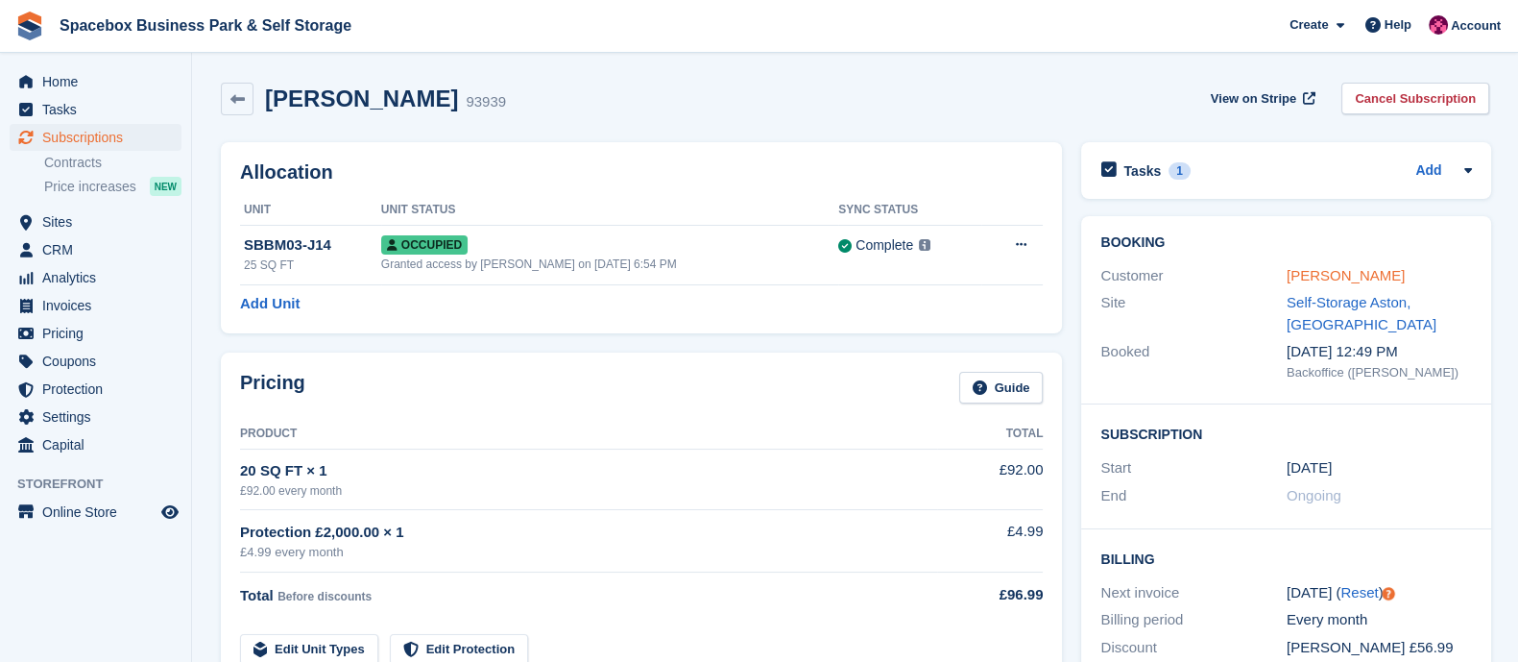
click at [1324, 268] on link "[PERSON_NAME]" at bounding box center [1346, 275] width 118 height 16
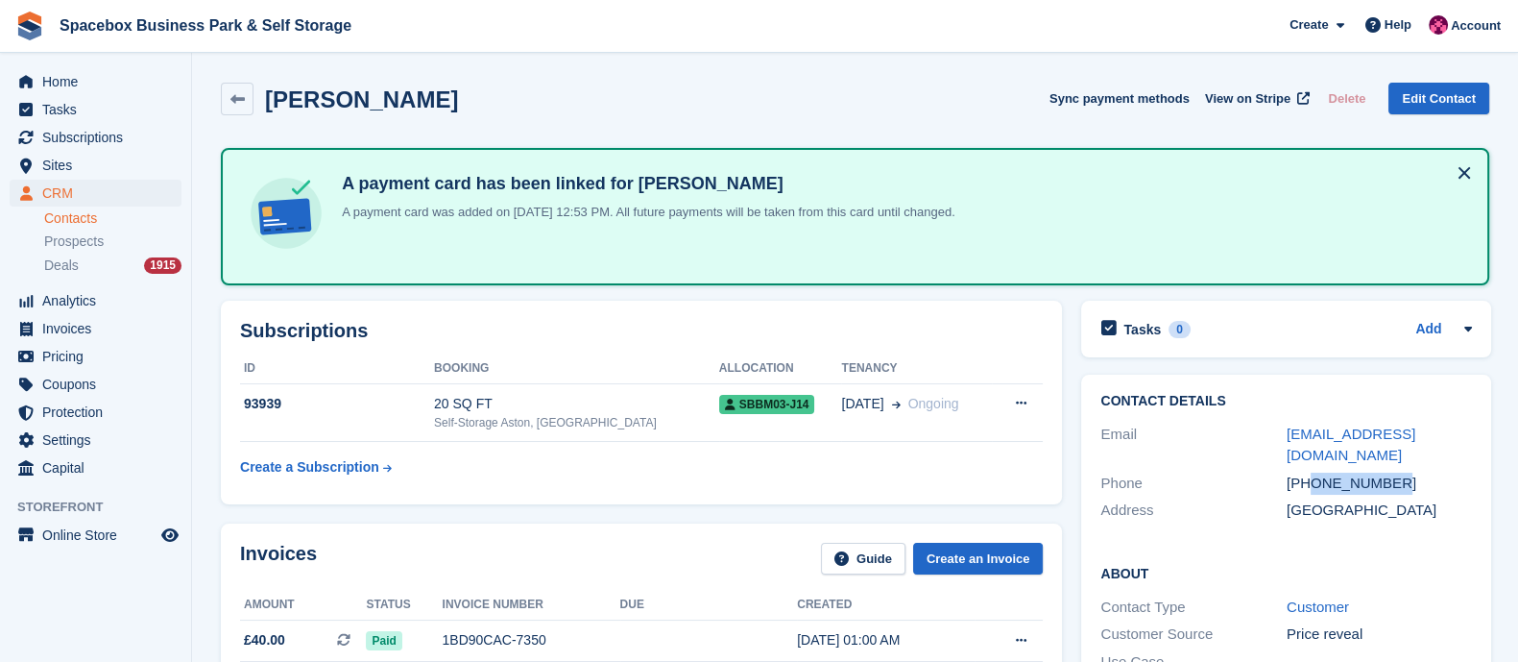
drag, startPoint x: 1392, startPoint y: 482, endPoint x: 1311, endPoint y: 480, distance: 81.6
click at [1311, 480] on div "+447368450275" at bounding box center [1380, 483] width 186 height 22
copy div "7368450275"
click at [1016, 407] on icon at bounding box center [1021, 403] width 11 height 12
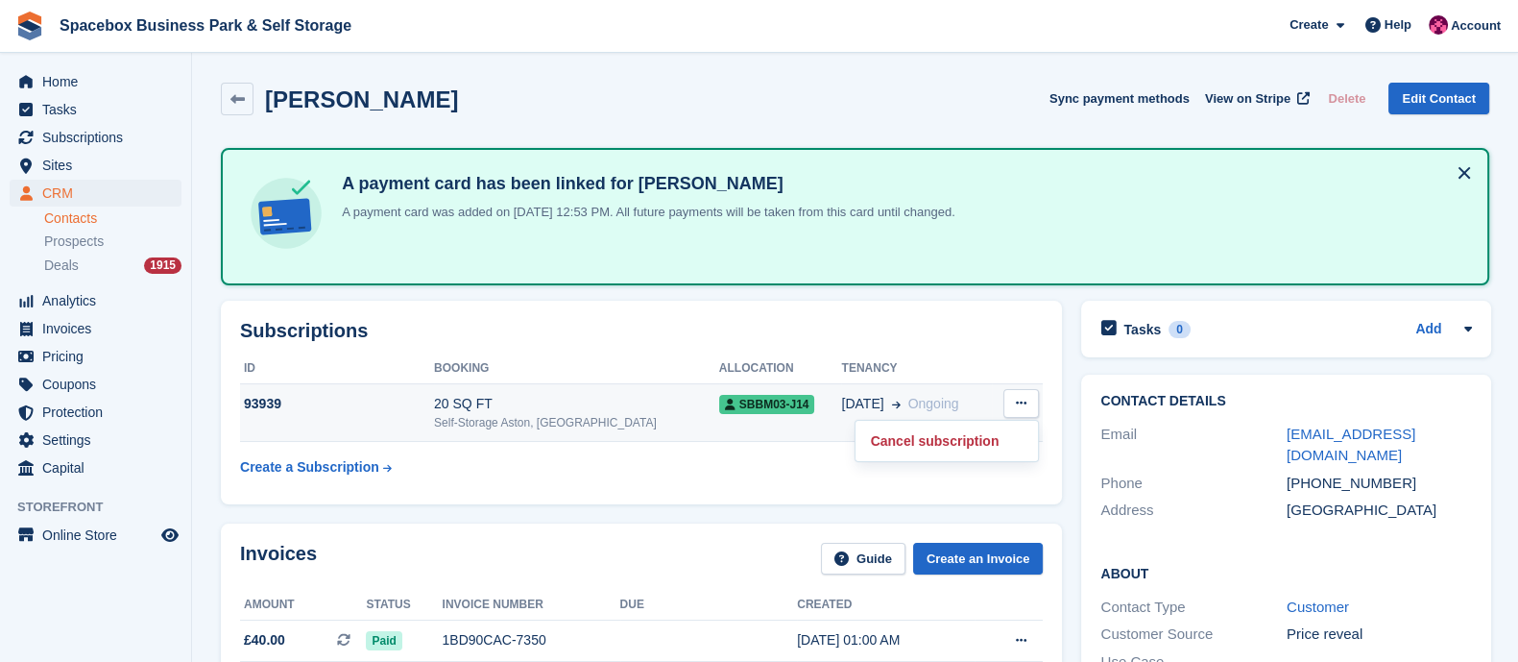
click at [525, 414] on div "Self-Storage Aston, [GEOGRAPHIC_DATA]" at bounding box center [576, 422] width 285 height 17
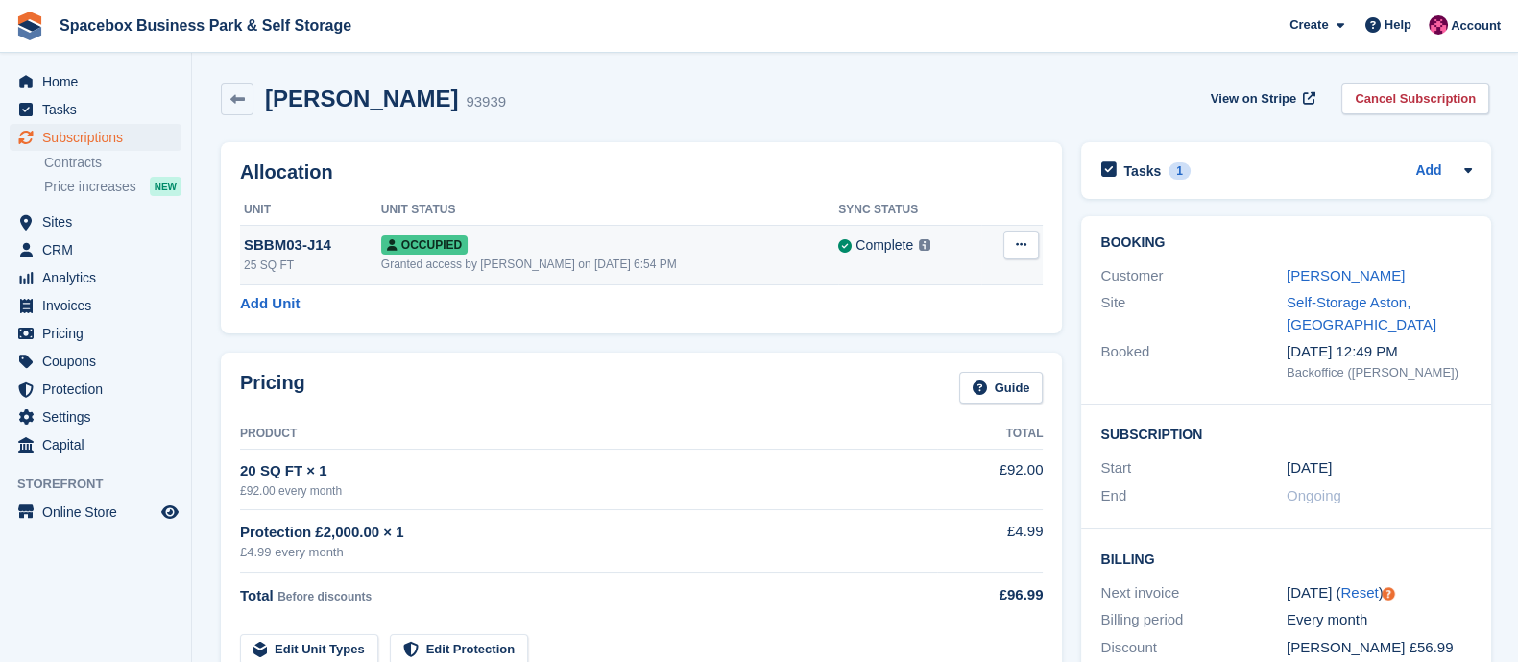
click at [1013, 252] on button at bounding box center [1021, 244] width 36 height 29
click at [915, 347] on p "Deallocate" at bounding box center [946, 348] width 167 height 25
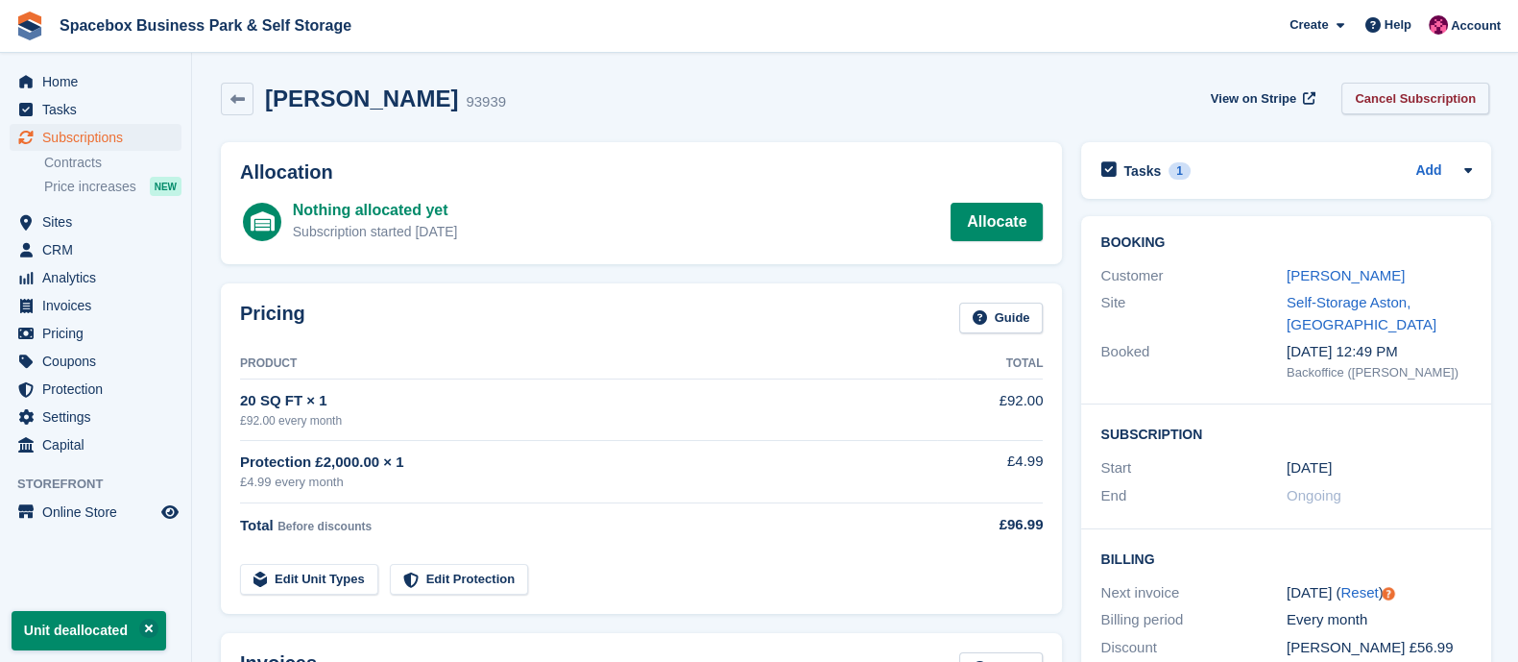
click at [1416, 96] on link "Cancel Subscription" at bounding box center [1415, 99] width 148 height 32
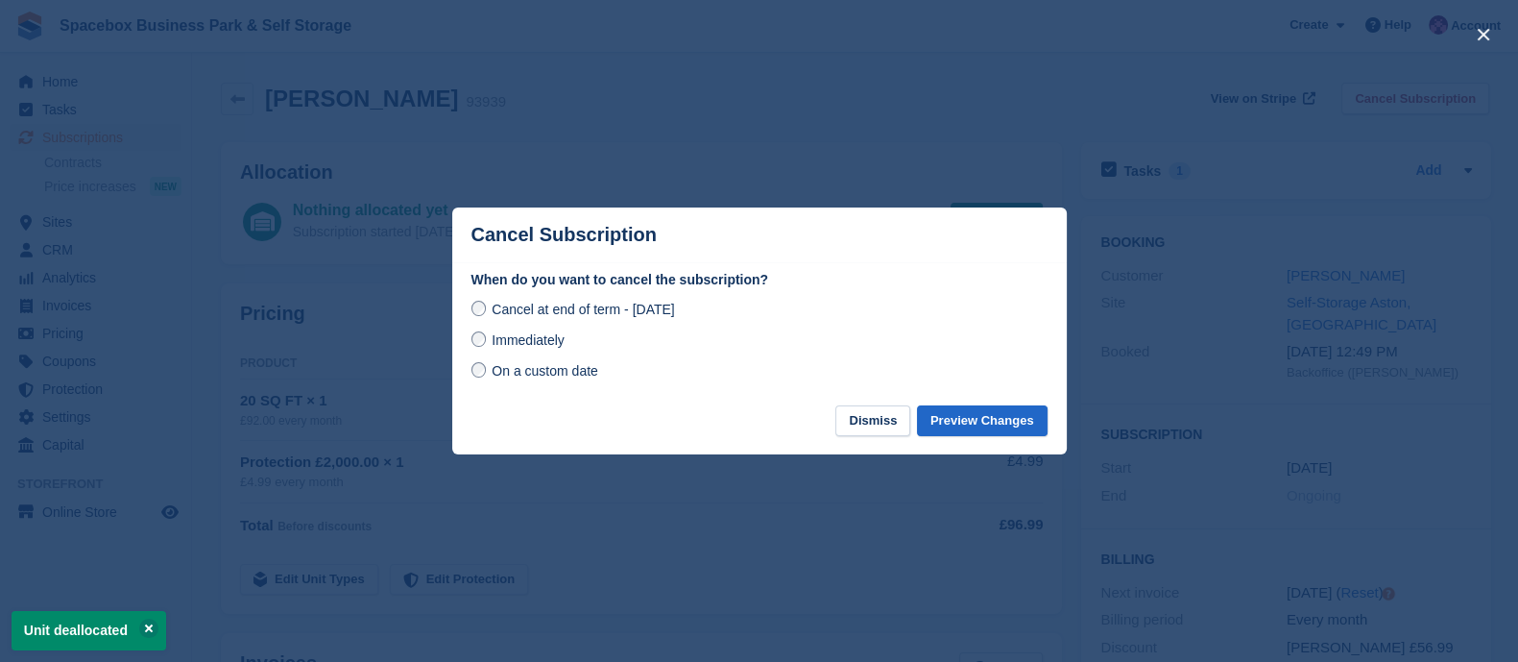
click at [567, 350] on div "Immediately" at bounding box center [759, 339] width 576 height 23
click at [486, 340] on label "Immediately" at bounding box center [517, 338] width 93 height 19
click at [990, 431] on button "Preview Changes" at bounding box center [982, 421] width 131 height 32
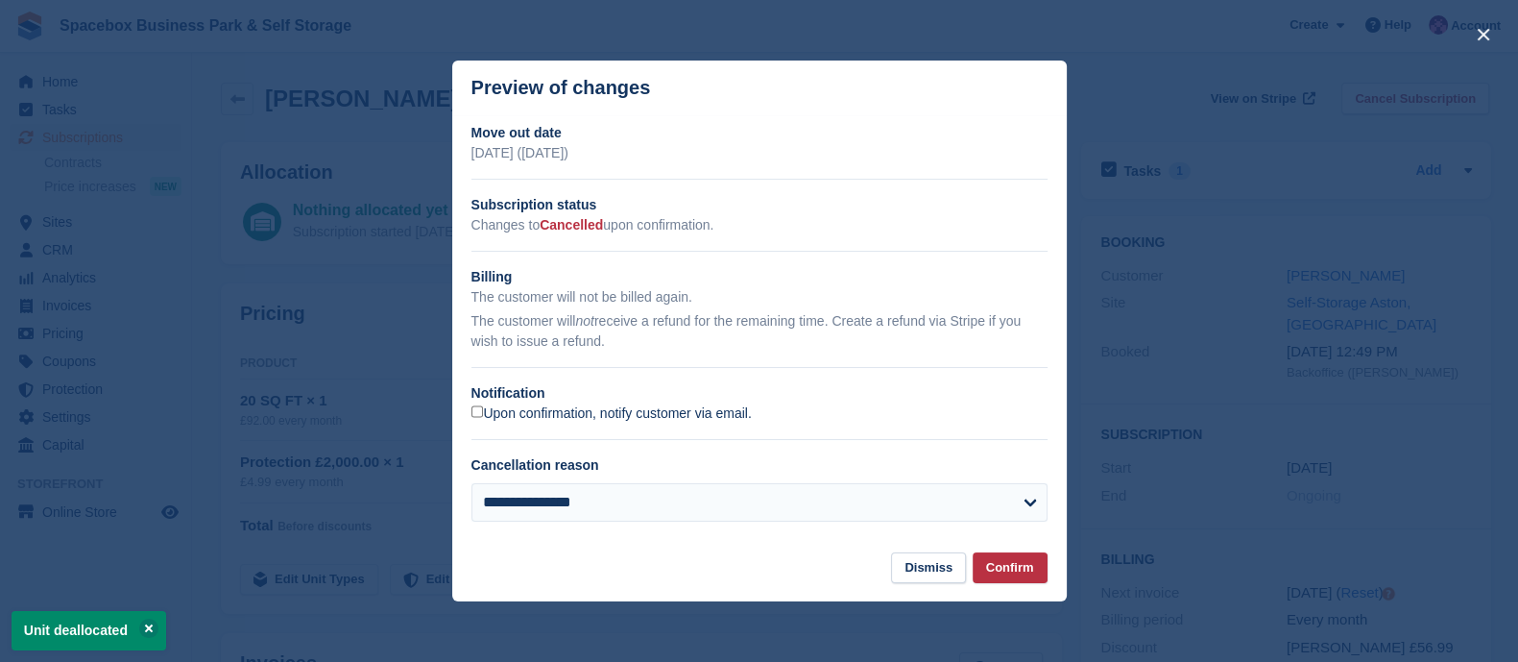
click at [589, 410] on label "Upon confirmation, notify customer via email." at bounding box center [611, 413] width 280 height 17
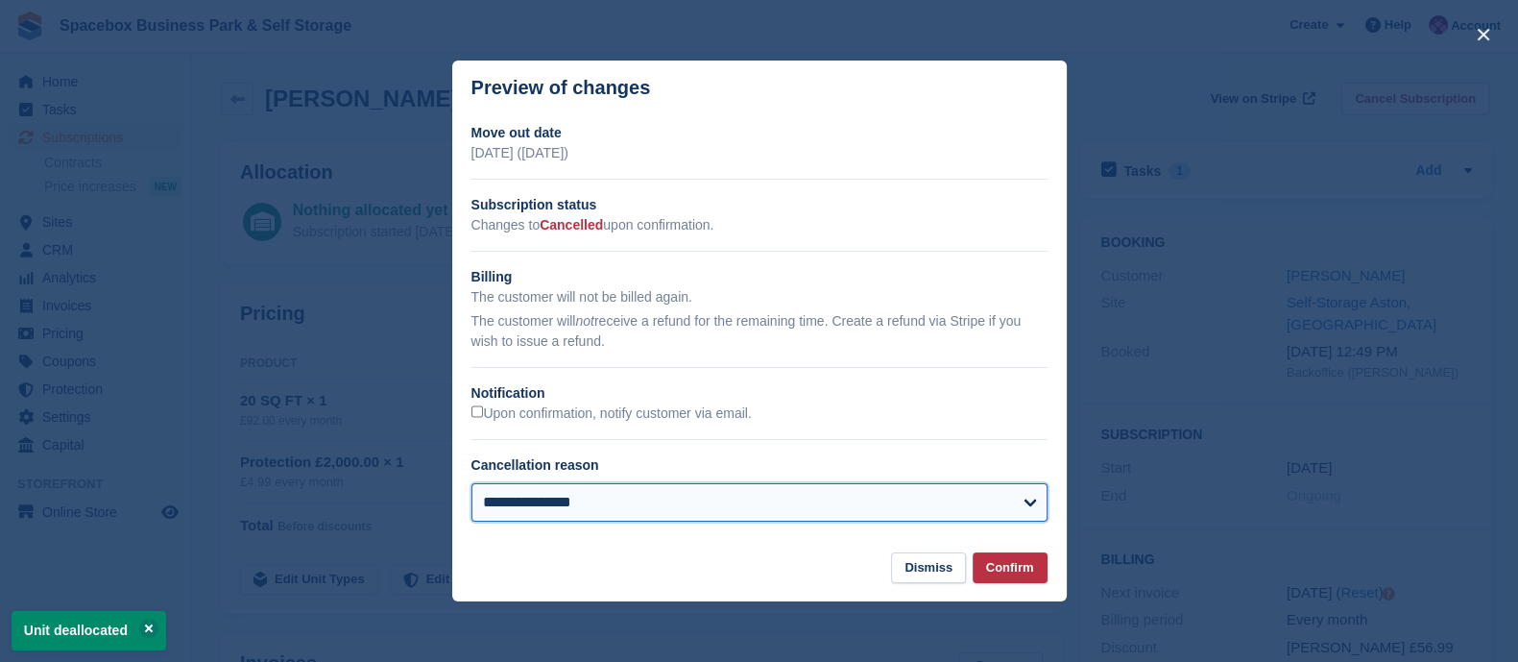
click at [596, 491] on select "**********" at bounding box center [759, 502] width 576 height 38
select select "*****"
click at [471, 484] on select "**********" at bounding box center [759, 502] width 576 height 38
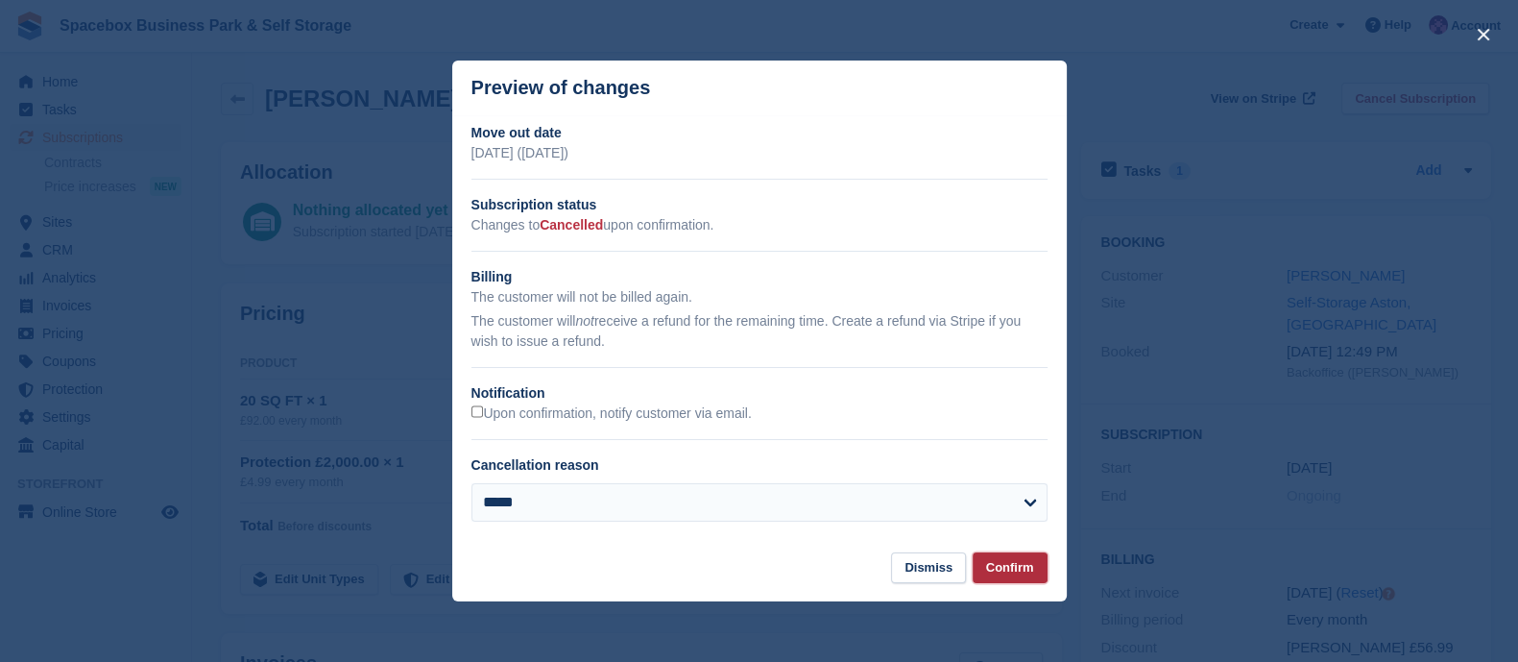
click at [1013, 569] on button "Confirm" at bounding box center [1010, 568] width 75 height 32
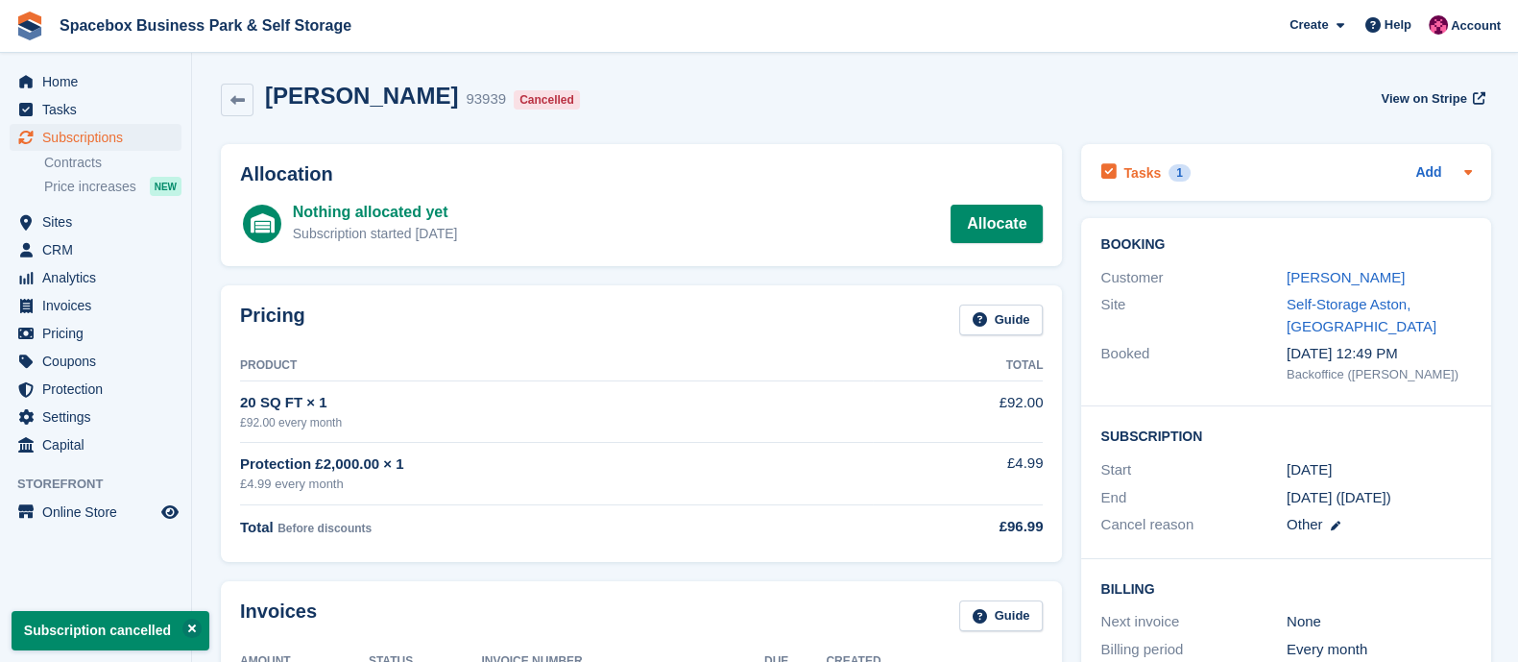
click at [1169, 175] on div "1" at bounding box center [1180, 172] width 22 height 17
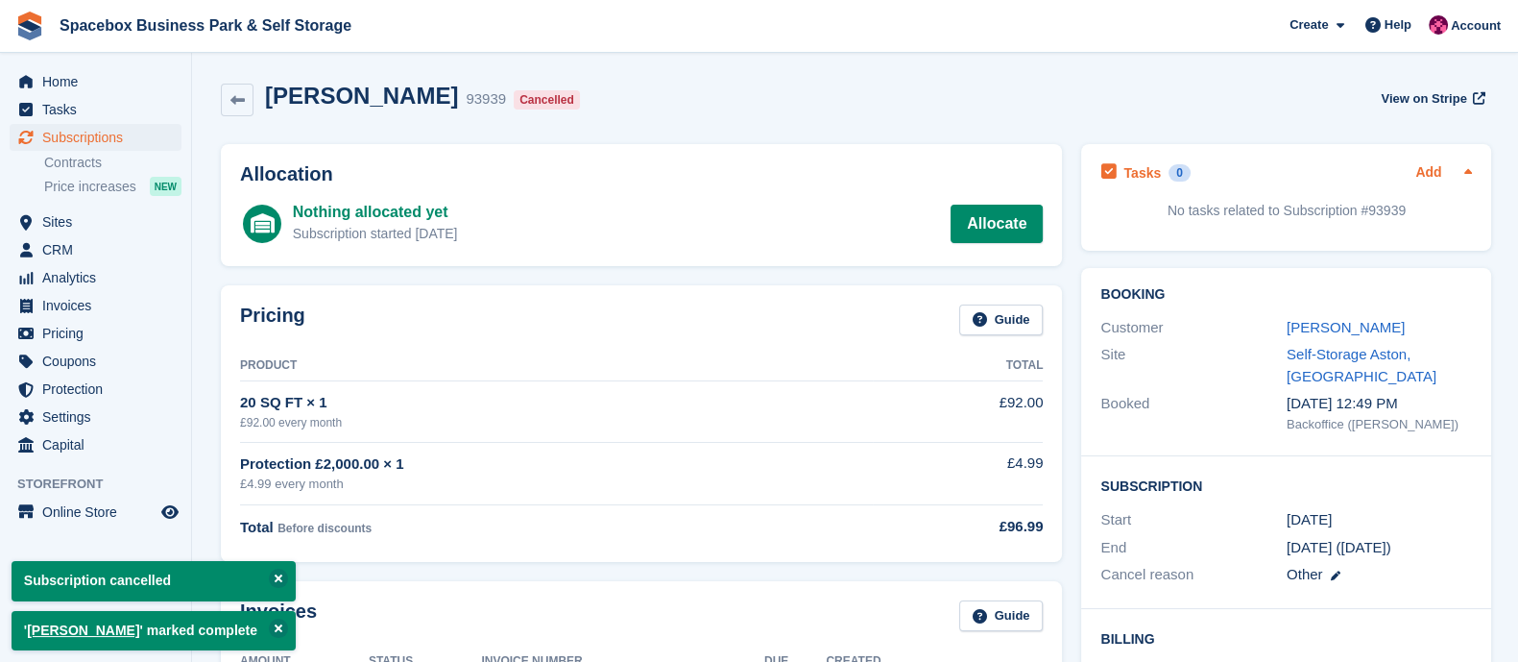
click at [1416, 168] on link "Add" at bounding box center [1428, 173] width 26 height 22
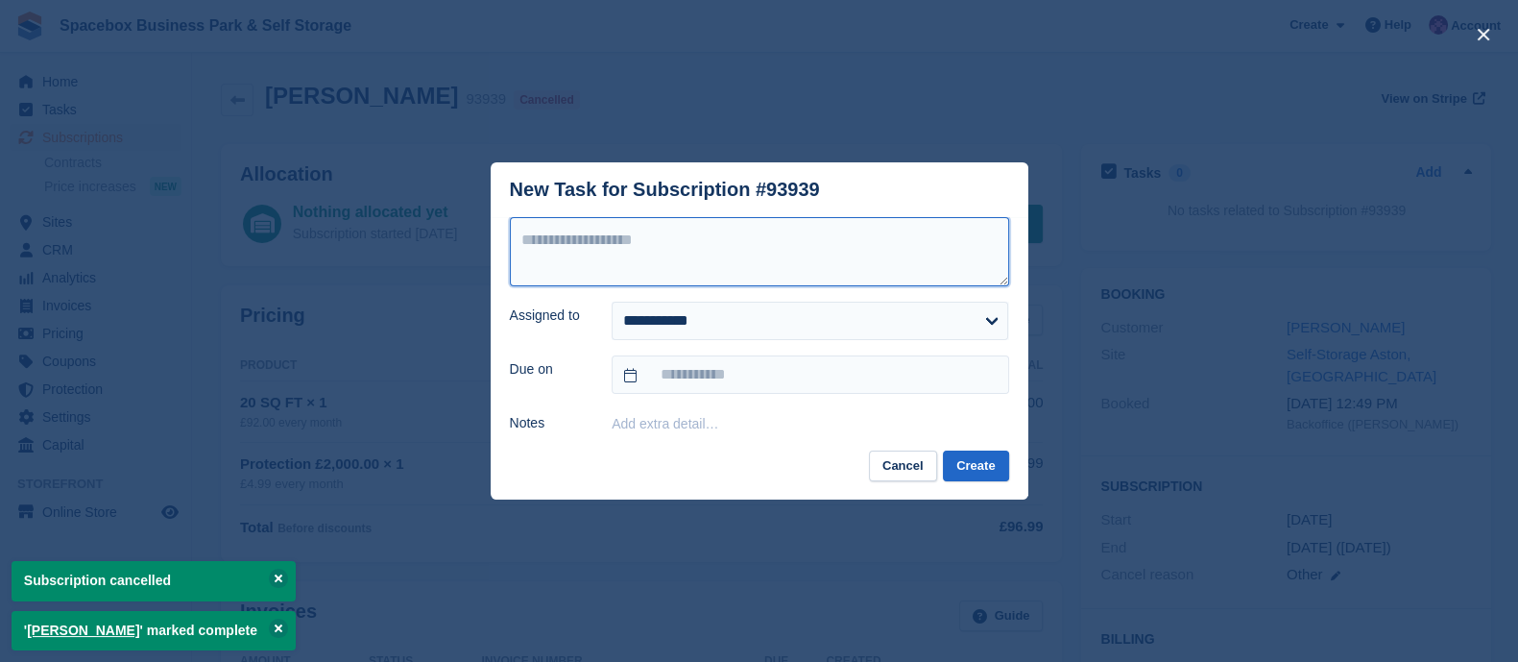
click at [663, 262] on textarea at bounding box center [759, 251] width 499 height 69
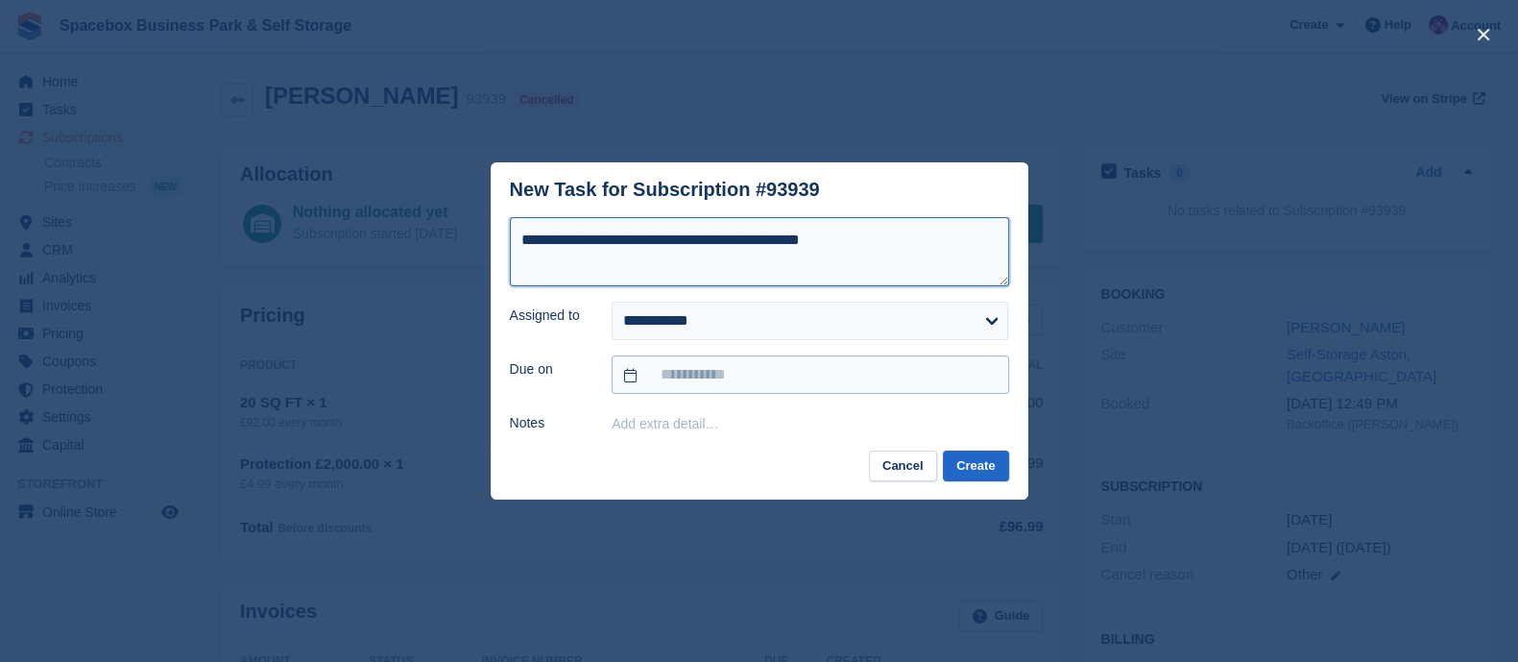
type textarea "**********"
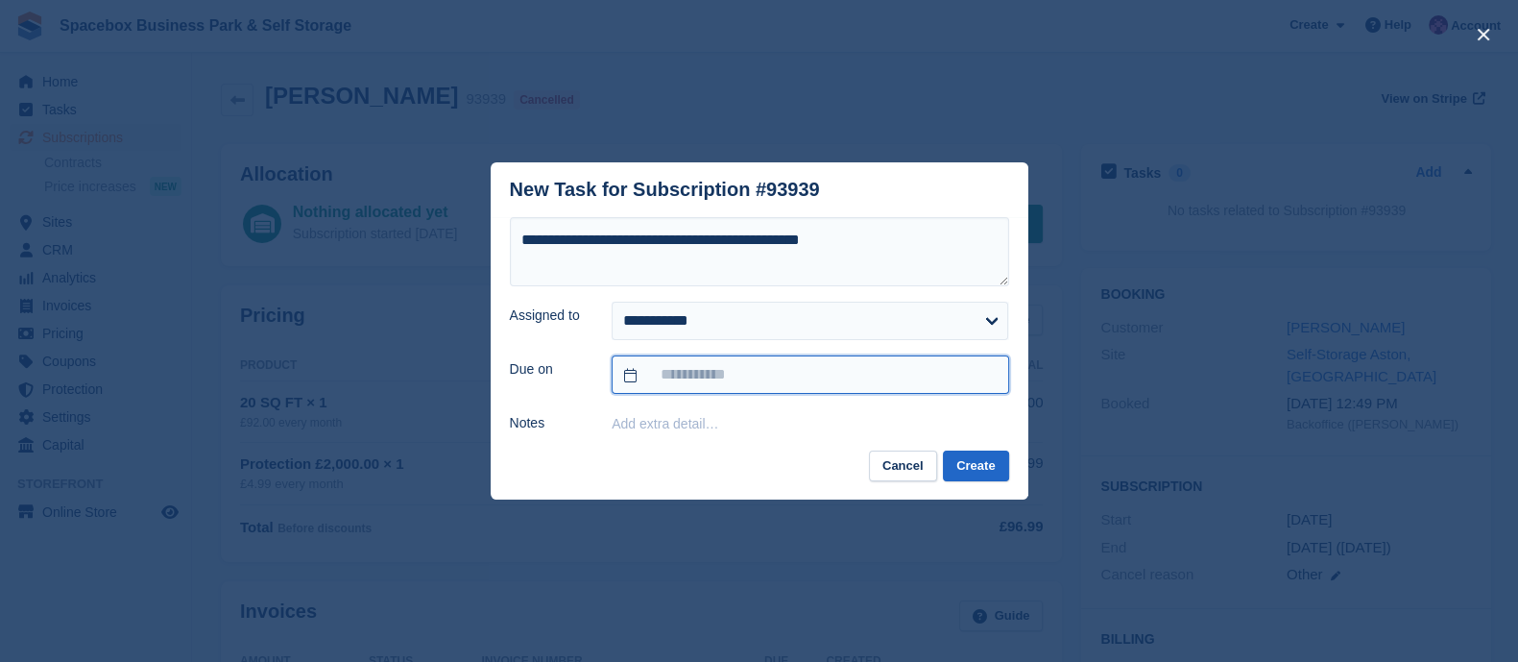
click at [725, 372] on input "text" at bounding box center [810, 374] width 397 height 38
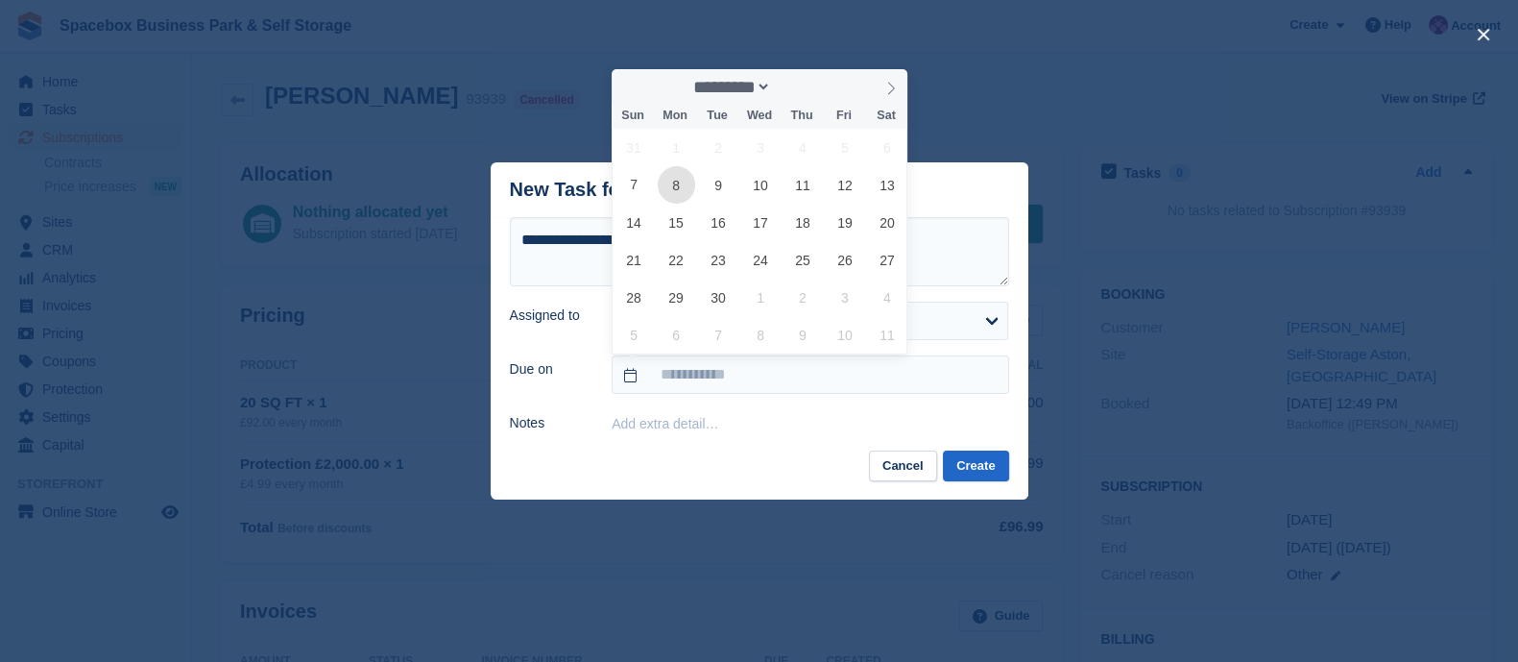
click at [674, 187] on span "8" at bounding box center [676, 184] width 37 height 37
type input "**********"
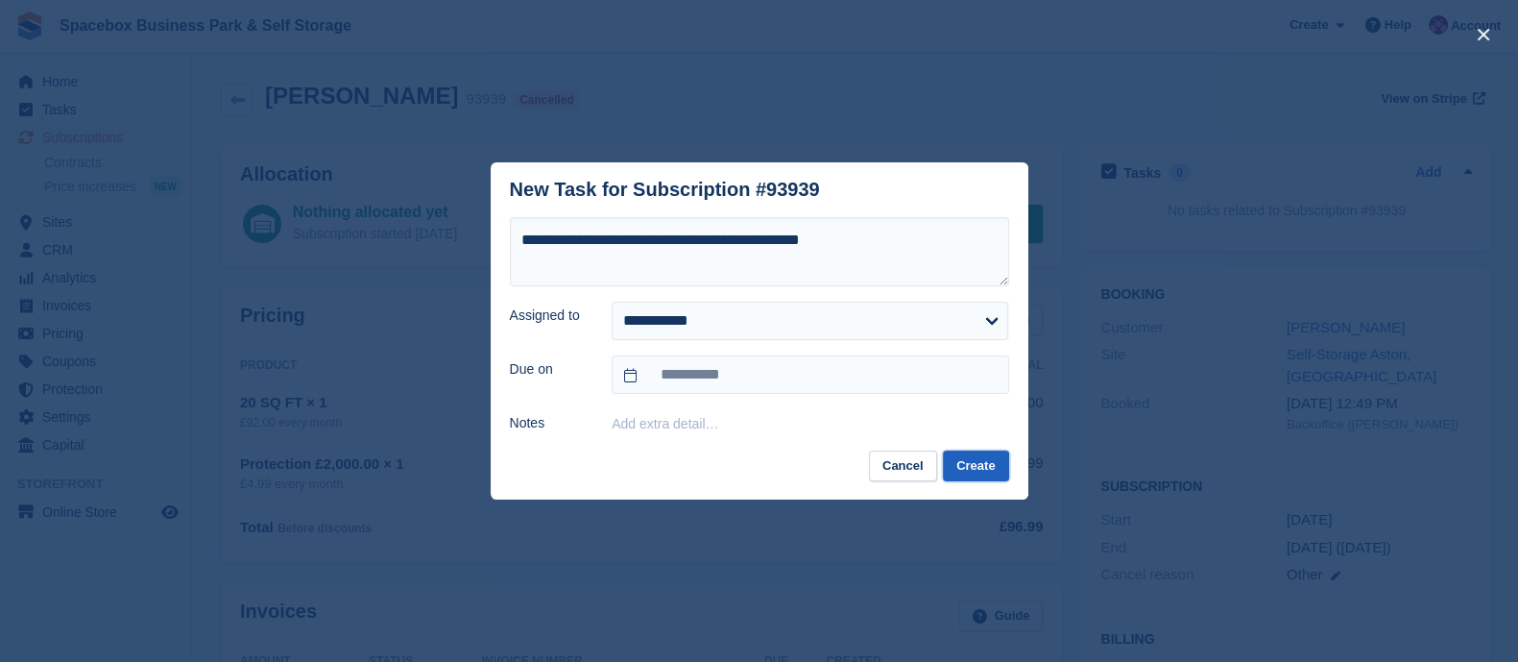
click at [981, 470] on button "Create" at bounding box center [975, 466] width 65 height 32
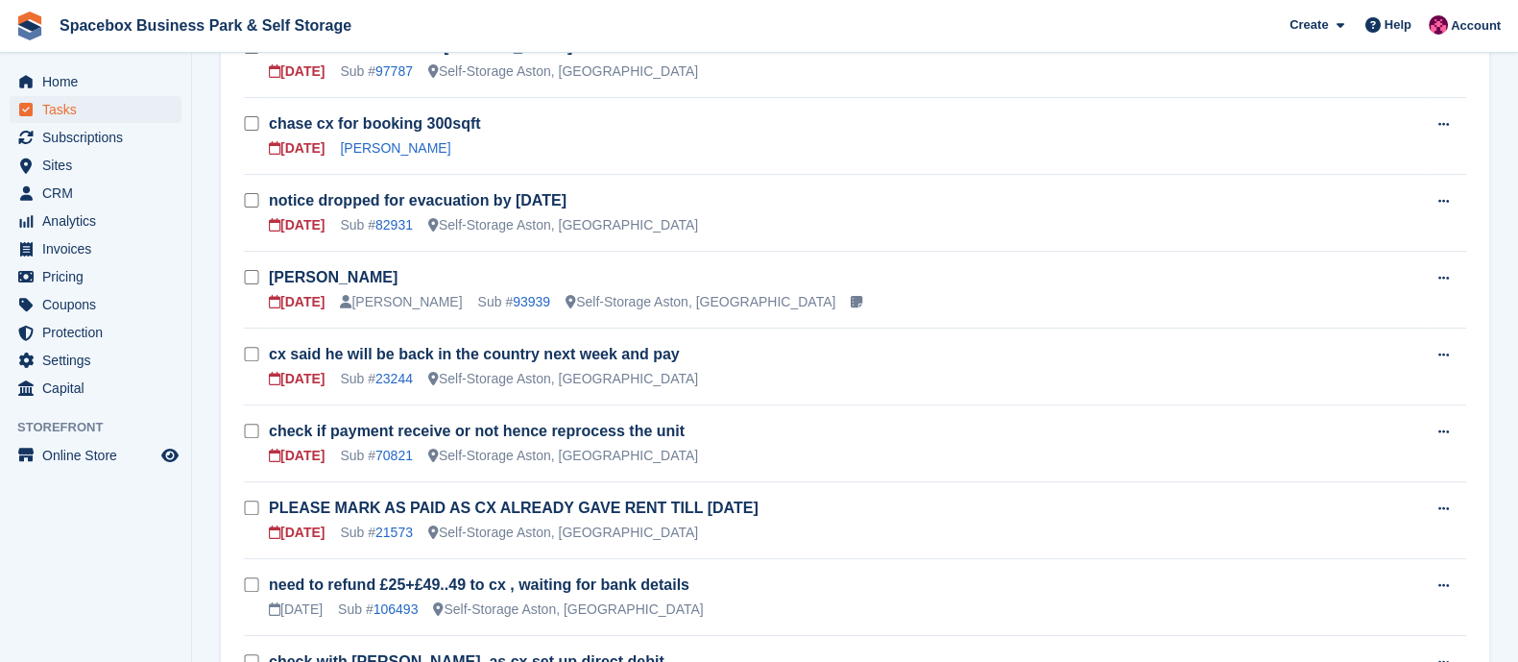
scroll to position [810, 0]
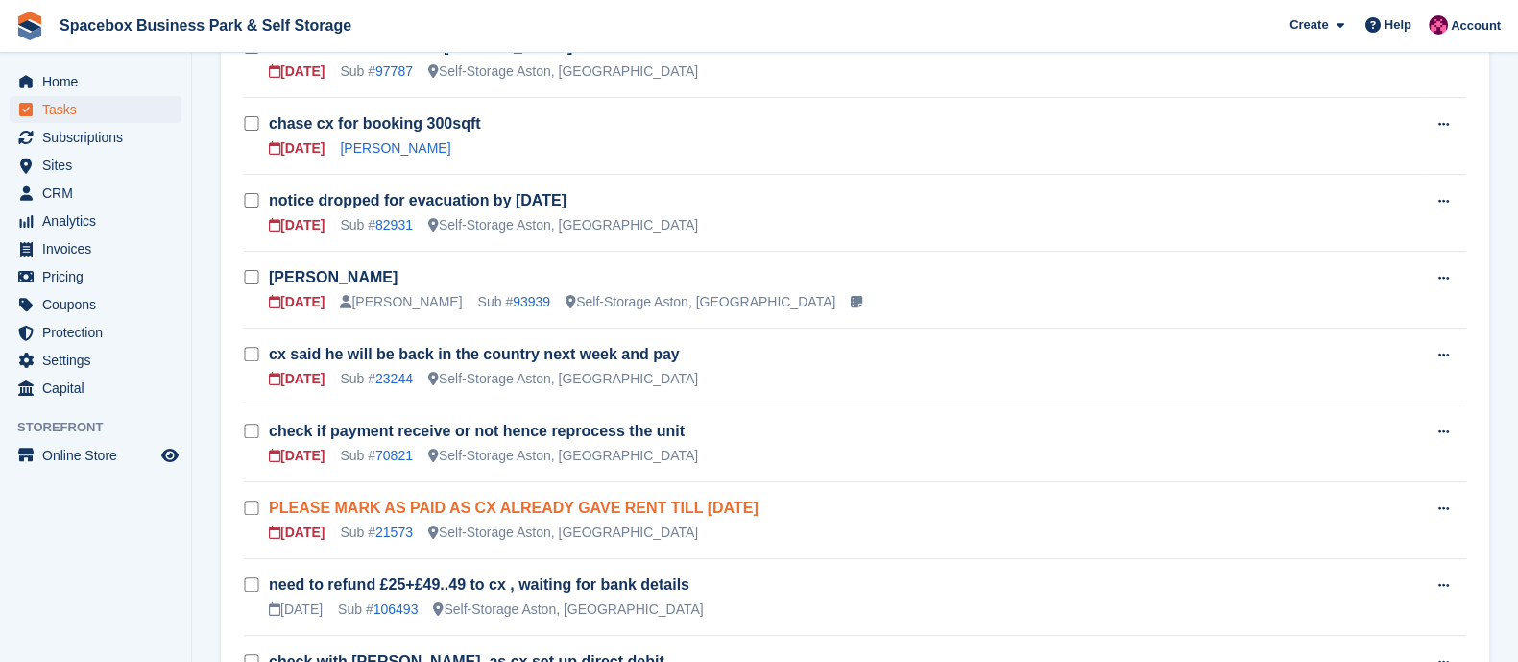
click at [389, 499] on link "PLEASE MARK AS PAID AS CX ALREADY GAVE RENT TILL DEC 2025" at bounding box center [514, 507] width 490 height 16
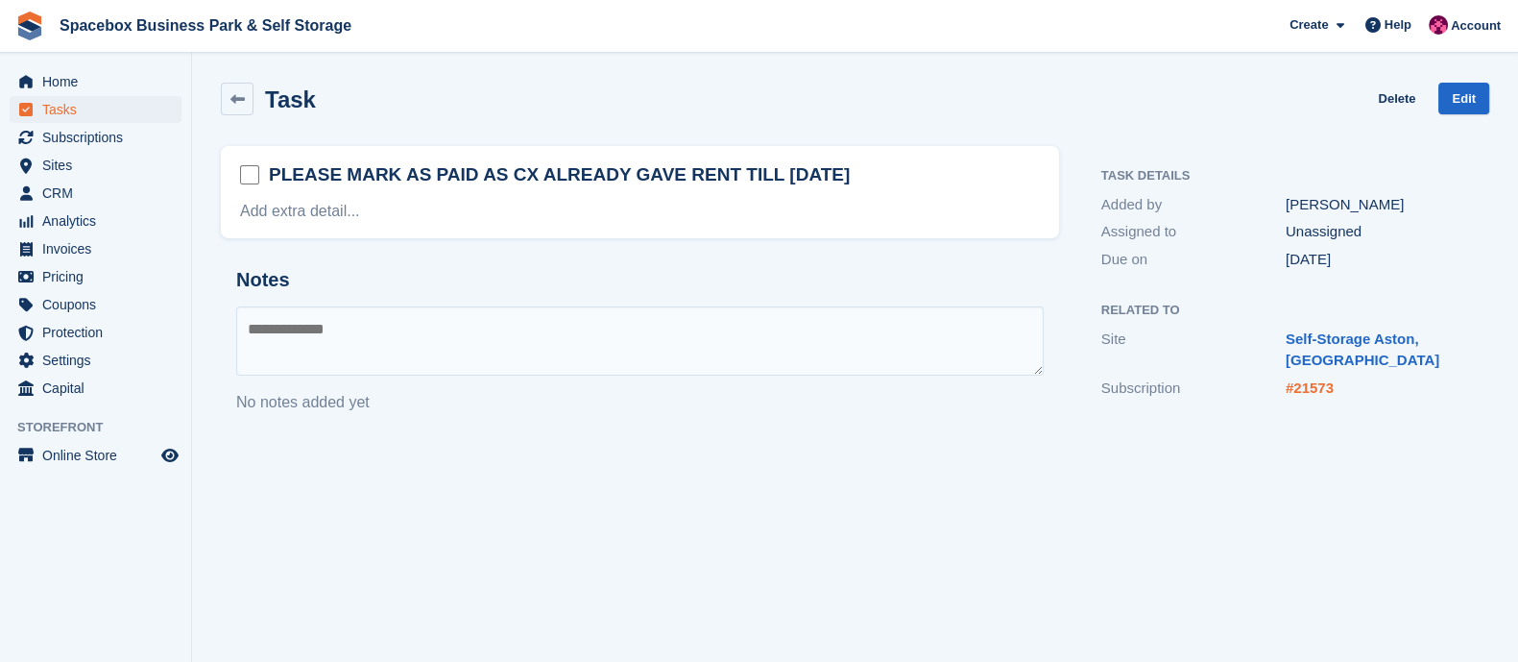
click at [1309, 382] on link "#21573" at bounding box center [1310, 387] width 48 height 16
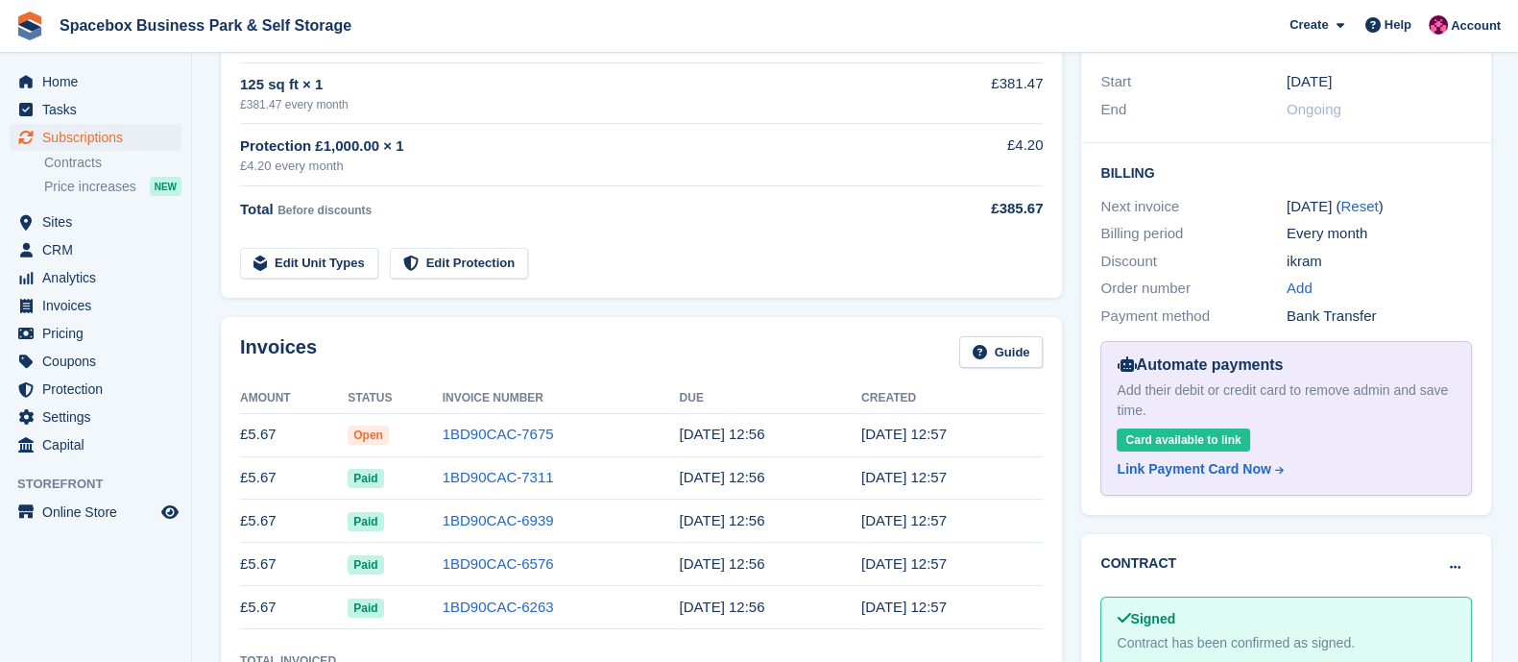
scroll to position [388, 0]
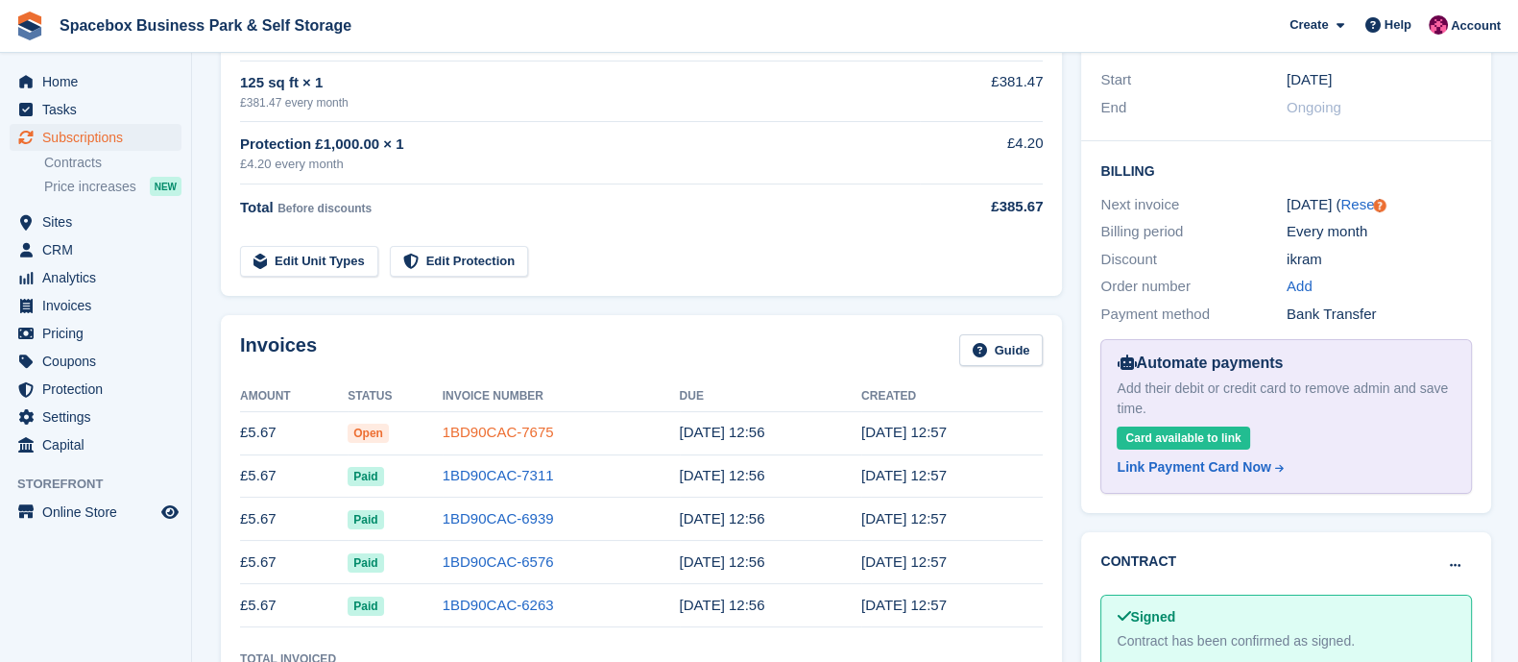
click at [528, 434] on link "1BD90CAC-7675" at bounding box center [498, 431] width 111 height 16
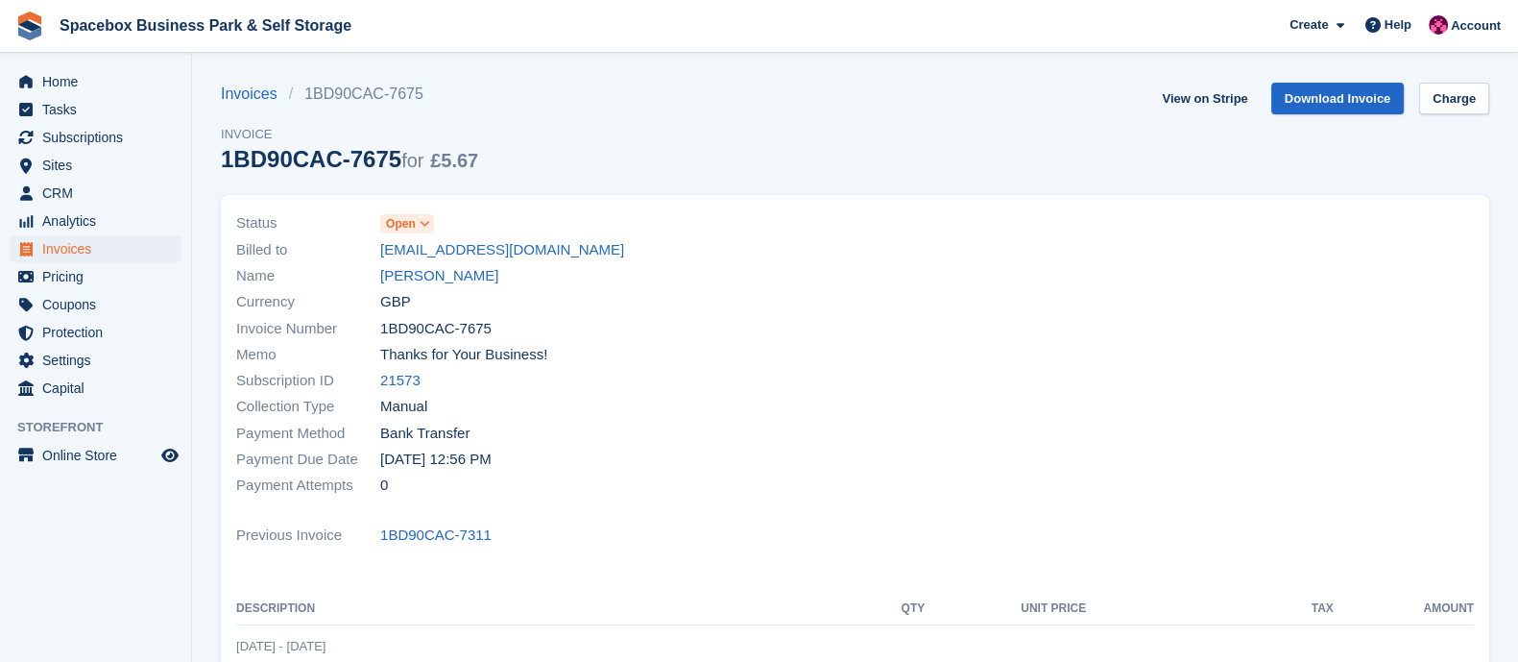
click at [426, 225] on icon at bounding box center [425, 224] width 11 height 12
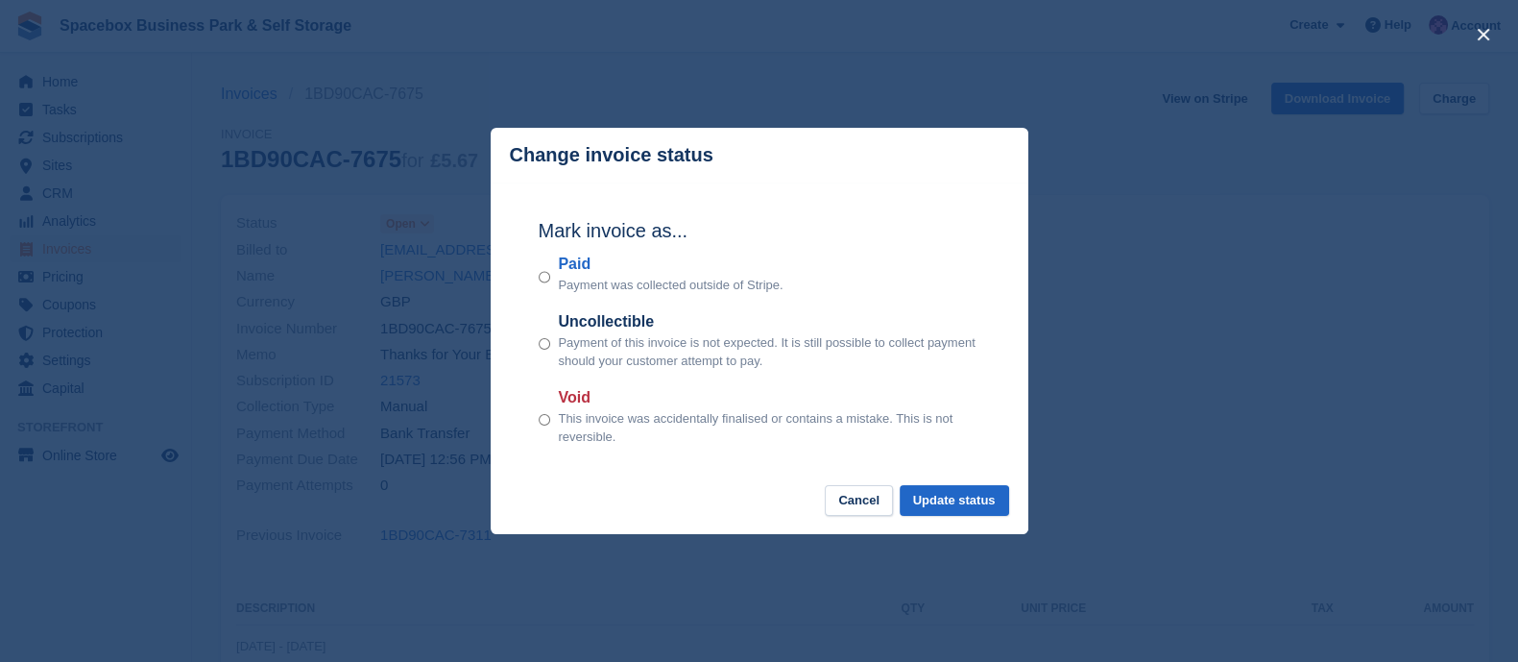
click at [977, 523] on footer "Cancel Update status" at bounding box center [760, 510] width 538 height 50
click at [975, 508] on button "Update status" at bounding box center [954, 501] width 109 height 32
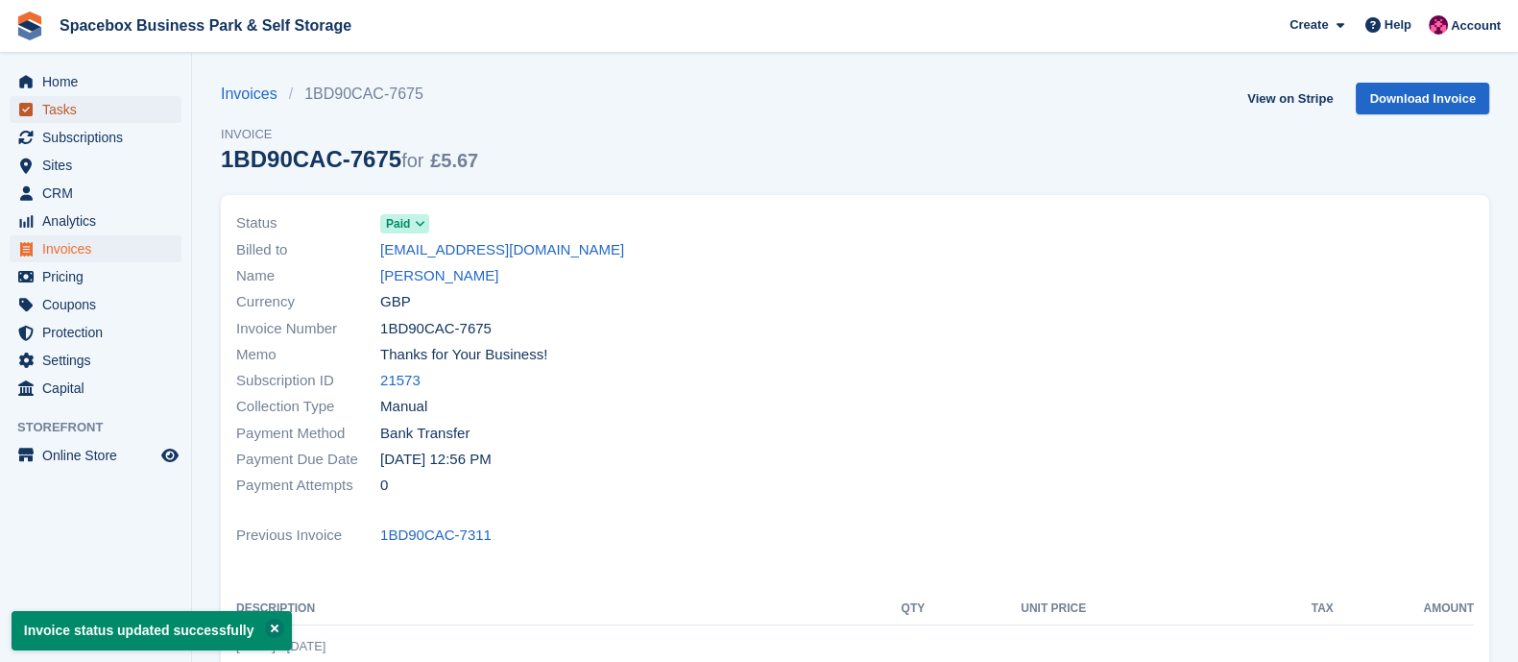
click at [78, 112] on span "Tasks" at bounding box center [99, 109] width 115 height 27
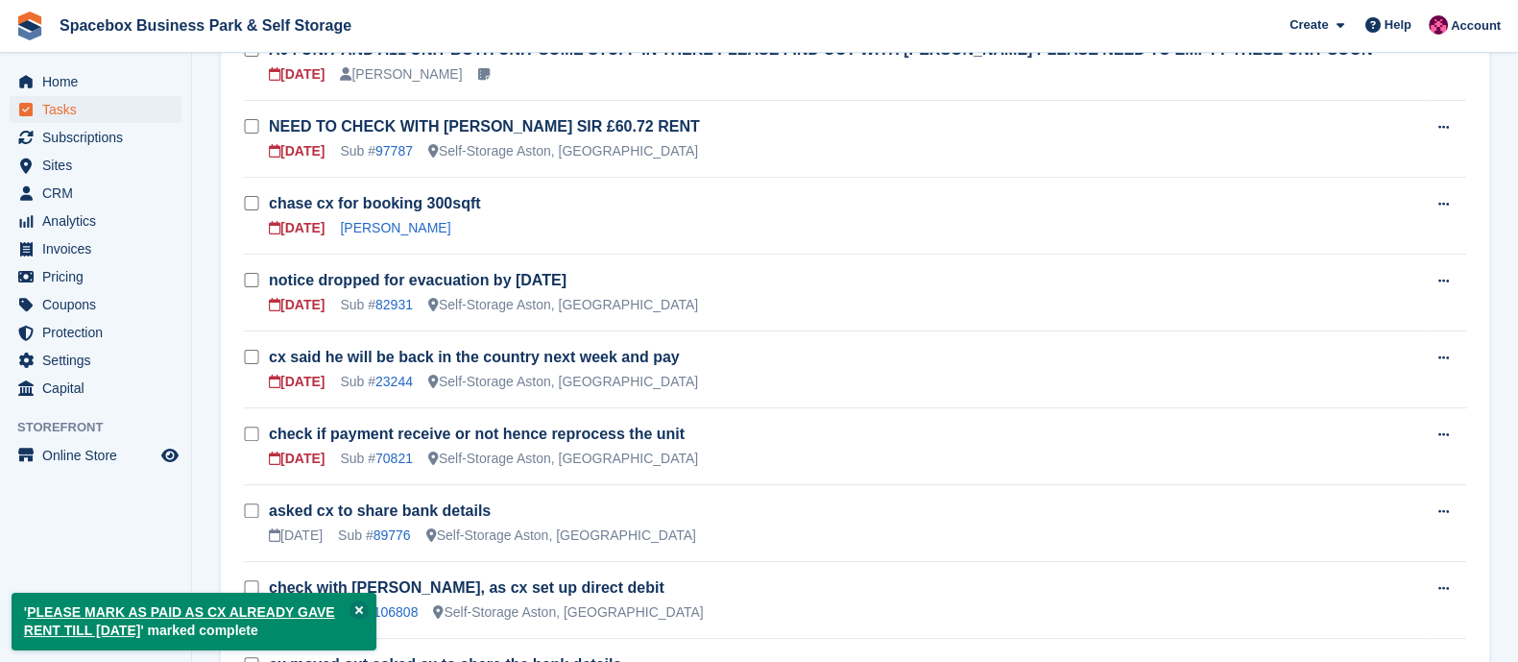
scroll to position [732, 0]
click at [394, 463] on div "Sub # 70821" at bounding box center [376, 457] width 73 height 20
click at [394, 452] on link "70821" at bounding box center [393, 456] width 37 height 15
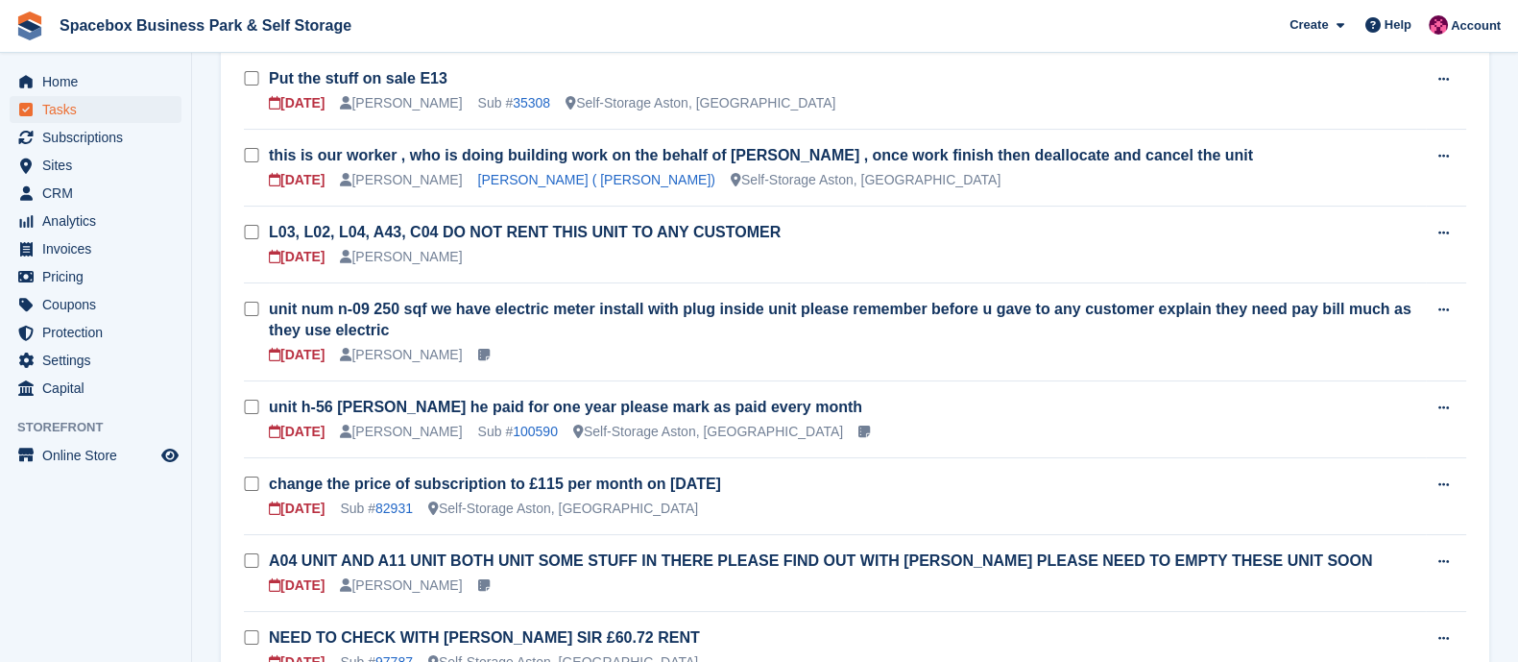
scroll to position [244, 0]
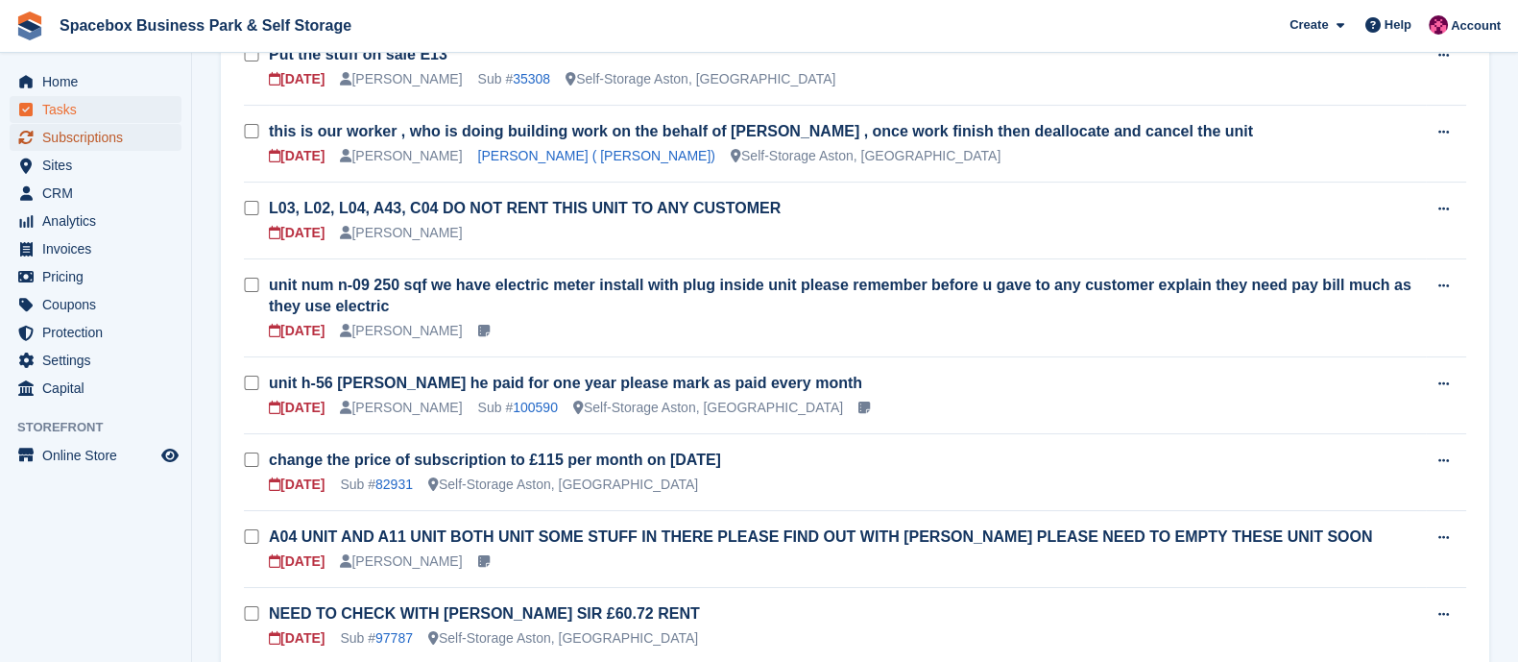
click at [106, 136] on span "Subscriptions" at bounding box center [99, 137] width 115 height 27
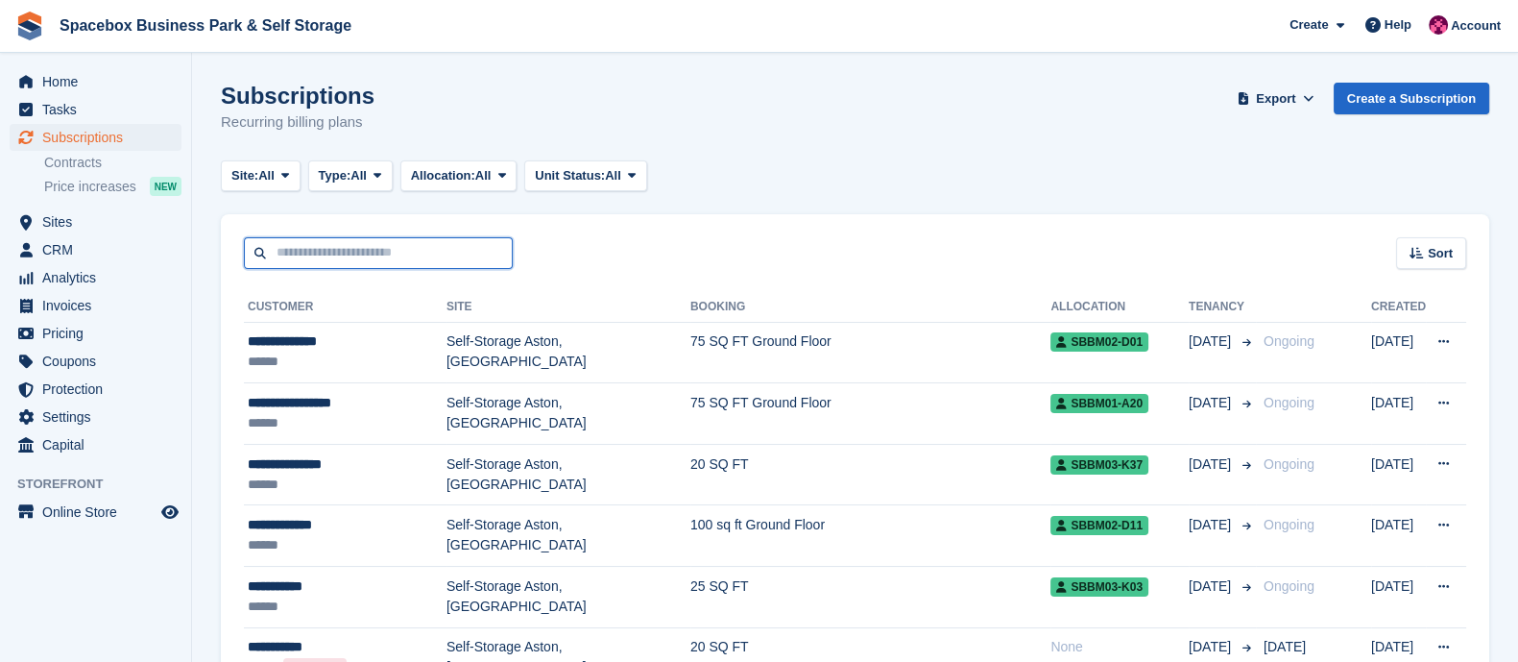
click at [388, 261] on input "text" at bounding box center [378, 253] width 269 height 32
type input "******"
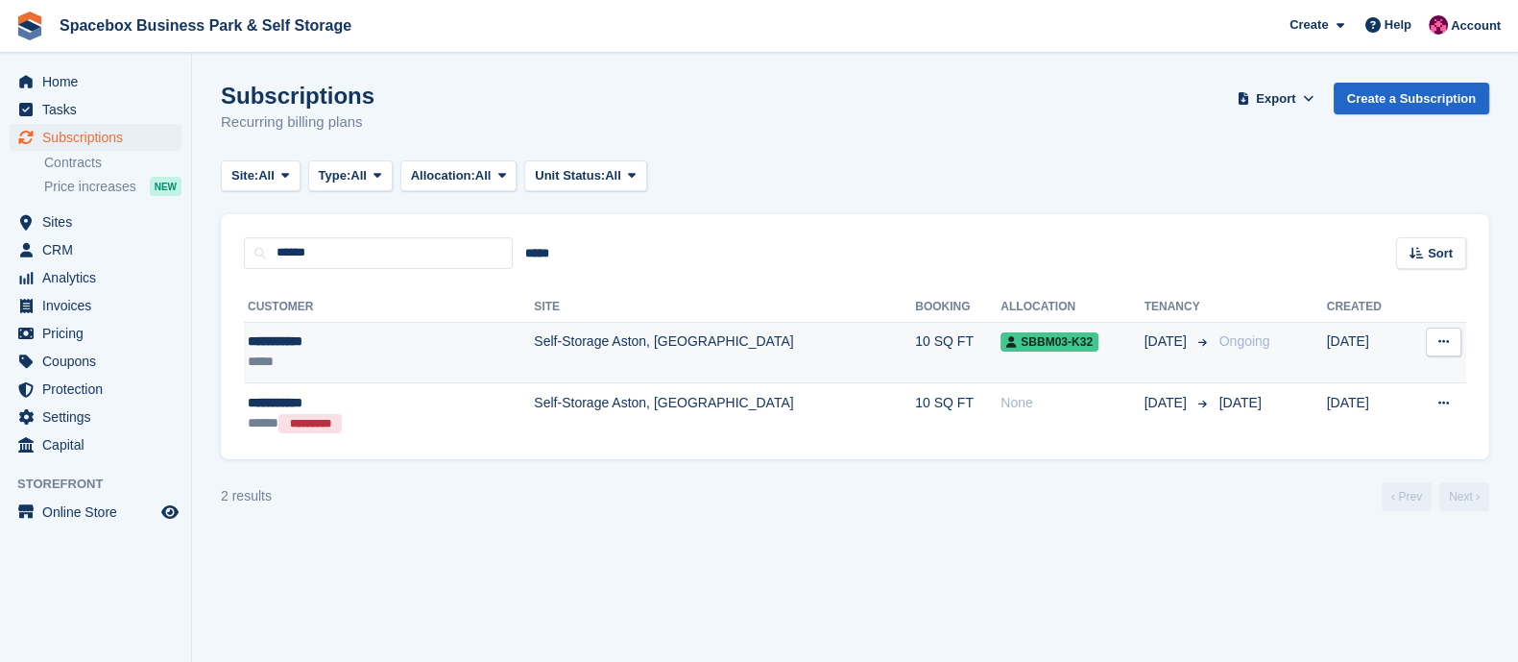
click at [534, 338] on td "Self-Storage Aston, [GEOGRAPHIC_DATA]" at bounding box center [724, 352] width 381 height 60
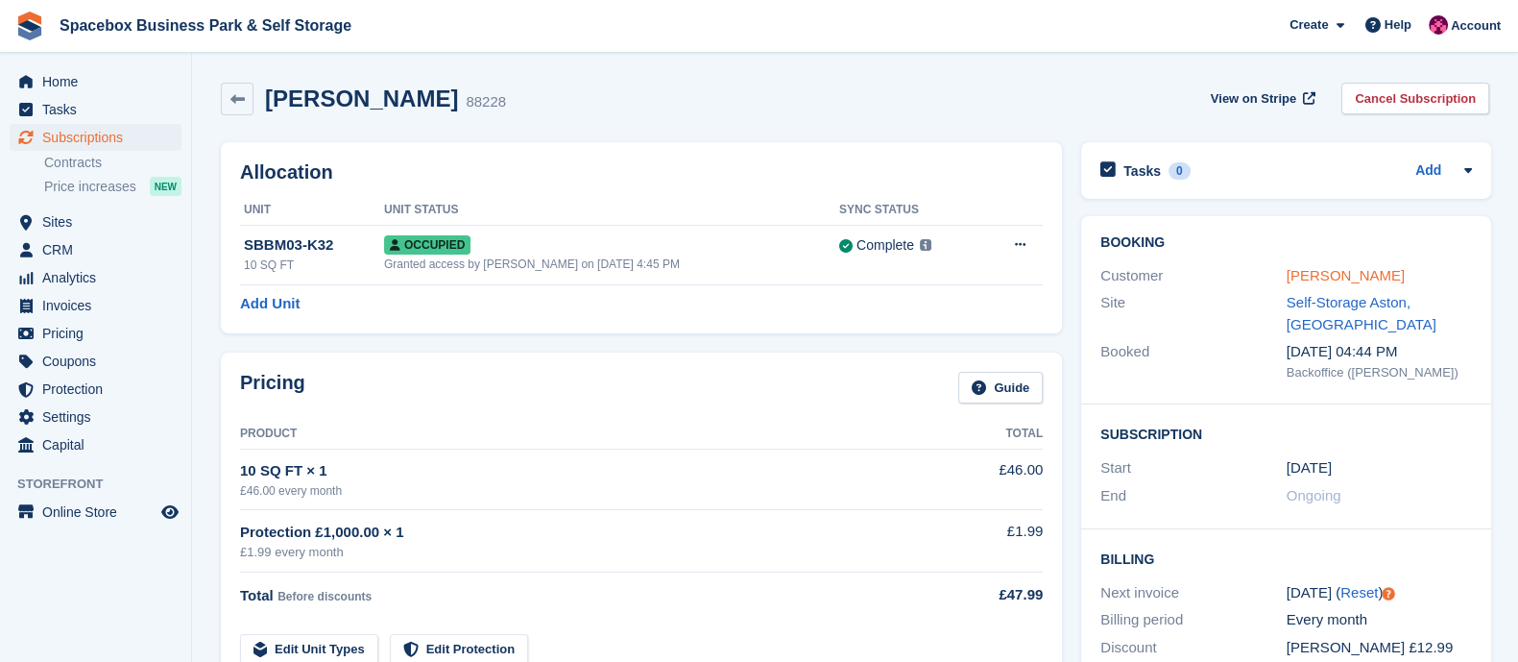
click at [1313, 271] on link "[PERSON_NAME]" at bounding box center [1346, 275] width 118 height 16
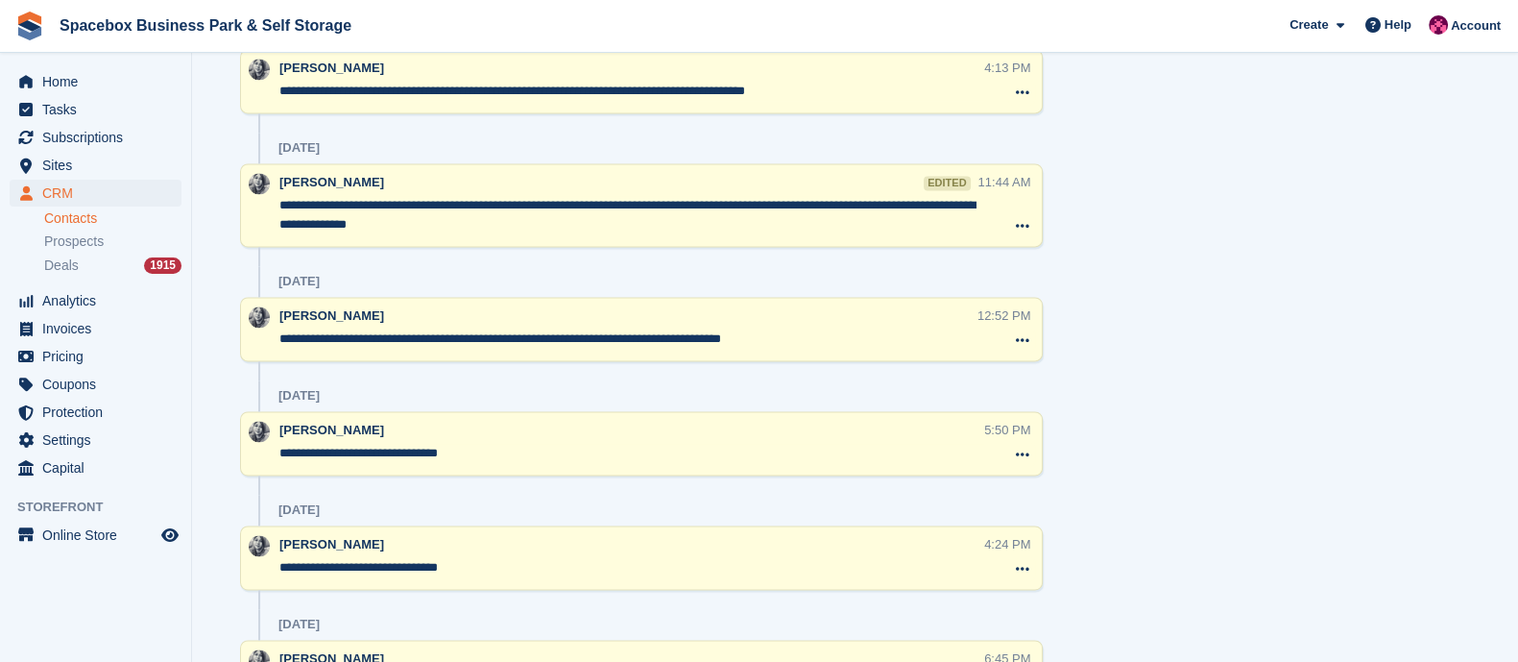
scroll to position [3430, 0]
